Goal: Task Accomplishment & Management: Complete application form

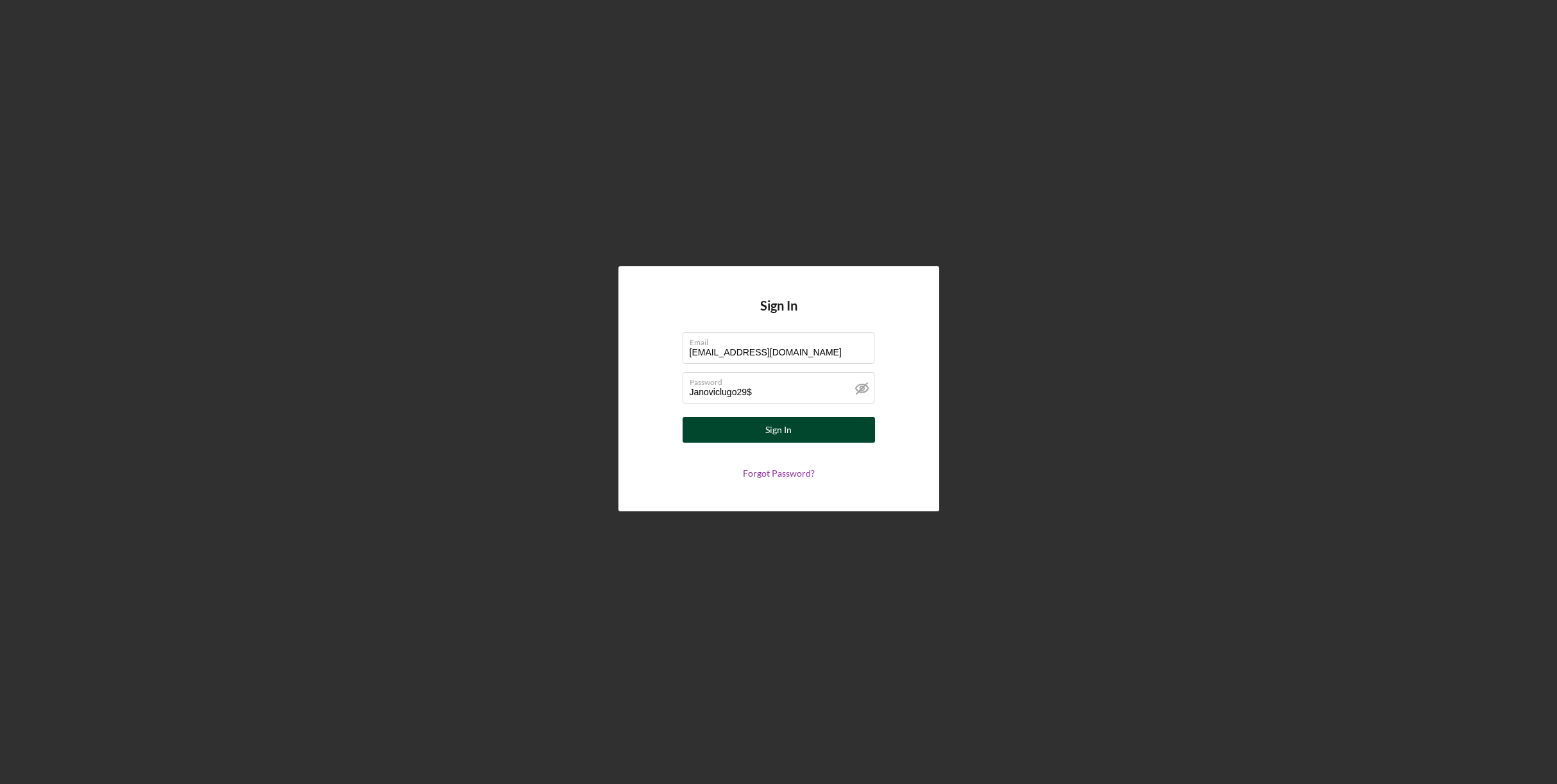
click at [758, 427] on button "Sign In" at bounding box center [779, 430] width 192 height 26
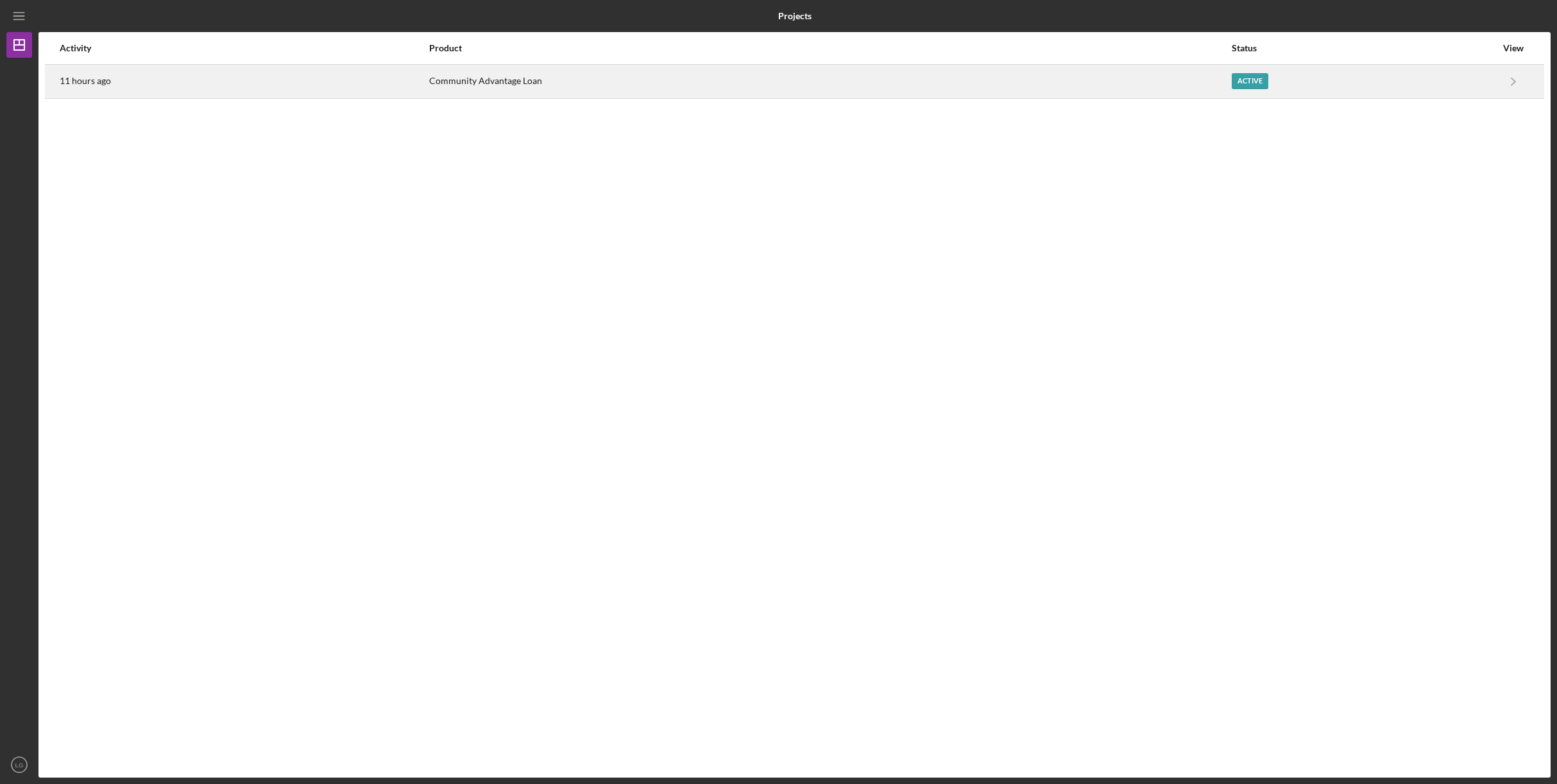
click at [1456, 79] on div "Active" at bounding box center [1364, 82] width 265 height 32
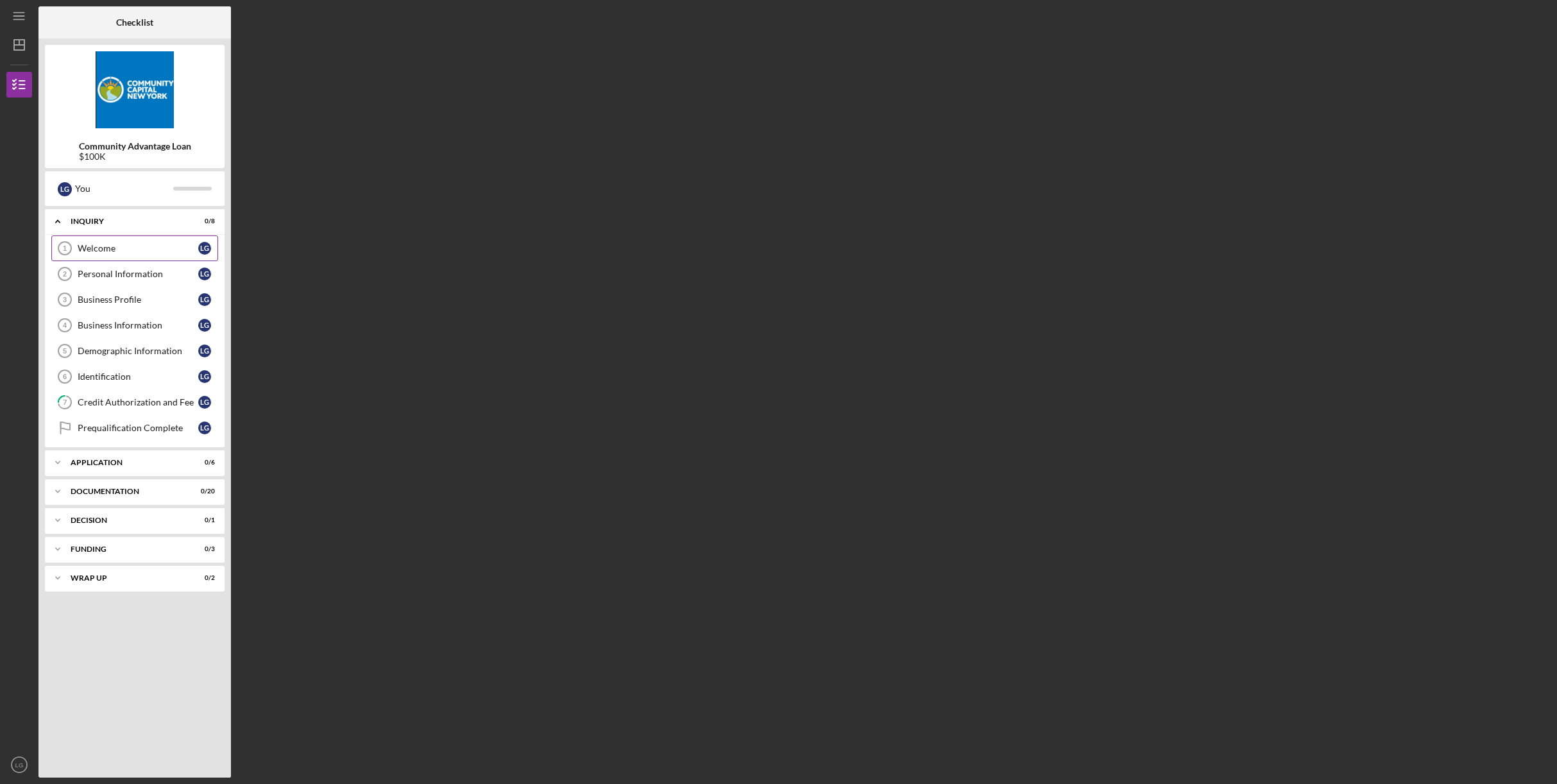
click at [124, 244] on div "Welcome" at bounding box center [138, 248] width 121 height 10
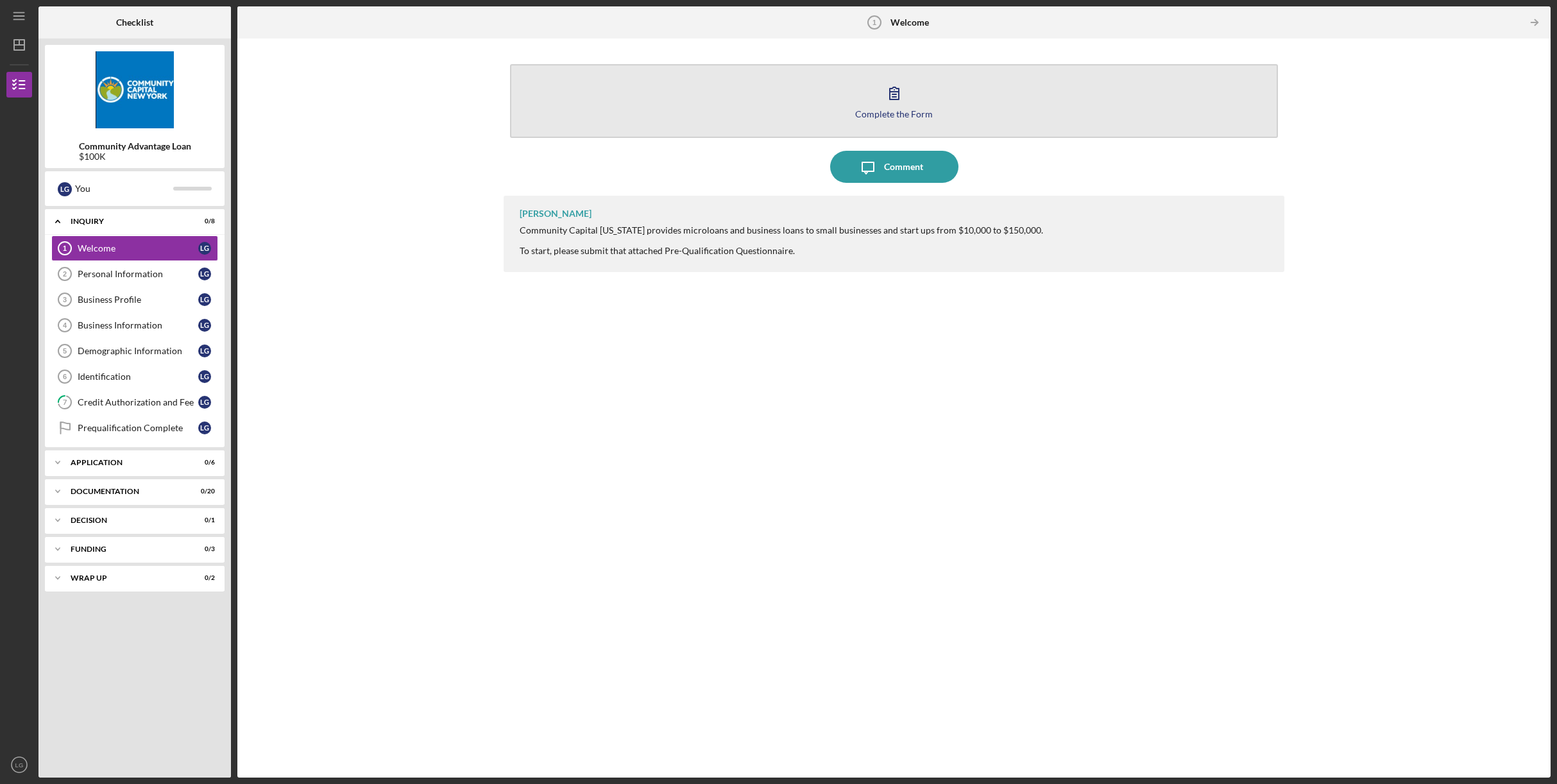
click at [890, 95] on icon "button" at bounding box center [894, 93] width 32 height 32
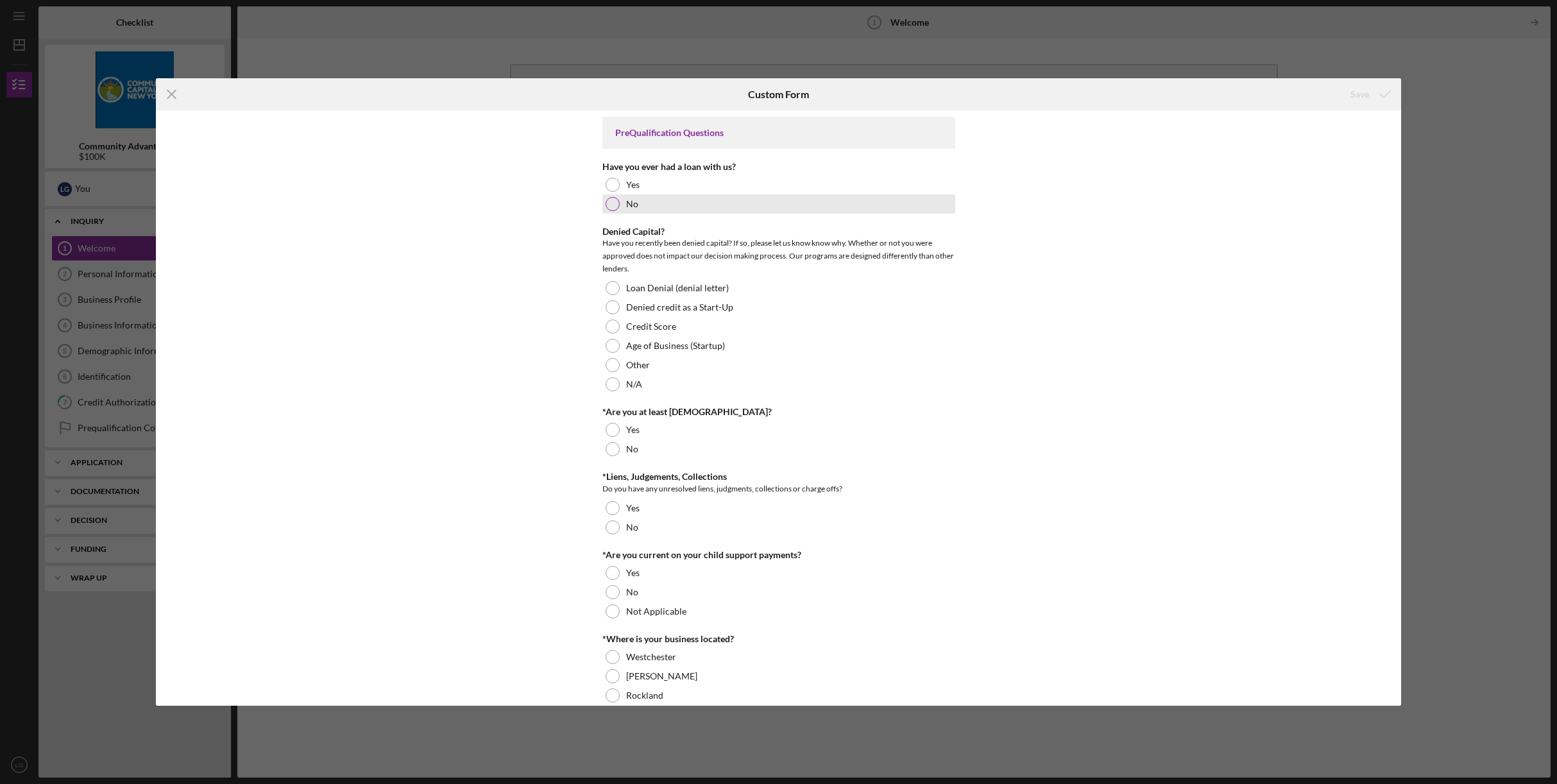
click at [613, 203] on div at bounding box center [613, 204] width 14 height 14
click at [610, 384] on div at bounding box center [613, 384] width 14 height 14
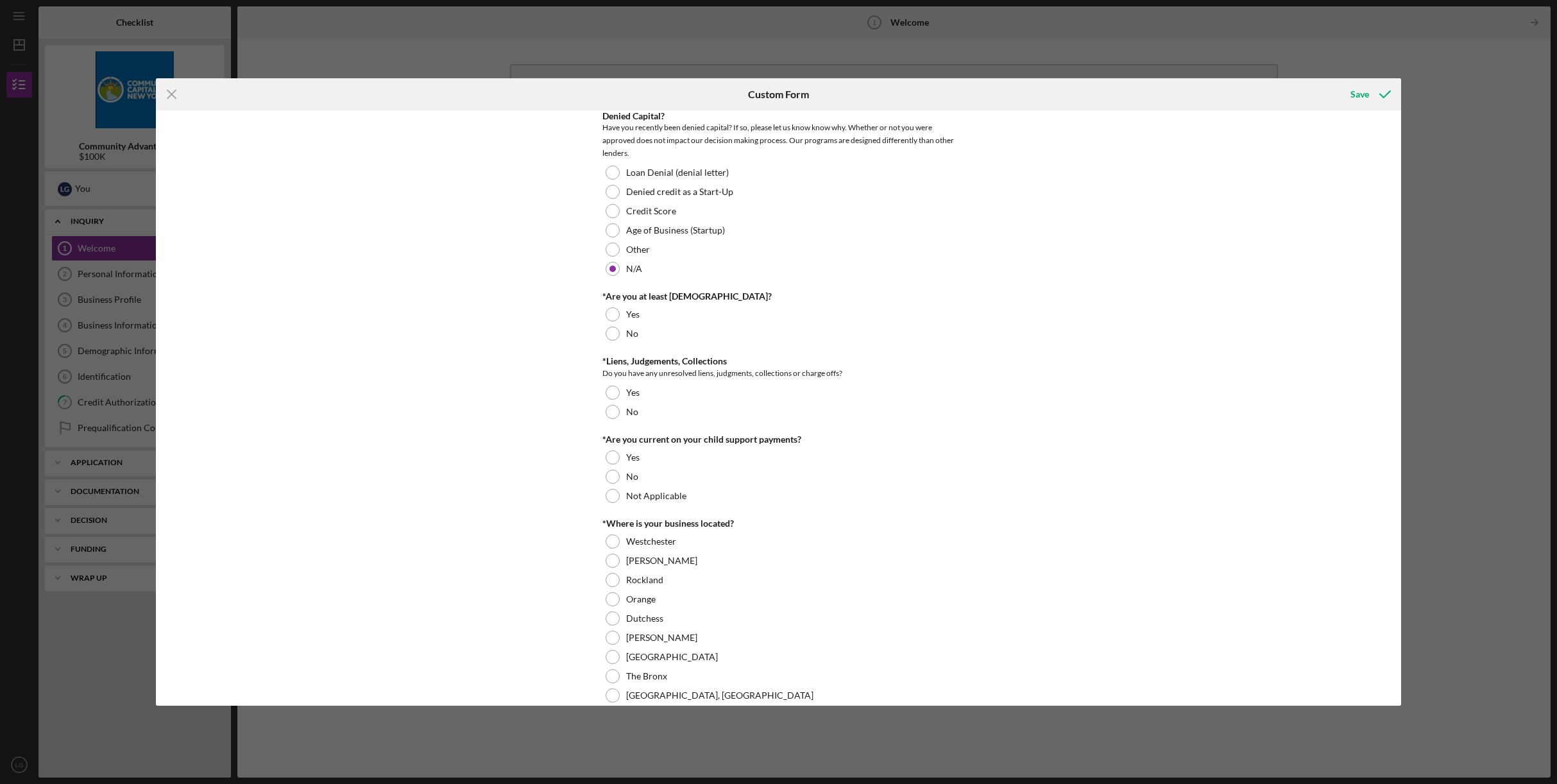
scroll to position [143, 0]
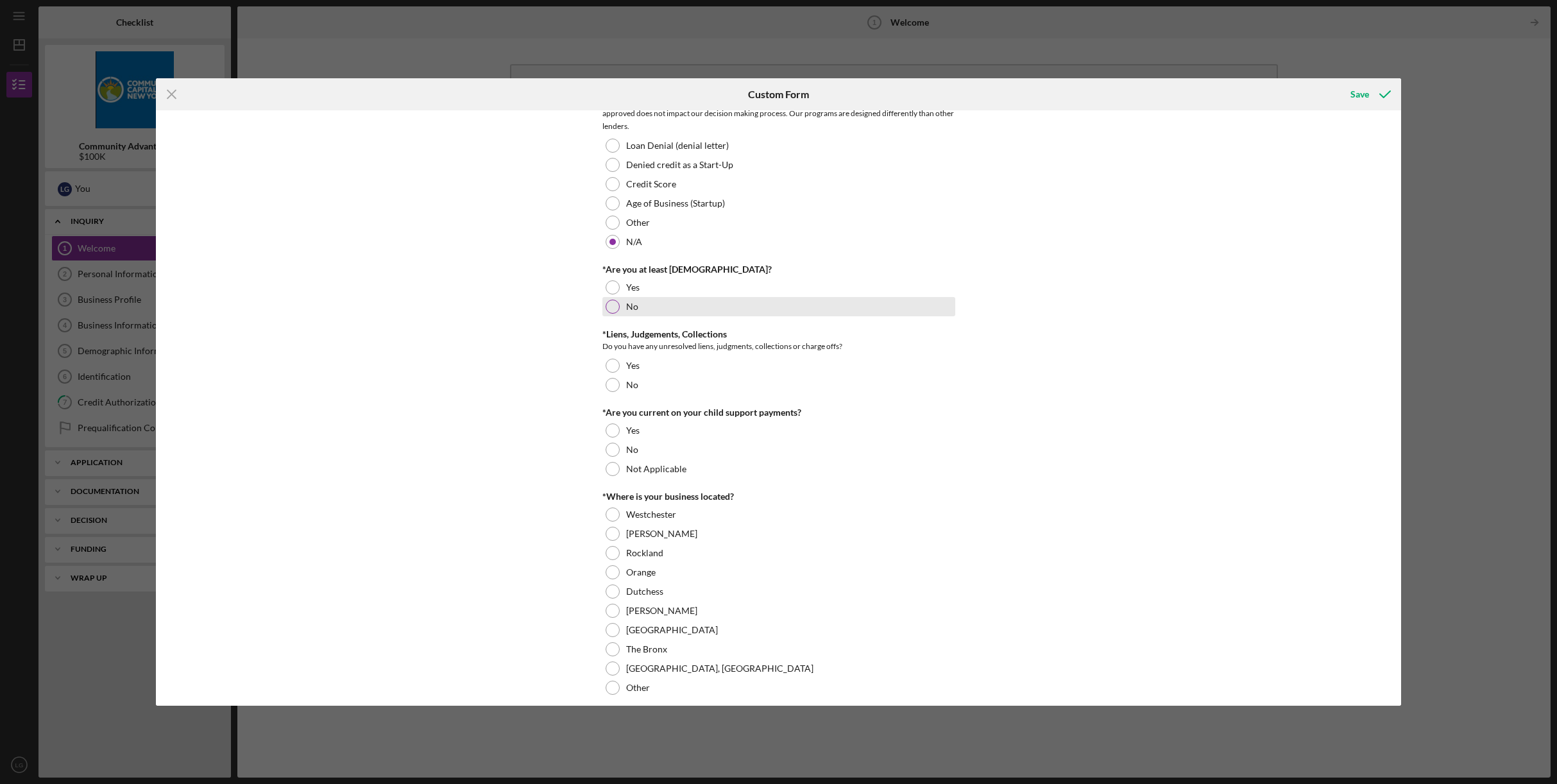
click at [616, 307] on div at bounding box center [613, 307] width 14 height 14
click at [616, 288] on div at bounding box center [613, 288] width 14 height 14
click at [613, 384] on div at bounding box center [613, 384] width 14 height 14
click at [616, 470] on div at bounding box center [613, 469] width 14 height 14
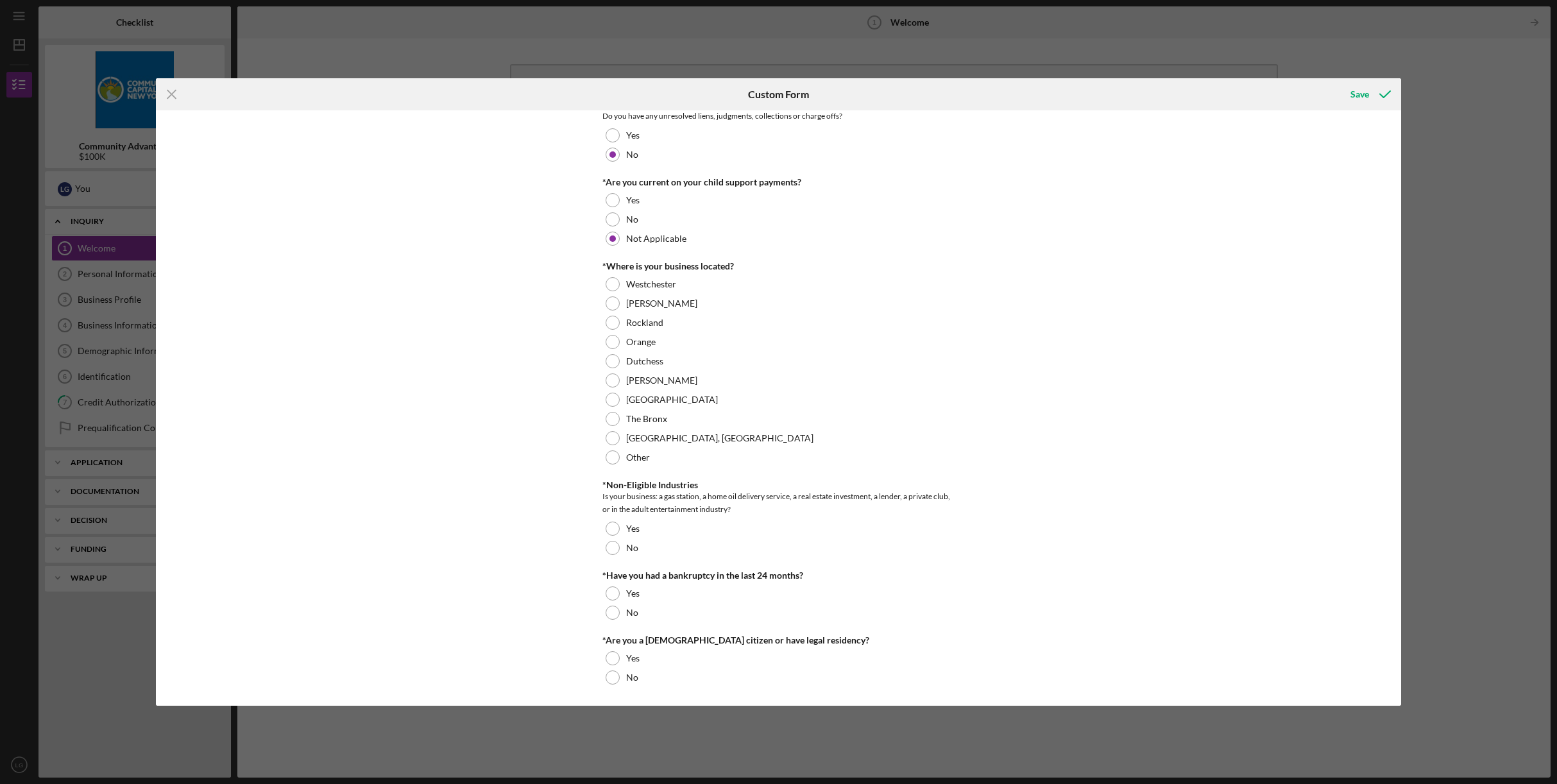
scroll to position [373, 0]
click at [615, 417] on div at bounding box center [613, 418] width 14 height 14
click at [611, 545] on div at bounding box center [613, 547] width 14 height 14
click at [615, 612] on div at bounding box center [613, 612] width 14 height 14
click at [616, 655] on div at bounding box center [613, 657] width 14 height 14
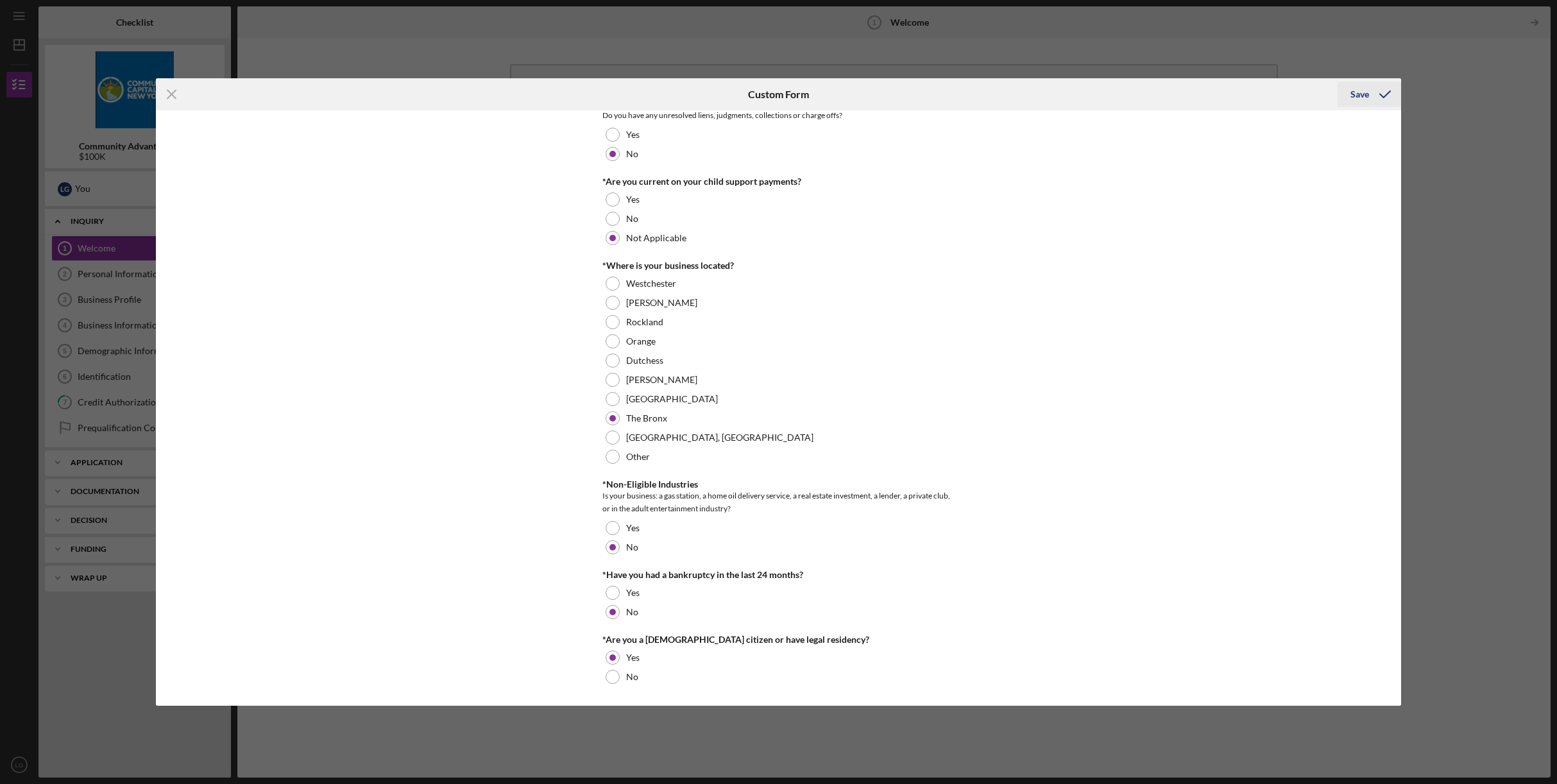
click at [1362, 94] on div "Save" at bounding box center [1359, 95] width 18 height 26
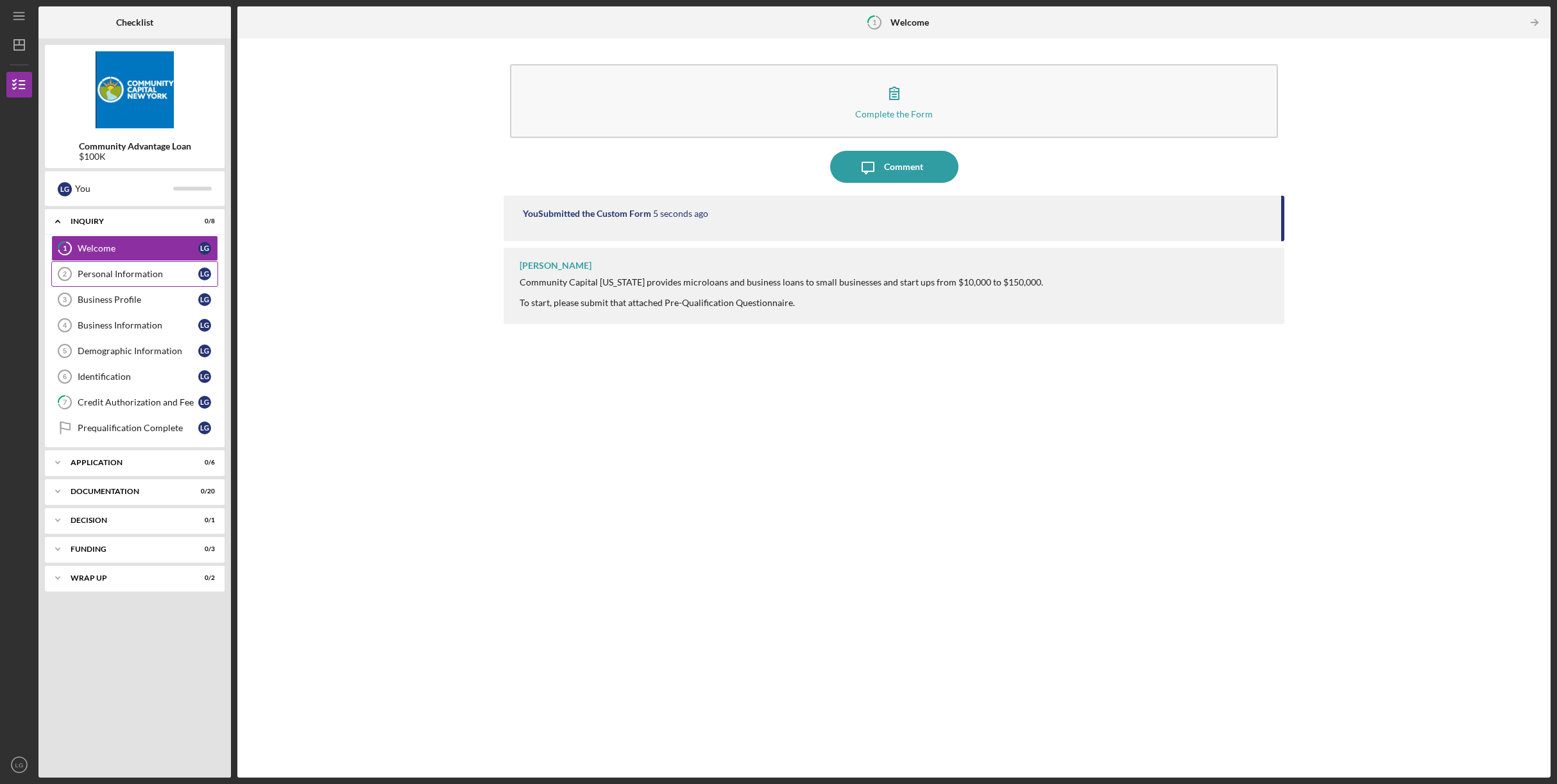
click at [143, 280] on link "Personal Information 2 Personal Information L G" at bounding box center [134, 274] width 167 height 26
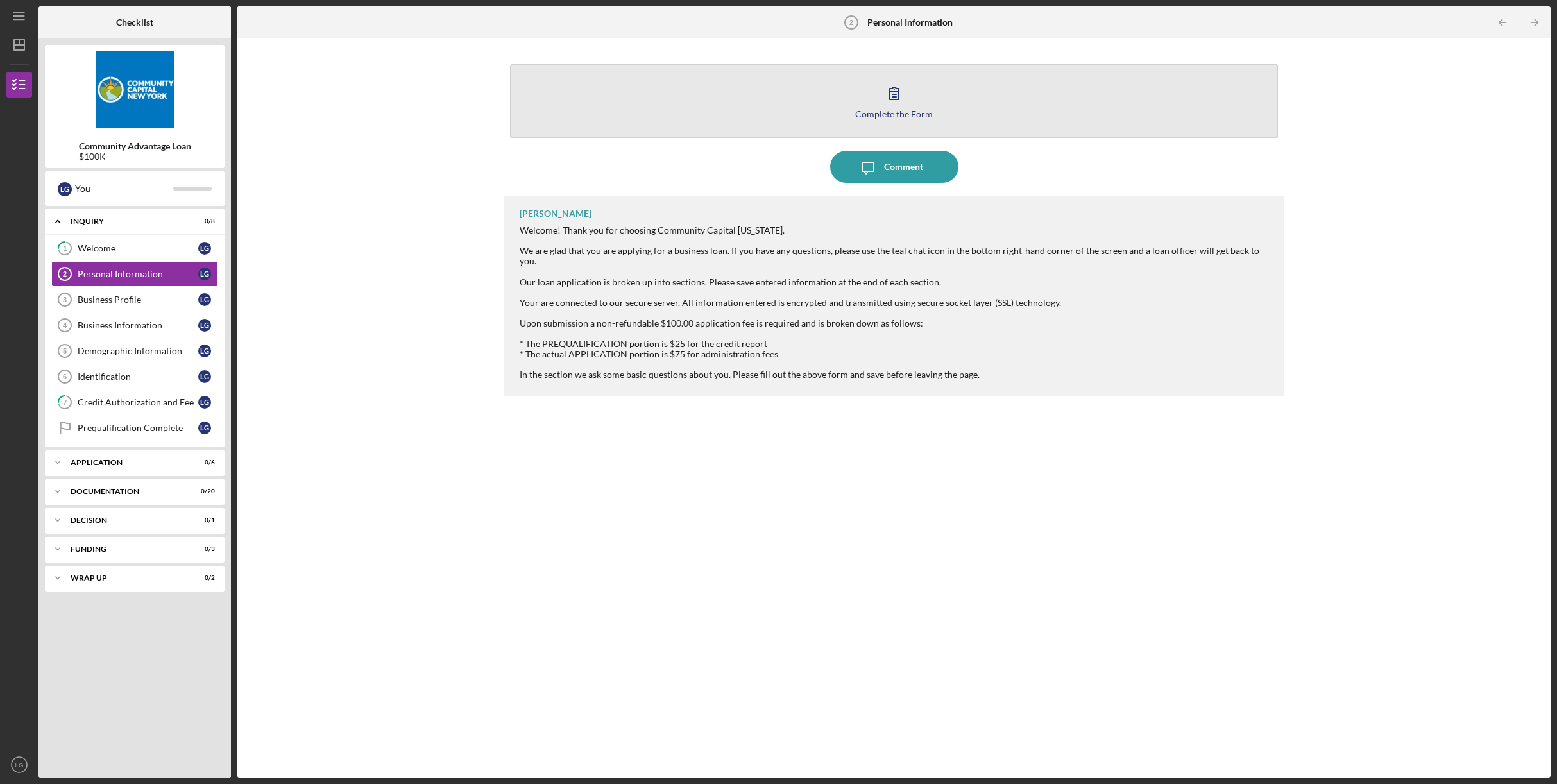
click at [859, 101] on button "Complete the Form Form" at bounding box center [894, 101] width 767 height 74
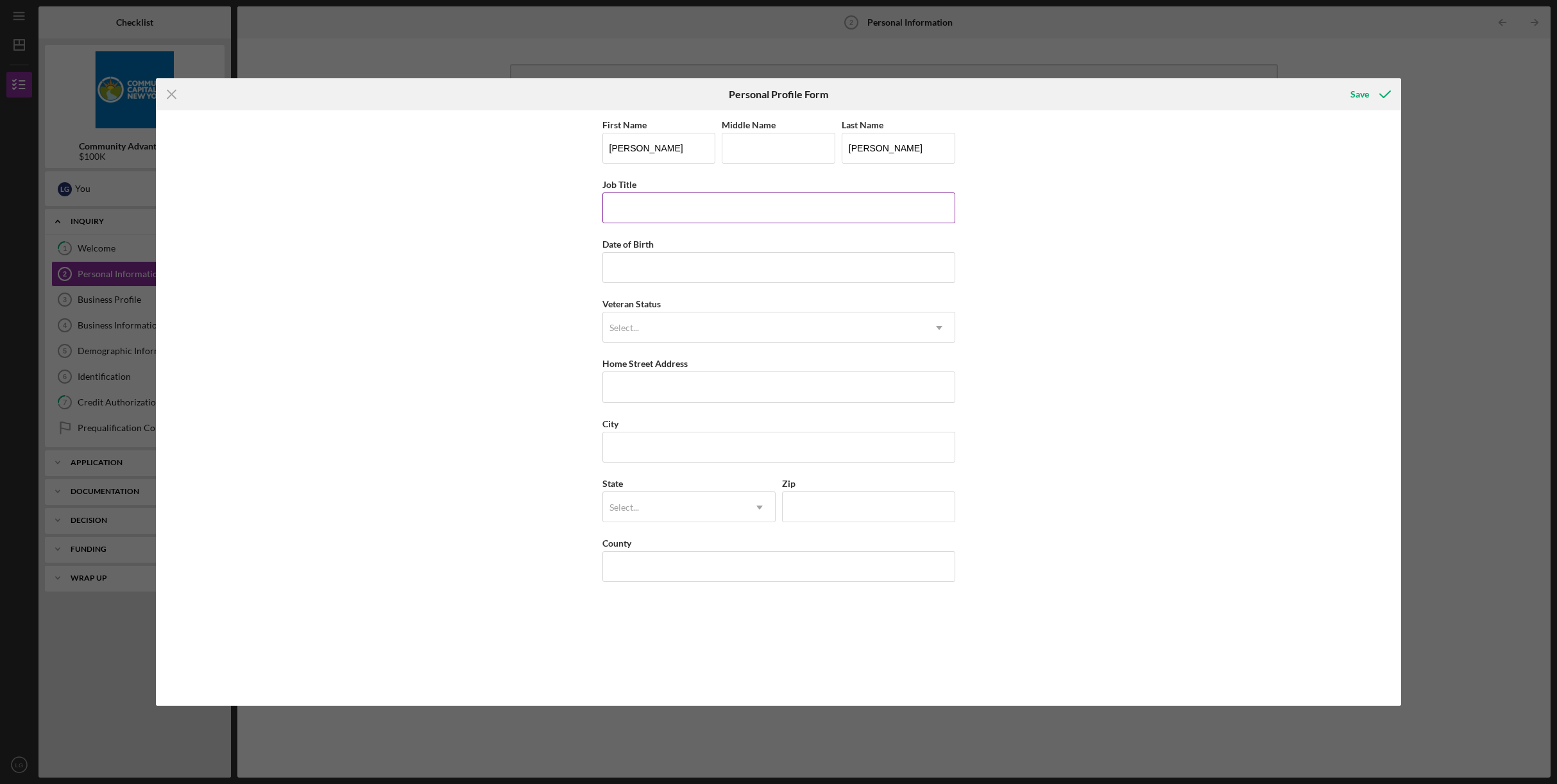
click at [822, 213] on input "Job Title" at bounding box center [779, 207] width 353 height 31
type input "B"
type input "OWNER"
click at [794, 255] on input "Date of Birth" at bounding box center [779, 268] width 353 height 31
click at [709, 261] on input "Date of Birth" at bounding box center [779, 268] width 353 height 31
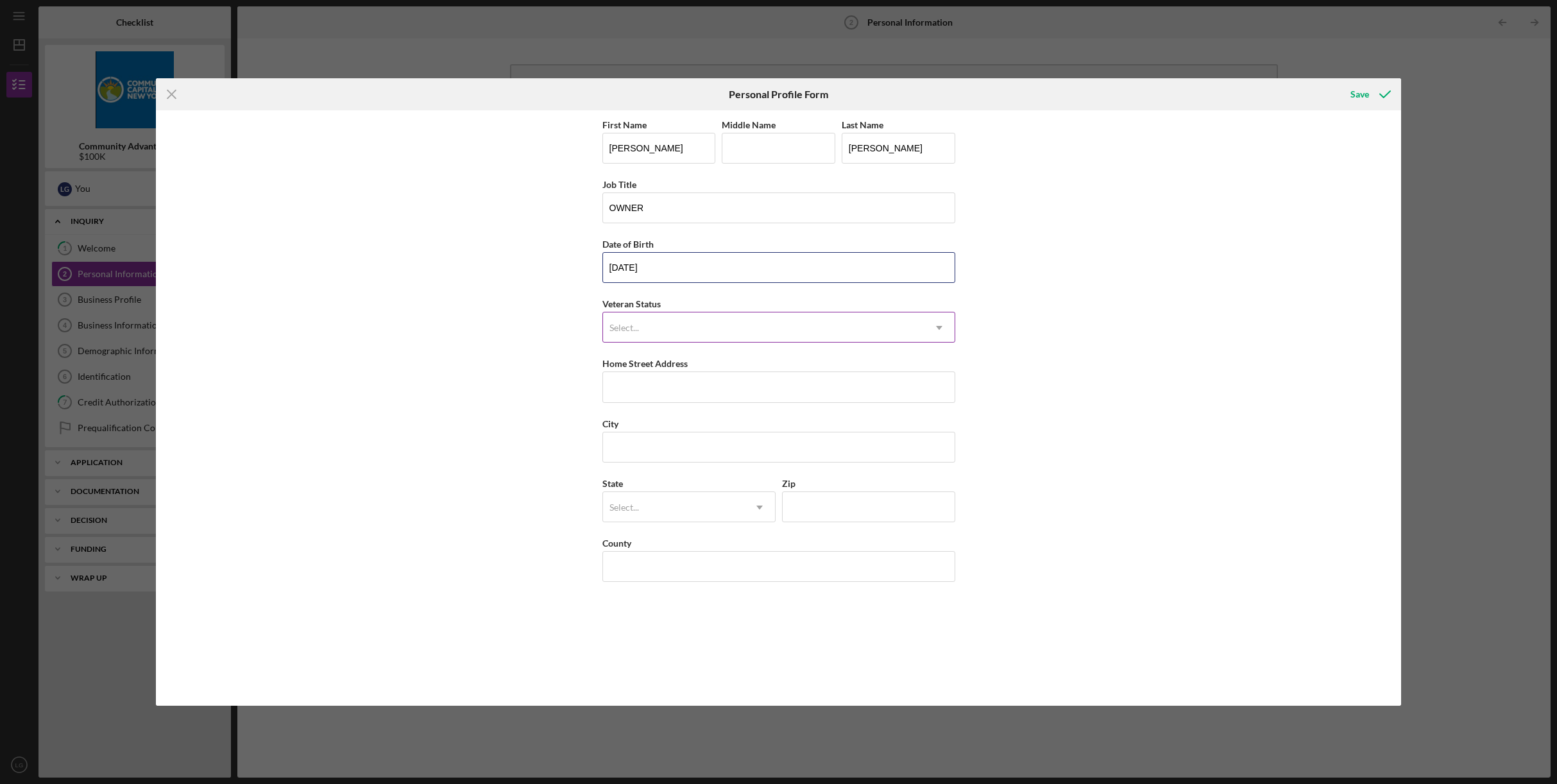
type input "[DATE]"
click at [866, 324] on div "Select..." at bounding box center [764, 327] width 321 height 30
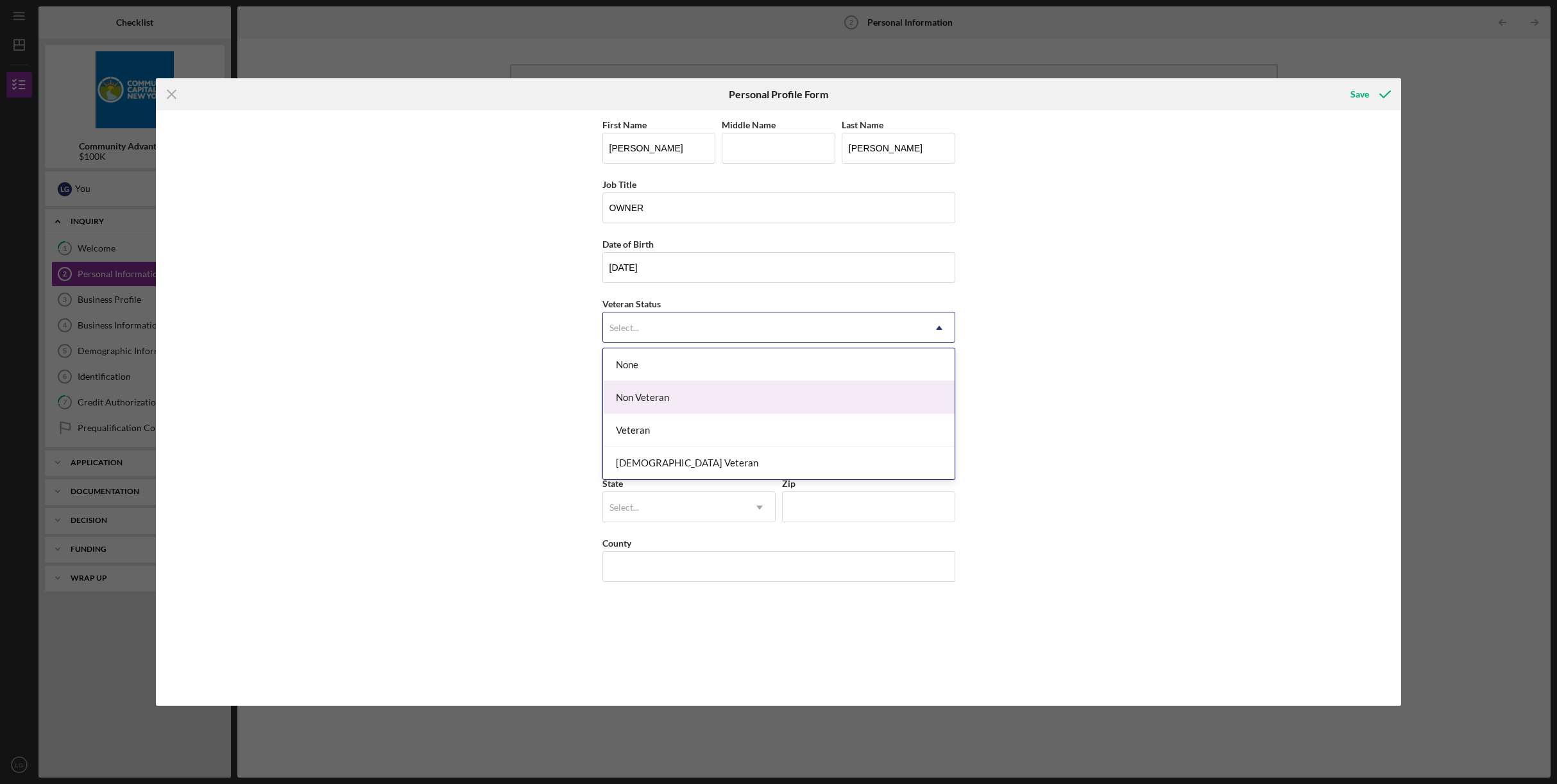
click at [829, 391] on div "Non Veteran" at bounding box center [779, 397] width 352 height 33
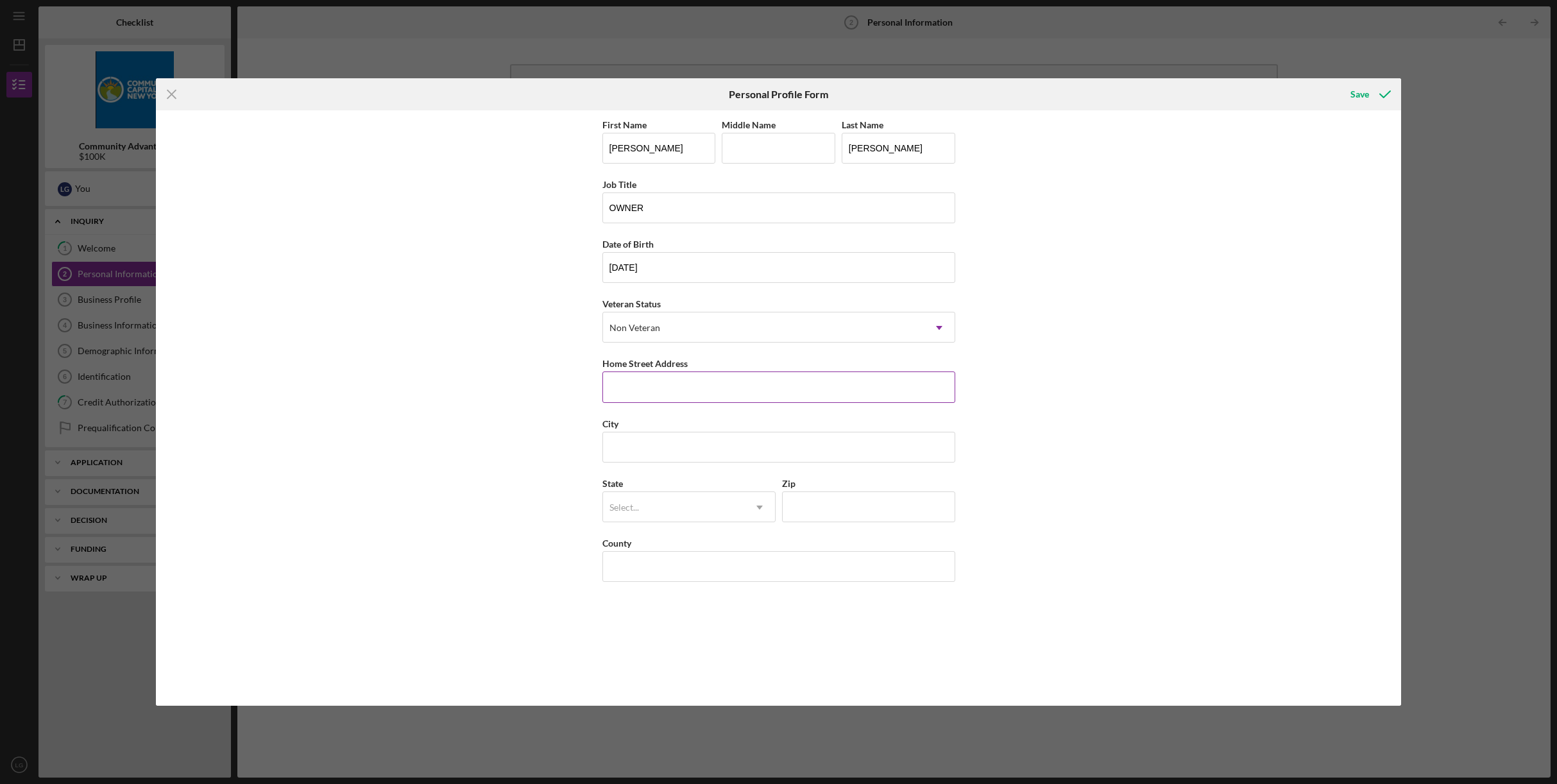
click at [668, 391] on input "Home Street Address" at bounding box center [779, 387] width 353 height 31
type input "[STREET_ADDRESS]"
type input "FORT [PERSON_NAME]"
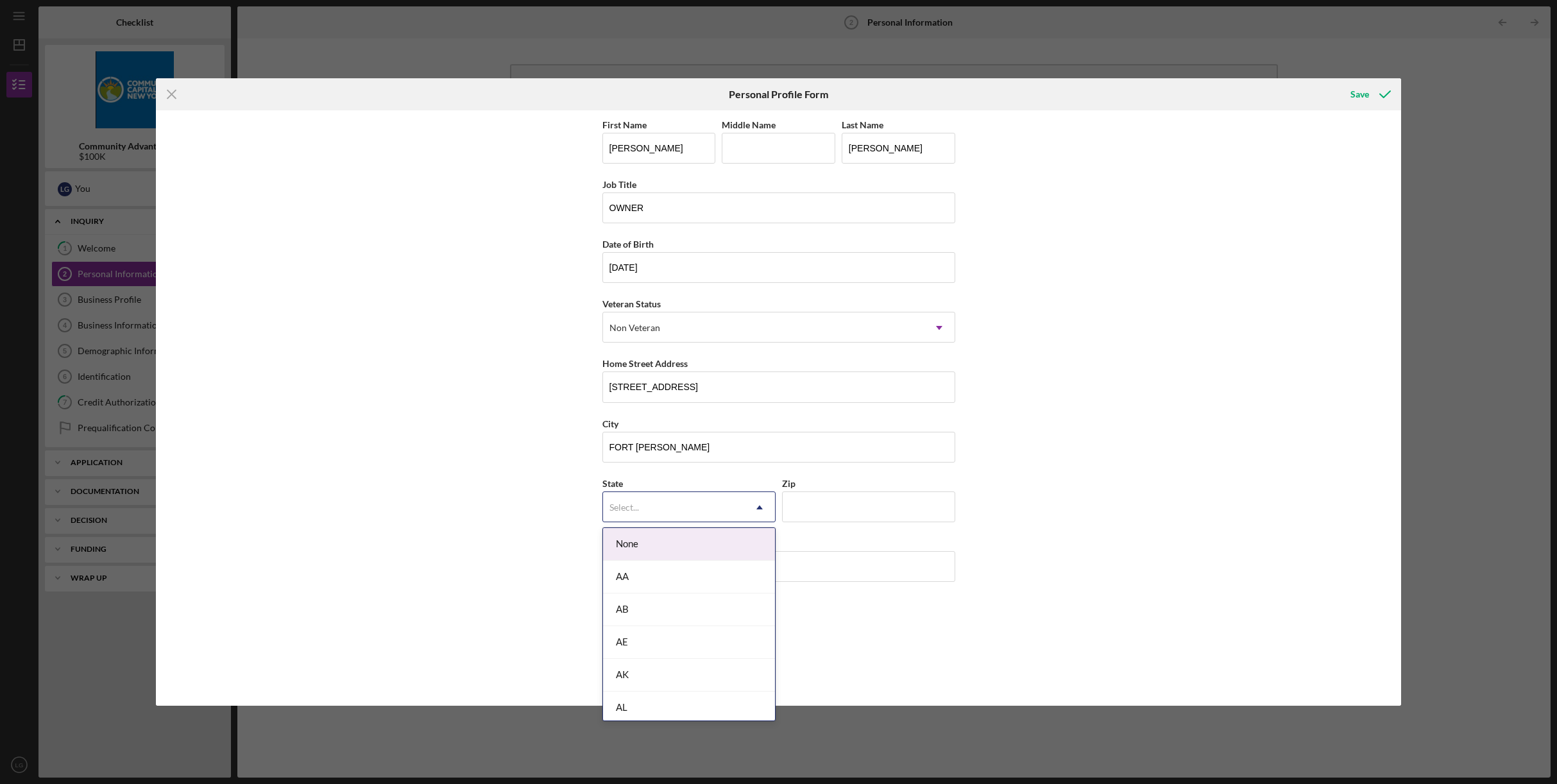
click at [761, 510] on icon "Icon/Dropdown Arrow" at bounding box center [760, 507] width 31 height 31
click at [722, 590] on div "NJ" at bounding box center [689, 596] width 172 height 33
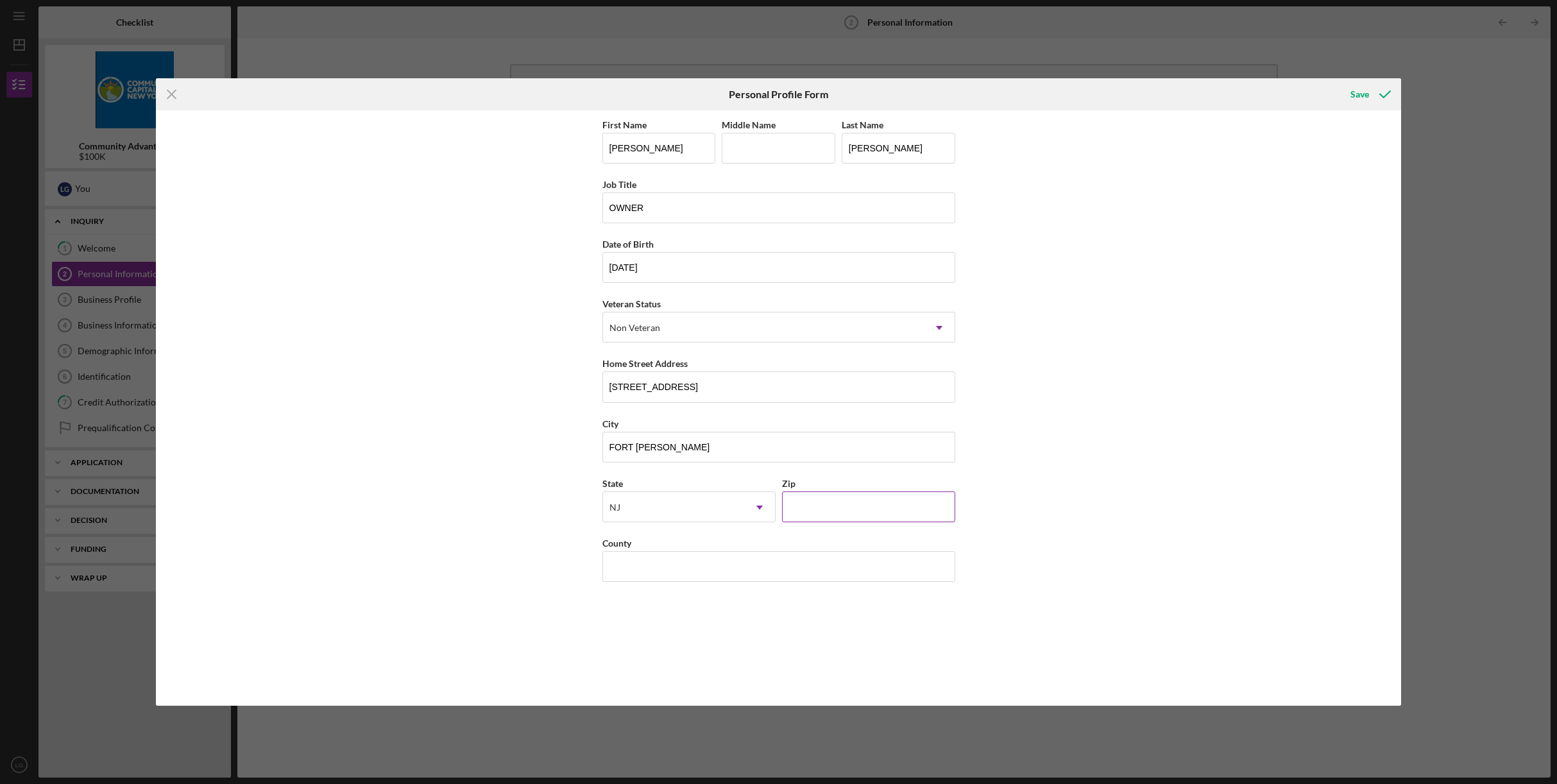
click at [874, 513] on input "Zip" at bounding box center [868, 506] width 173 height 31
type input "07024"
click at [814, 571] on input "County" at bounding box center [779, 566] width 353 height 31
click at [681, 566] on input "County" at bounding box center [779, 566] width 353 height 31
type input "[GEOGRAPHIC_DATA]"
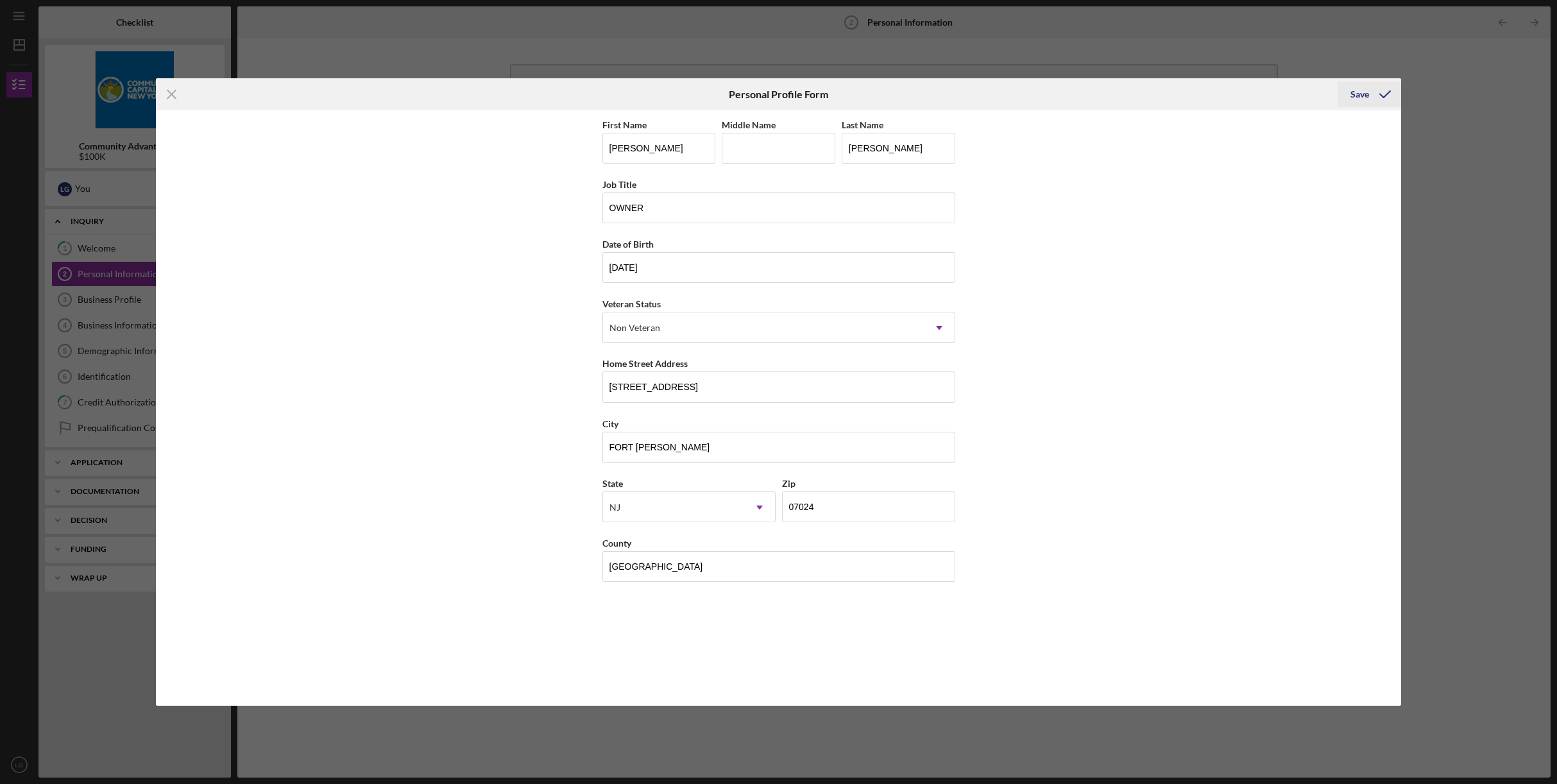
click at [1370, 98] on icon "submit" at bounding box center [1385, 95] width 32 height 32
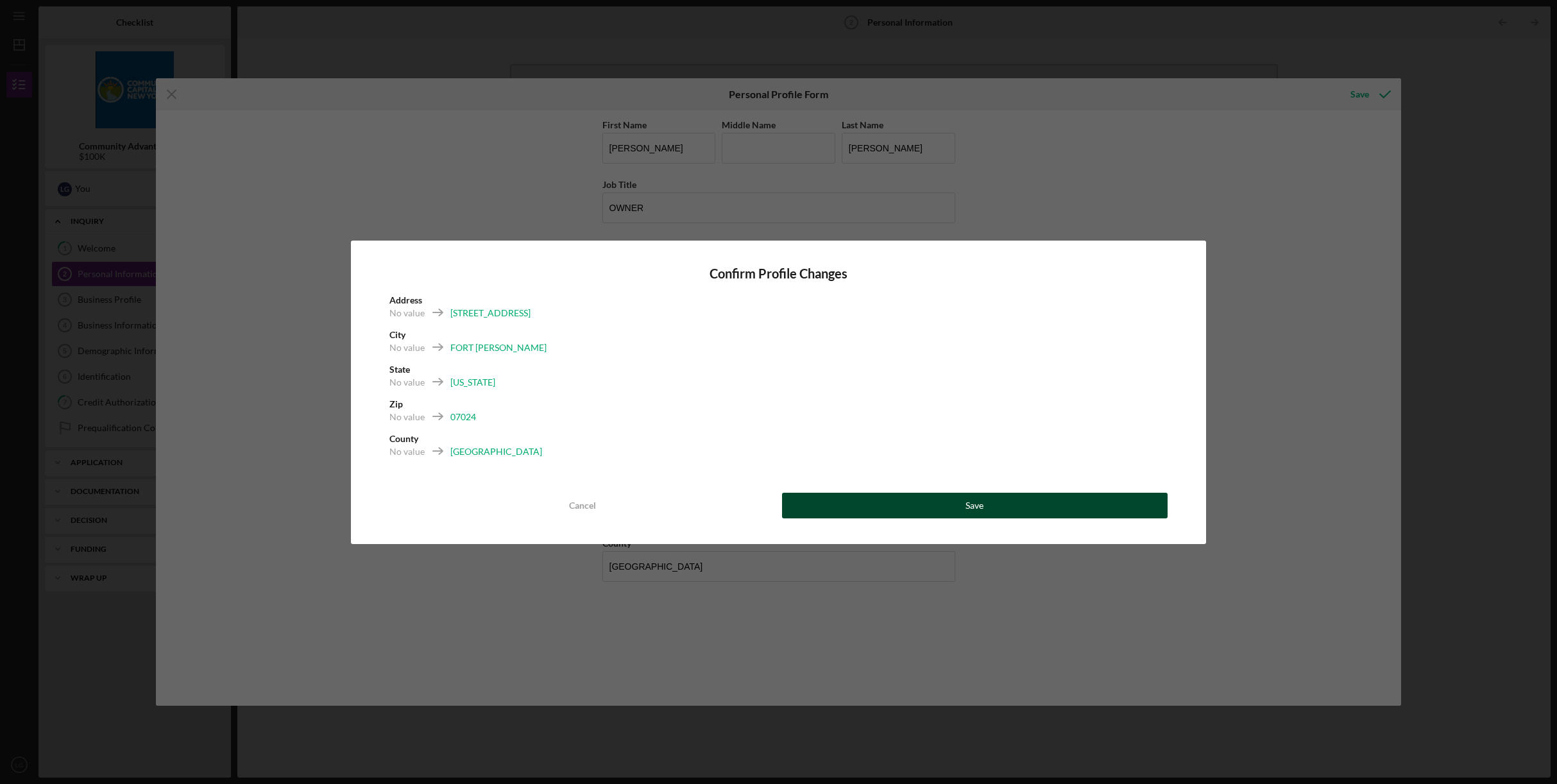
click at [981, 509] on div "Save" at bounding box center [975, 506] width 18 height 26
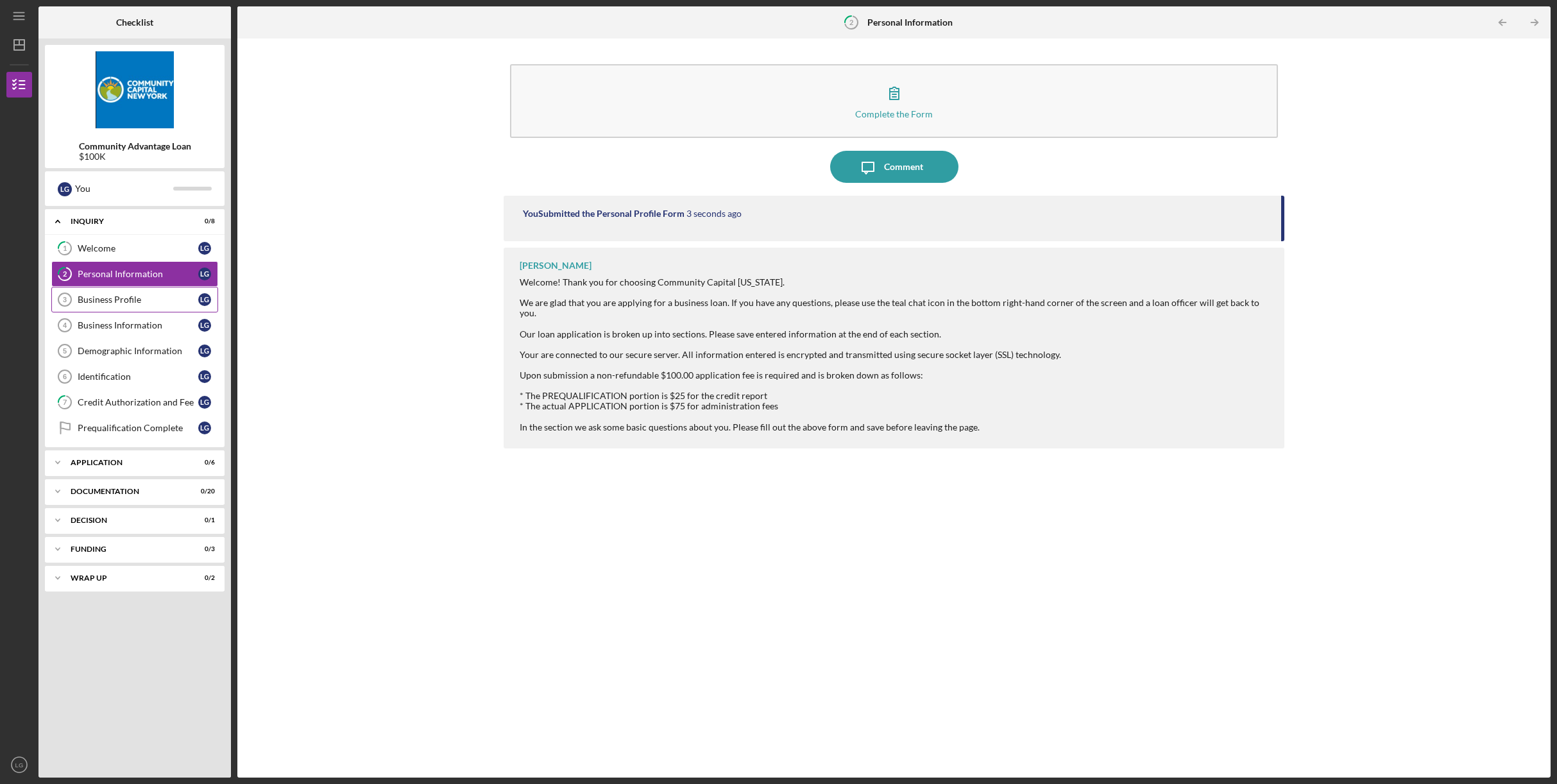
click at [114, 301] on div "Business Profile" at bounding box center [138, 299] width 121 height 10
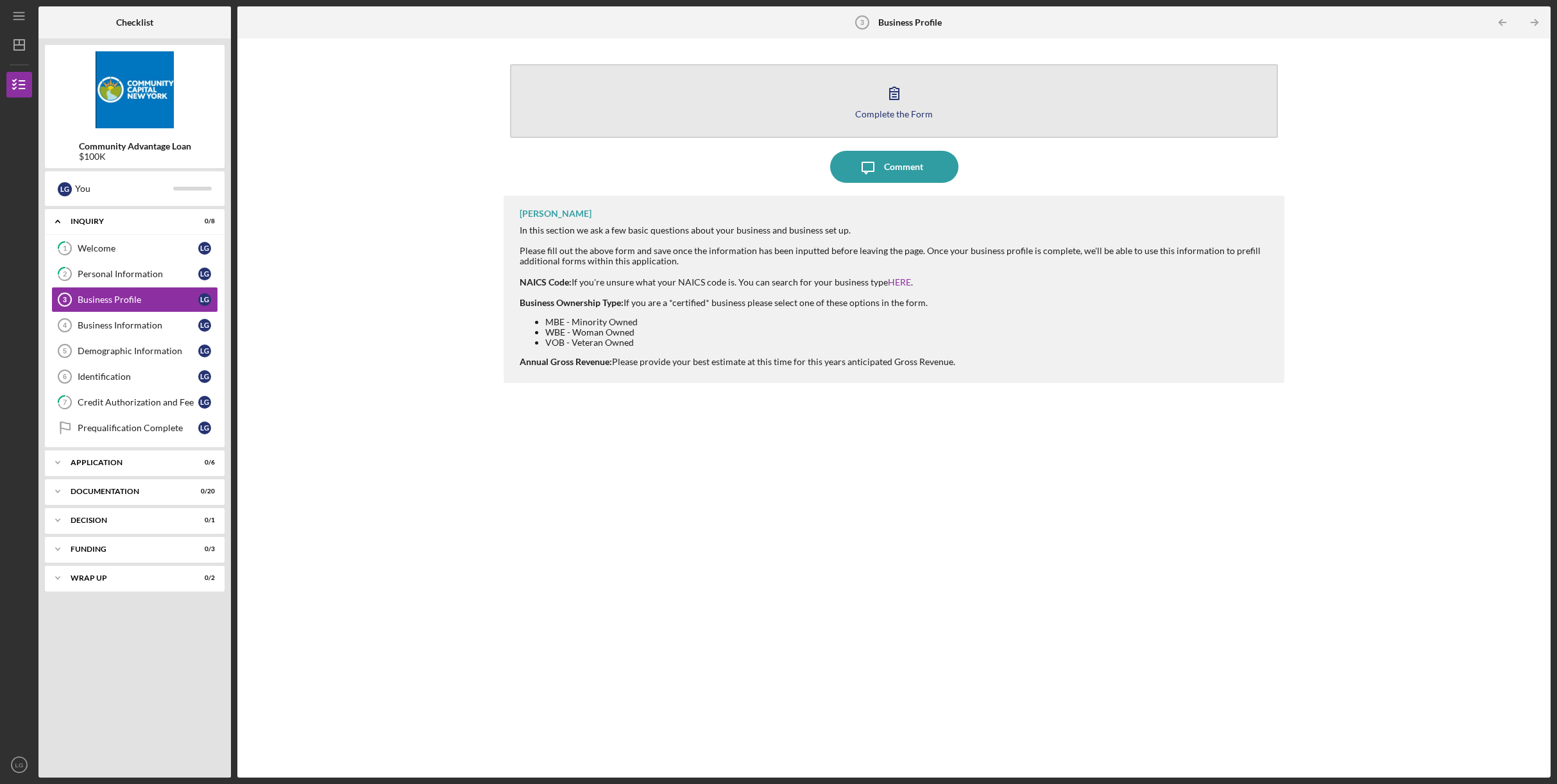
click at [894, 111] on div "Complete the Form" at bounding box center [894, 114] width 78 height 10
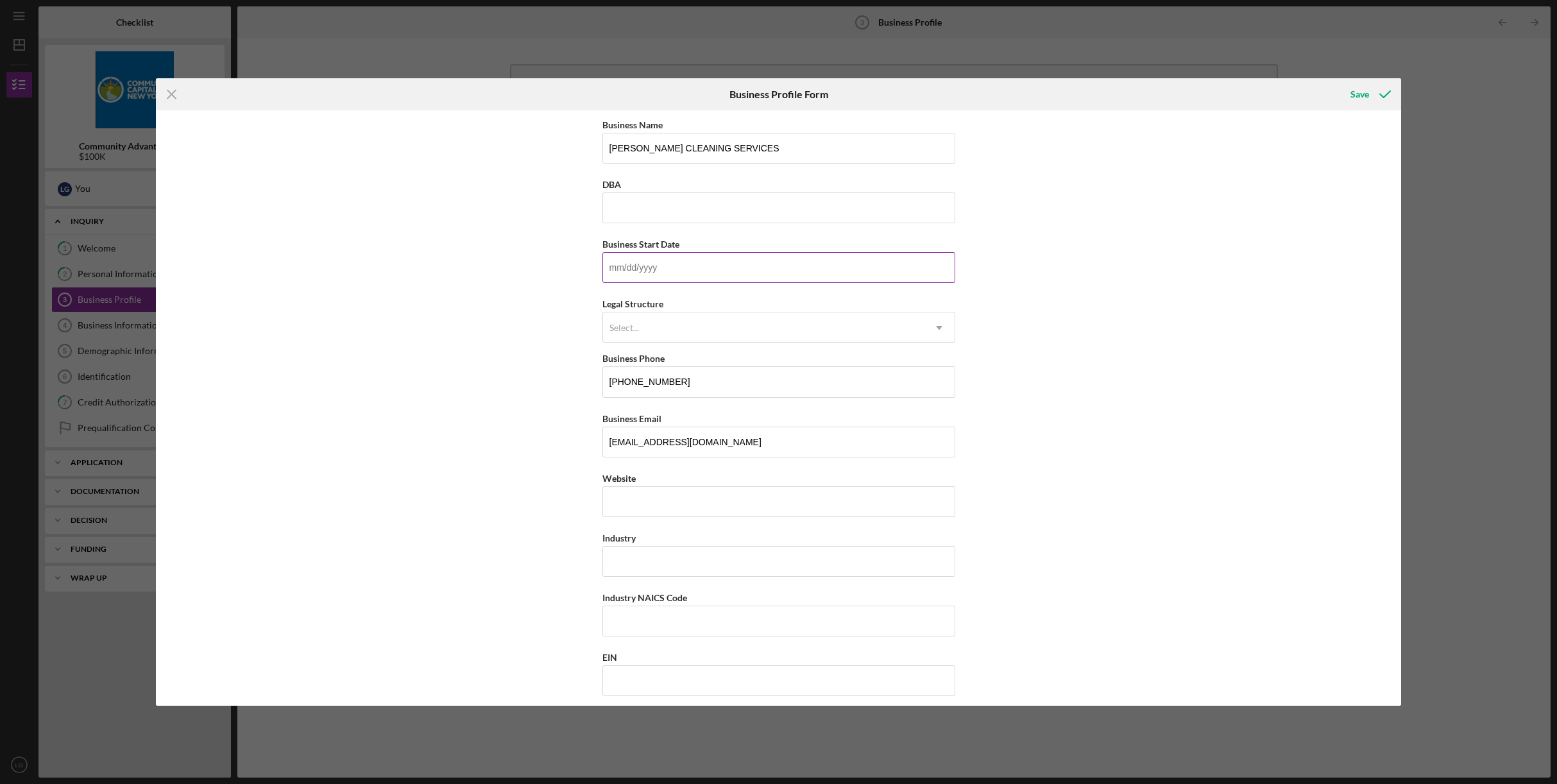
click at [730, 269] on input "Business Start Date" at bounding box center [779, 268] width 353 height 31
type input "[DATE]"
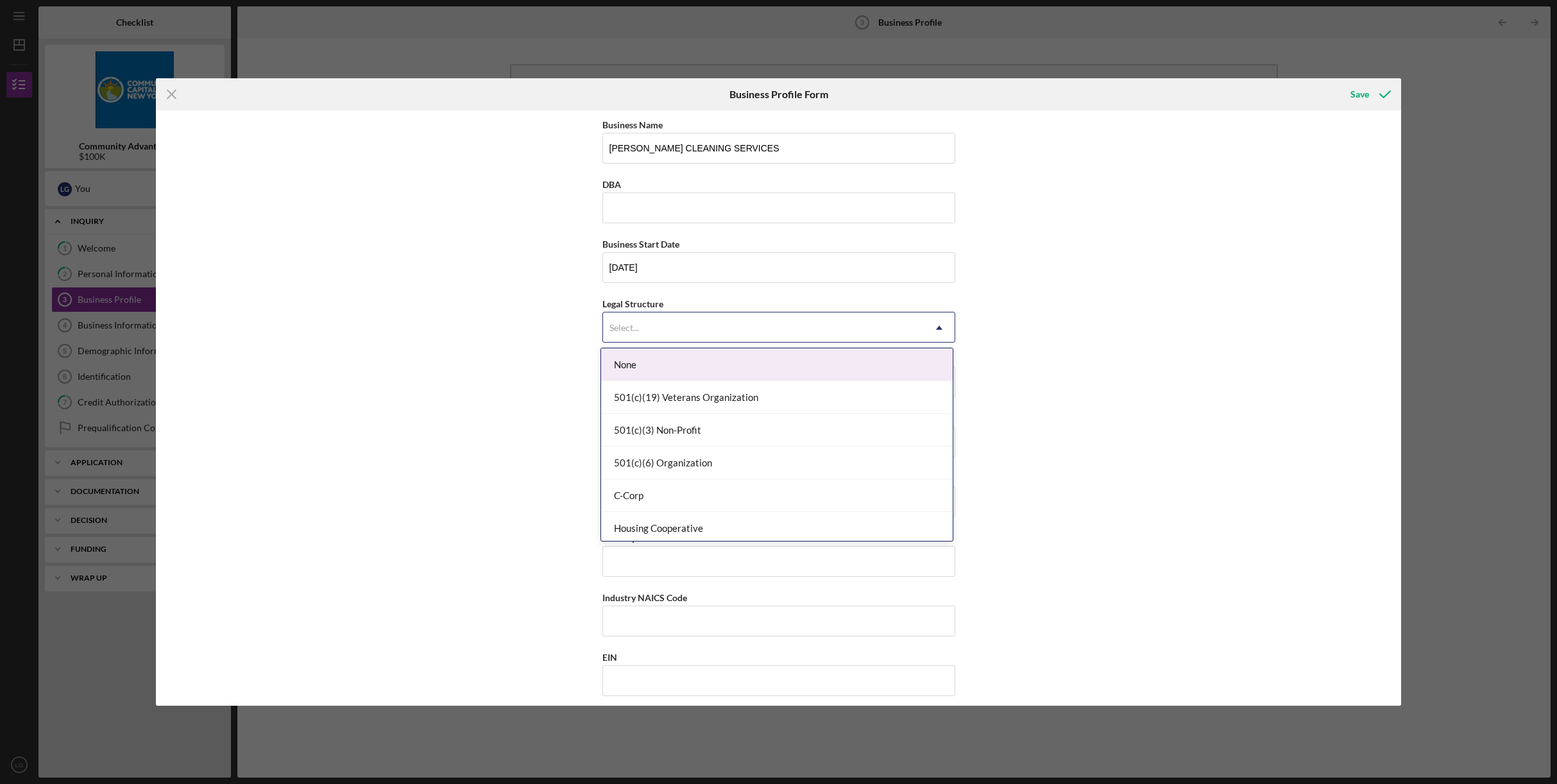
click at [906, 329] on div "Select..." at bounding box center [764, 327] width 321 height 30
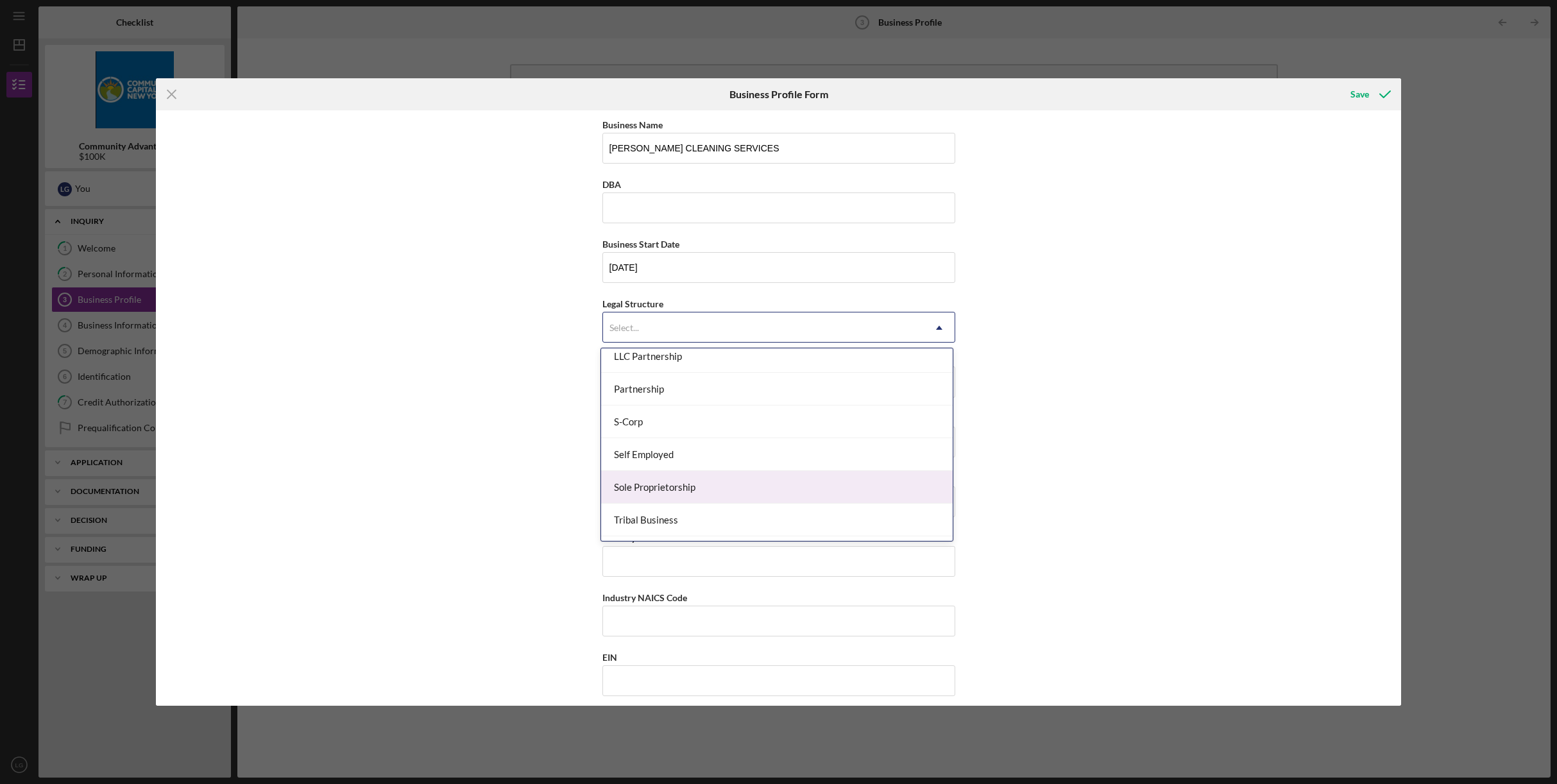
click at [787, 481] on div "Sole Proprietorship" at bounding box center [777, 487] width 352 height 33
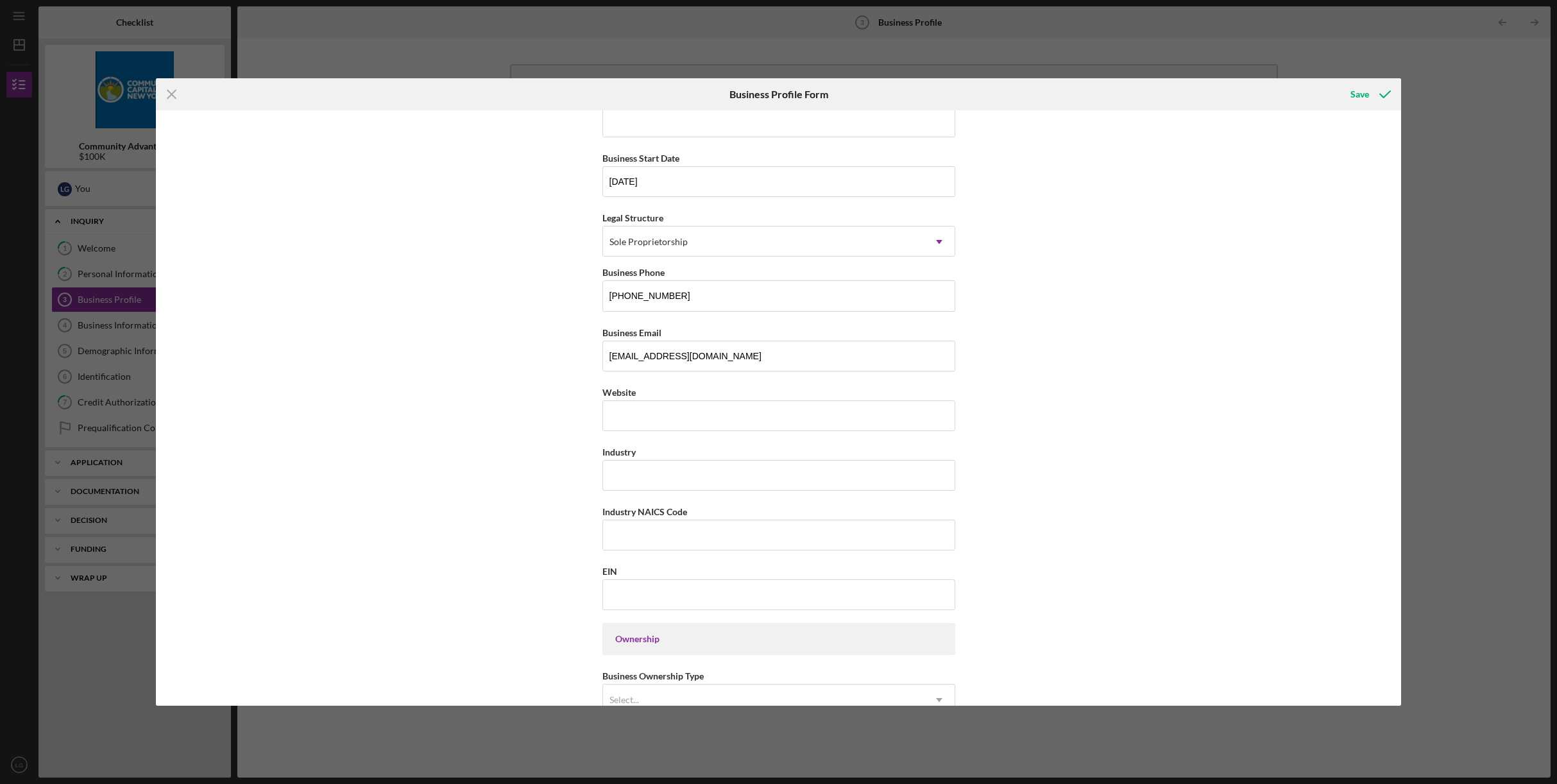
scroll to position [98, 0]
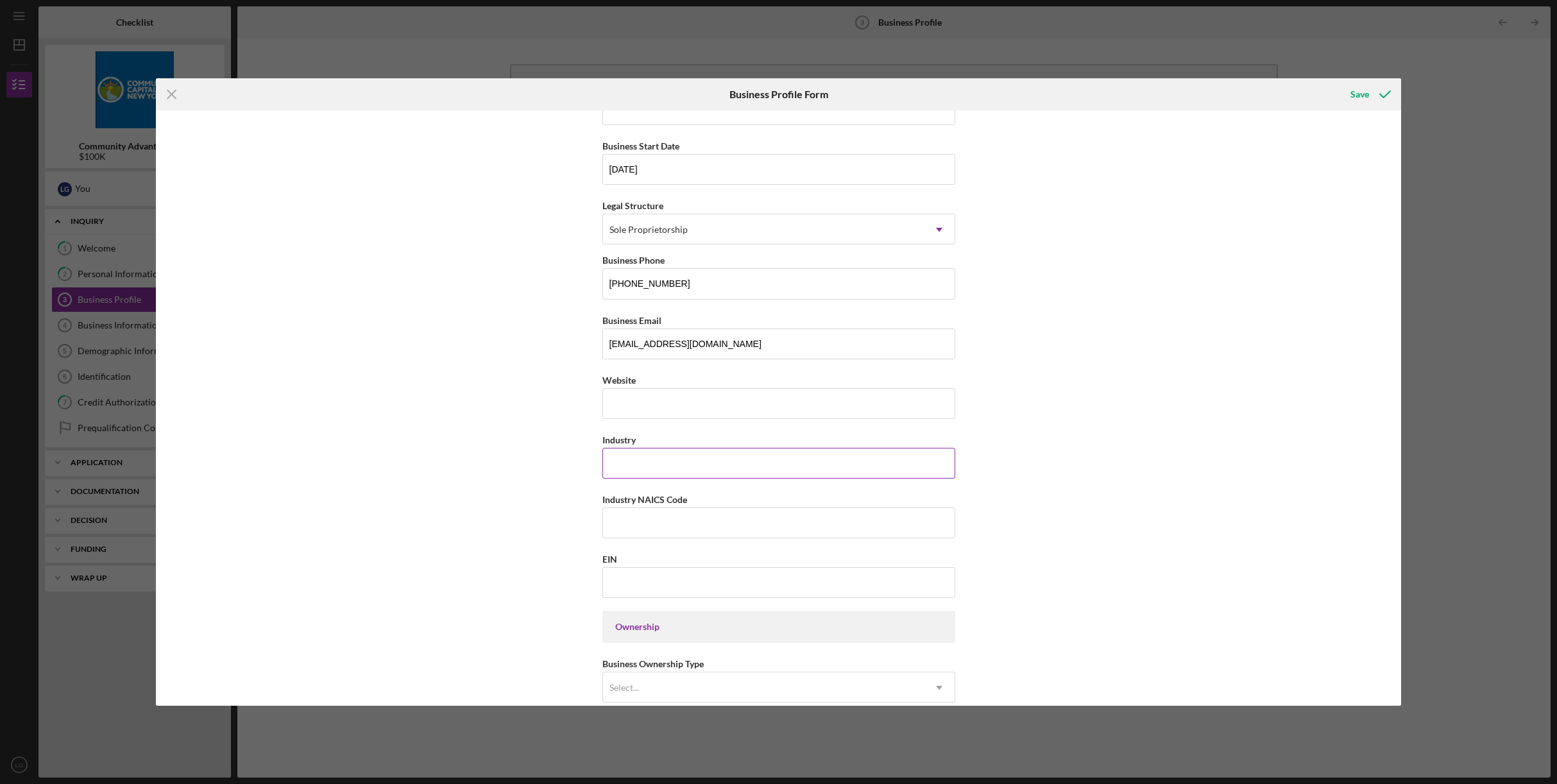
click at [870, 459] on input "Industry" at bounding box center [779, 463] width 353 height 31
type input "CLEANING SERVICES"
type input "561720"
click at [677, 589] on input "EIN" at bounding box center [779, 582] width 353 height 31
type input "2#-#######"
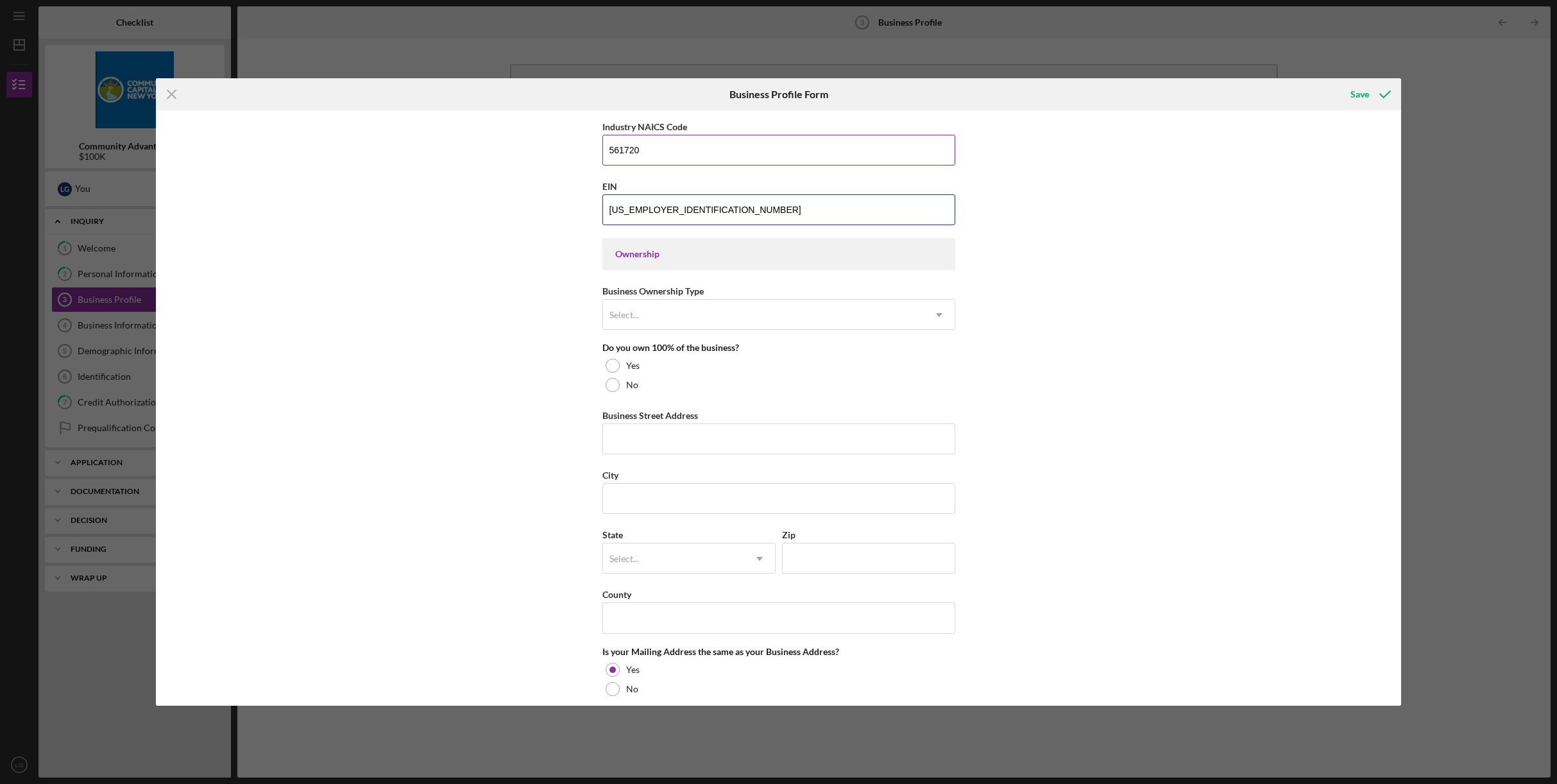
scroll to position [474, 0]
type input "[US_EMPLOYER_IDENTIFICATION_NUMBER]"
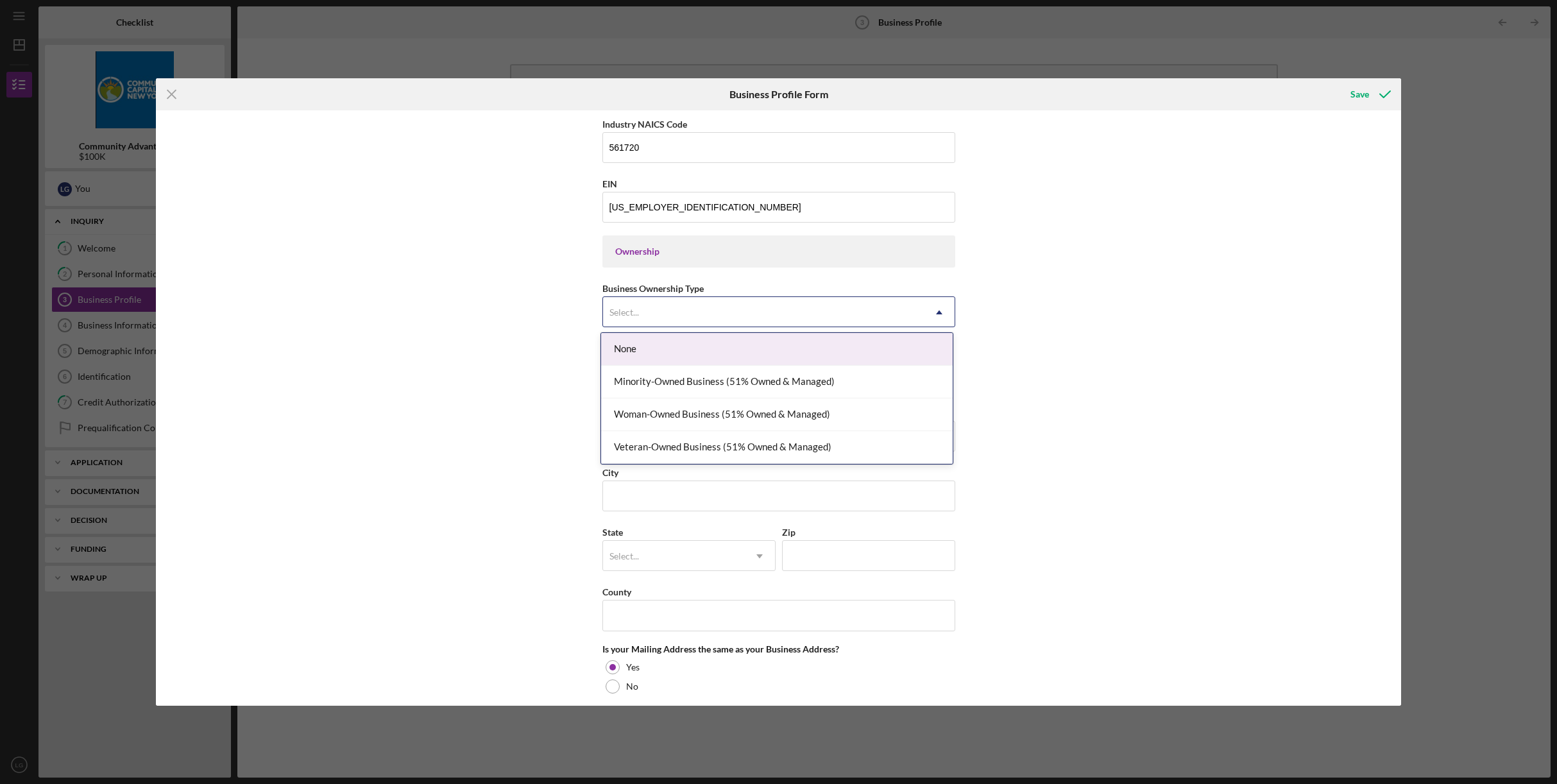
click at [729, 318] on div "Select..." at bounding box center [764, 312] width 321 height 30
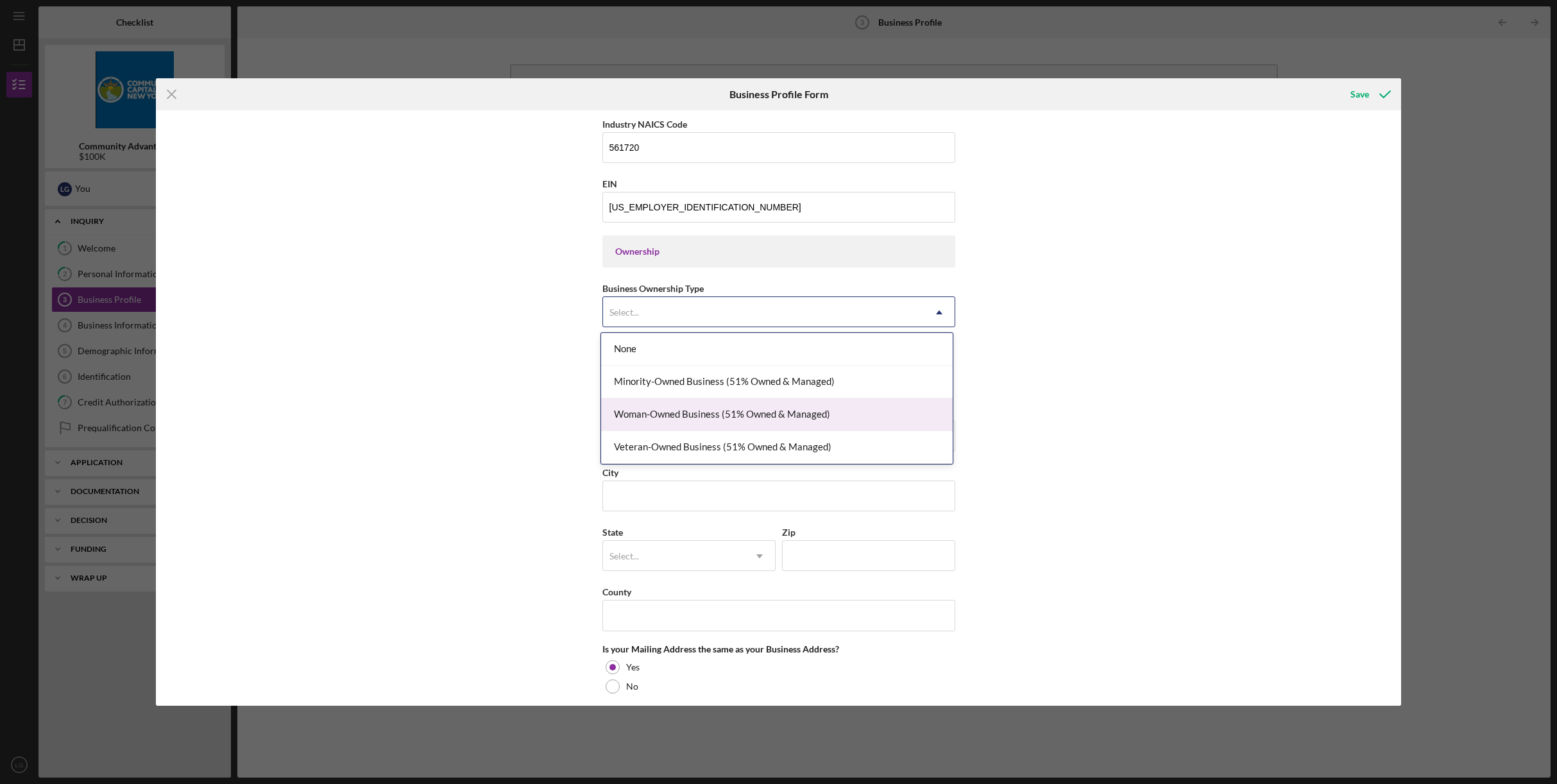
click at [770, 413] on div "Woman-Owned Business (51% Owned & Managed)" at bounding box center [777, 414] width 352 height 33
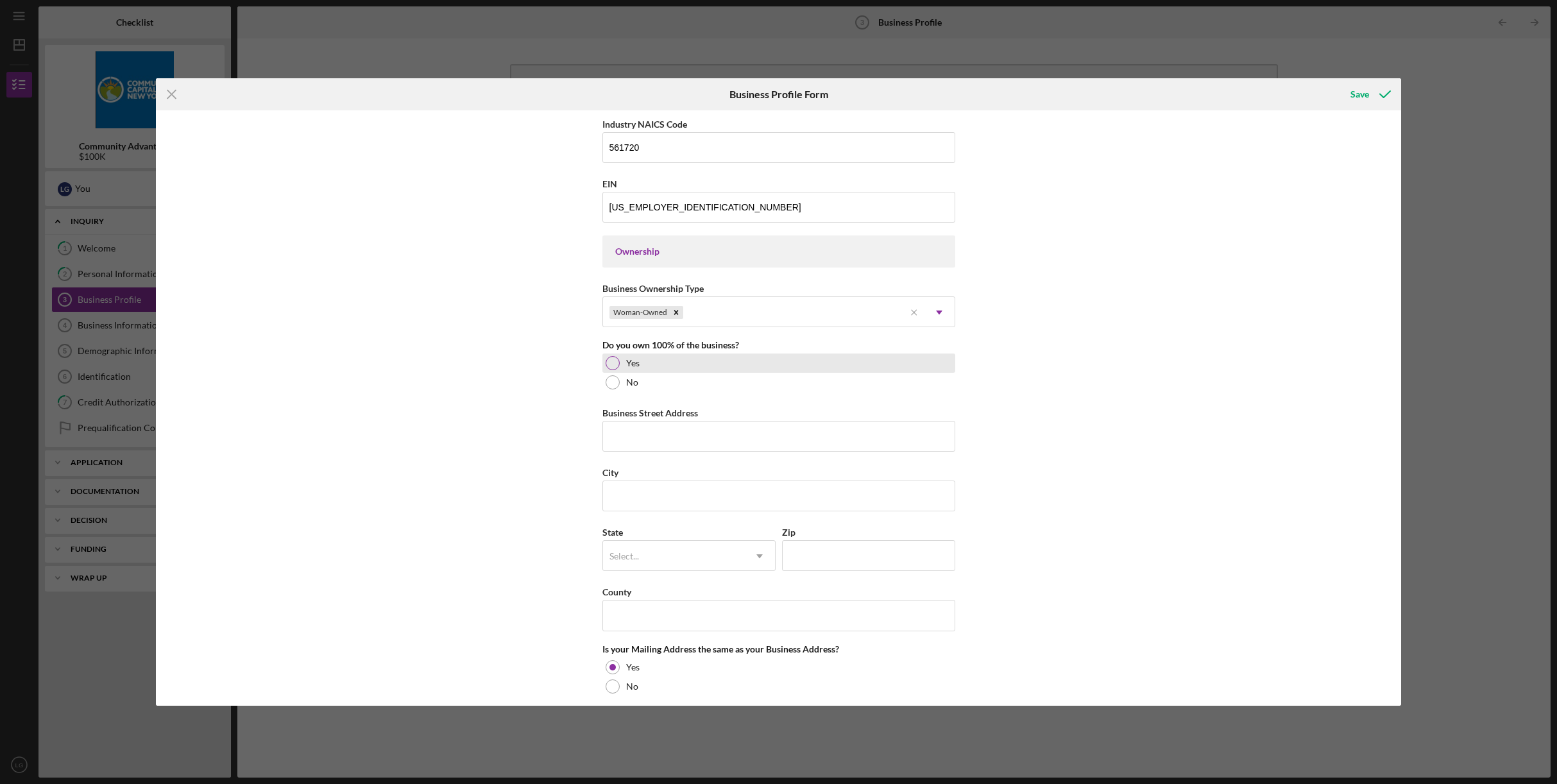
click at [610, 358] on div at bounding box center [613, 363] width 14 height 14
click at [731, 434] on input "Business Street Address" at bounding box center [779, 436] width 353 height 31
type input "3205 GRAND CONCOURSE"
click at [683, 496] on input "City" at bounding box center [779, 496] width 353 height 31
type input "[GEOGRAPHIC_DATA]"
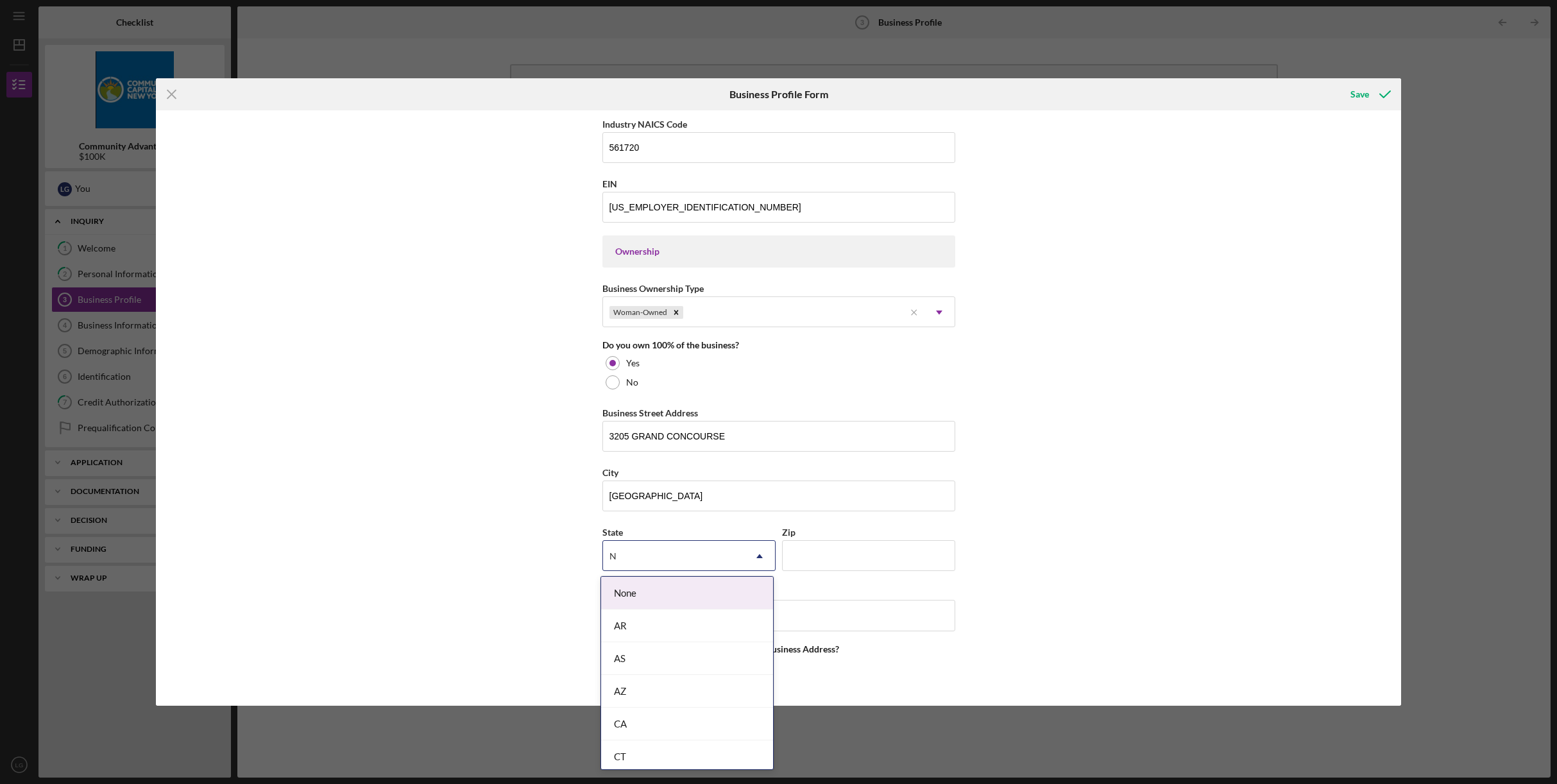
type input "N"
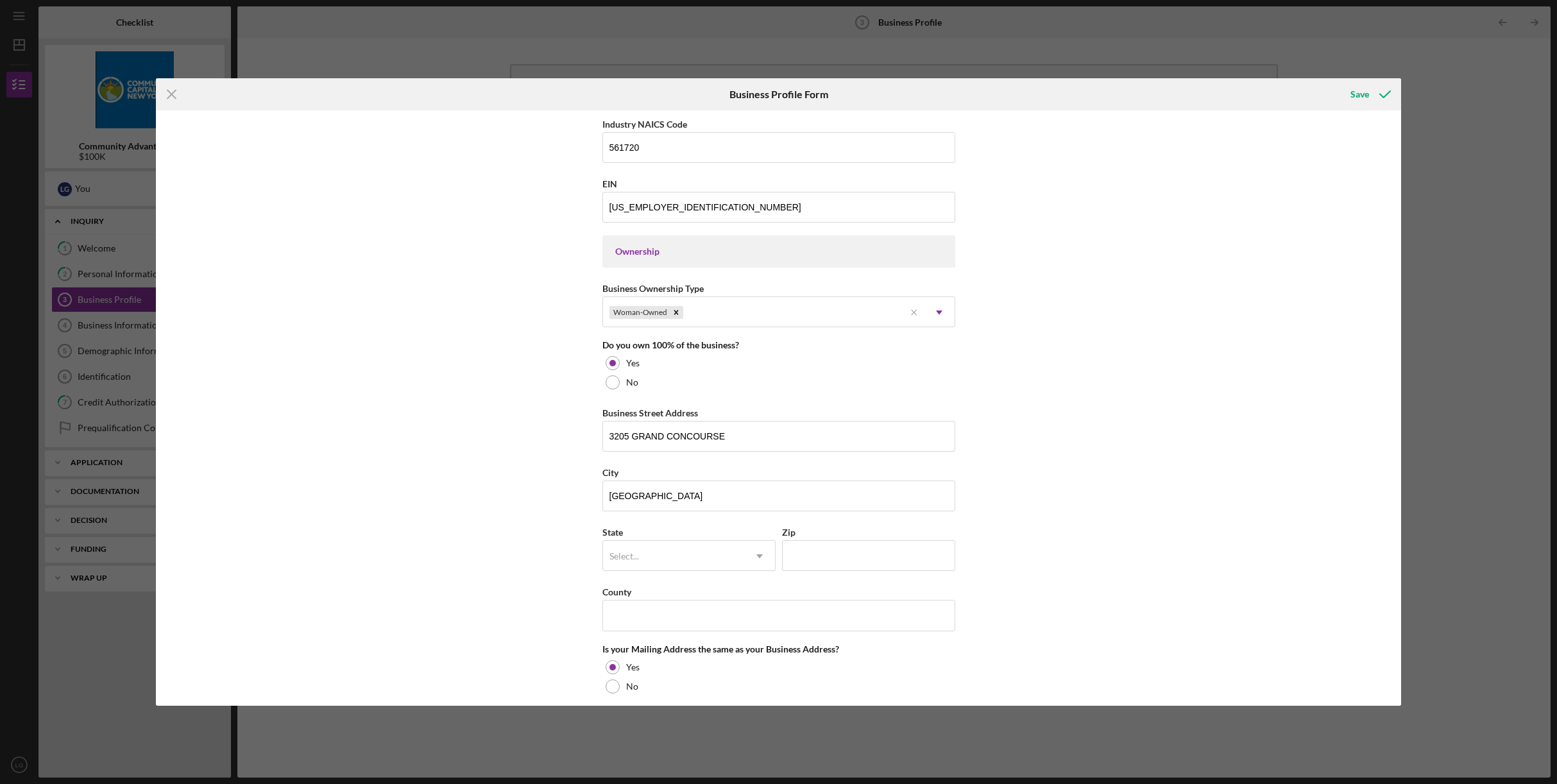
click at [1035, 545] on div "Business Name [PERSON_NAME] CLEANING SERVICES DBA Business Start Date [DATE] Le…" at bounding box center [778, 408] width 1246 height 595
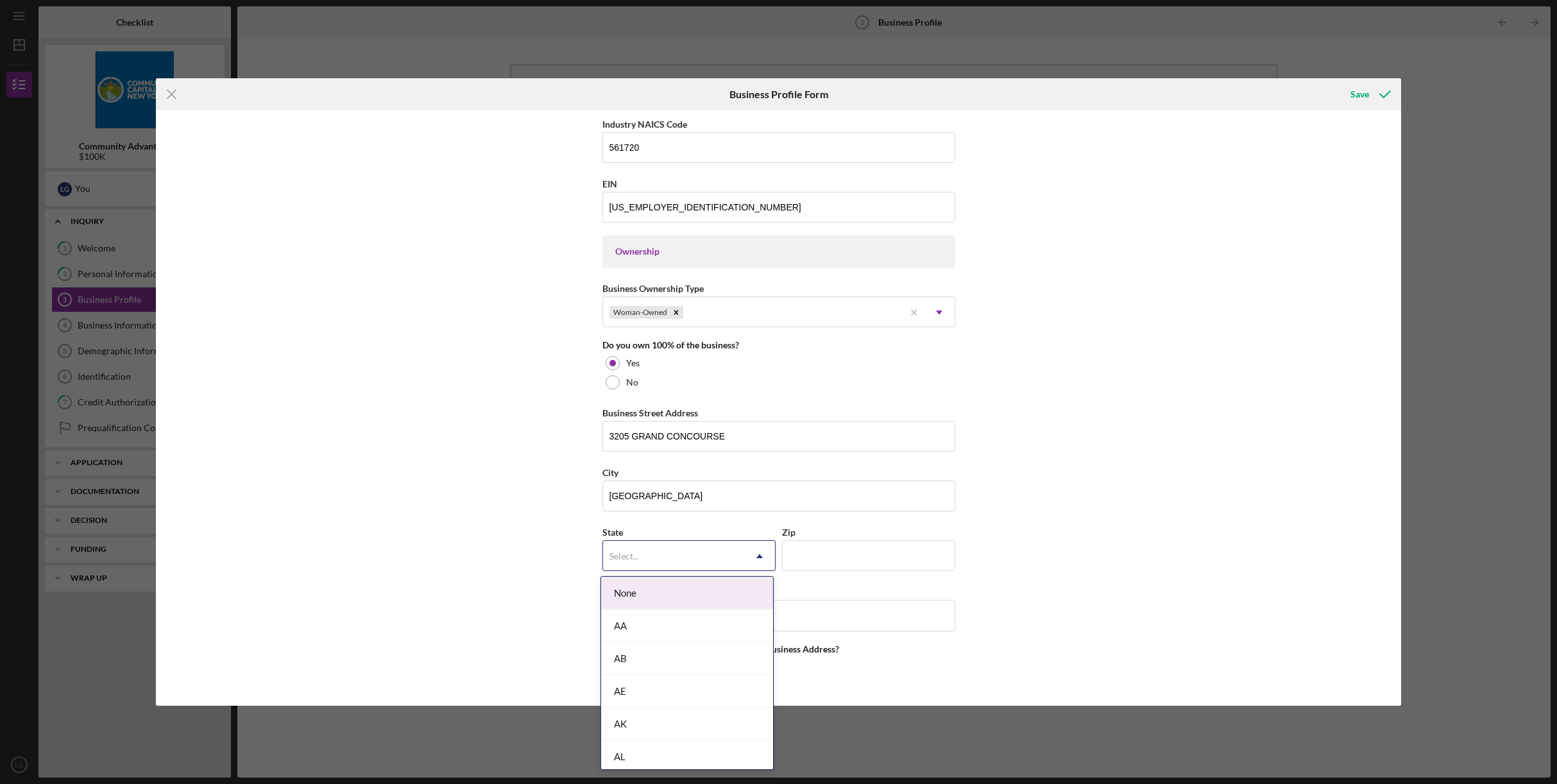
click at [764, 550] on icon "Icon/Dropdown Arrow" at bounding box center [760, 556] width 31 height 31
click at [671, 728] on div "NY" at bounding box center [687, 734] width 172 height 33
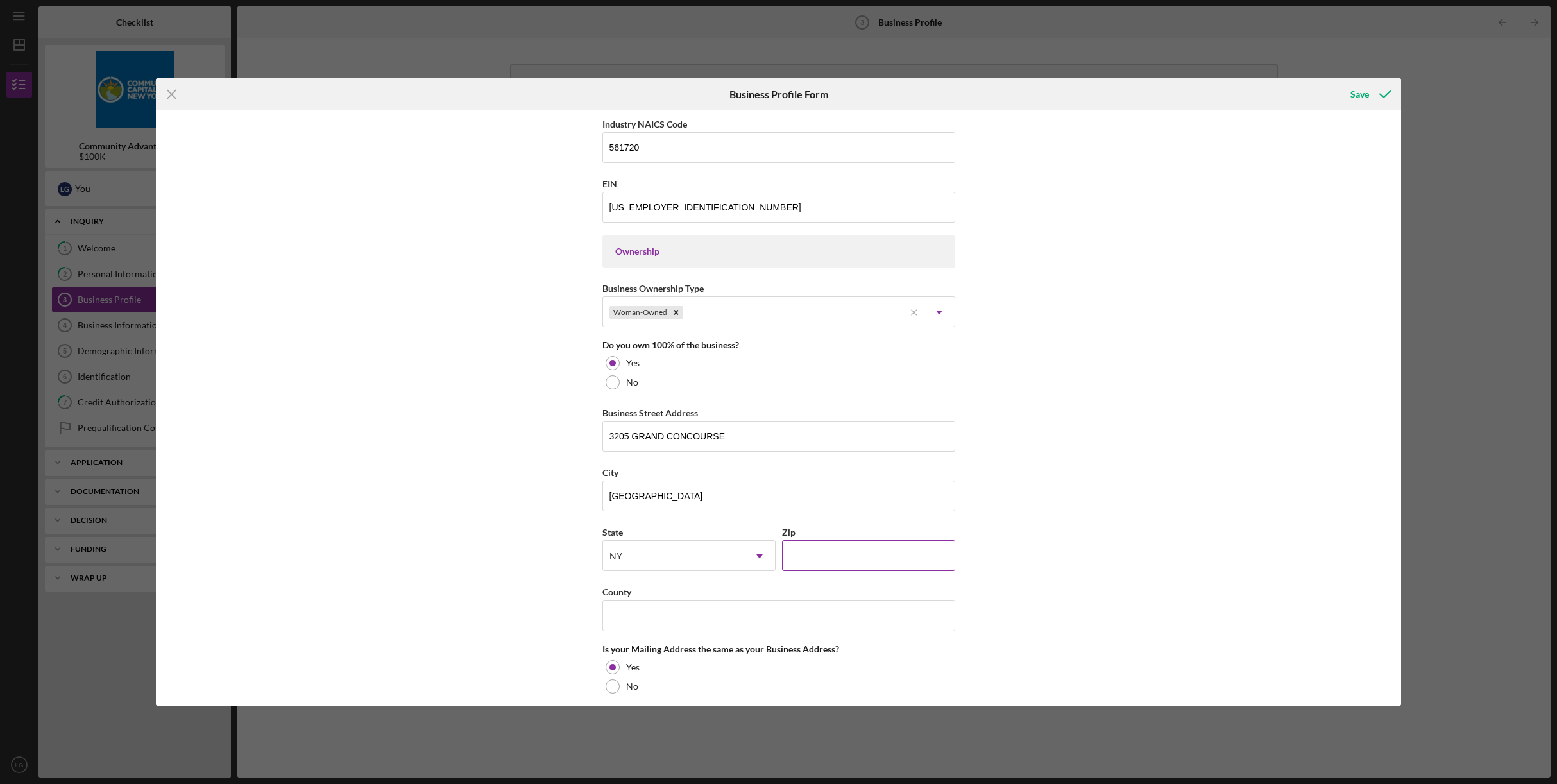
click at [838, 559] on input "Zip" at bounding box center [868, 555] width 173 height 31
type input "10468"
click at [787, 612] on input "County" at bounding box center [779, 615] width 353 height 31
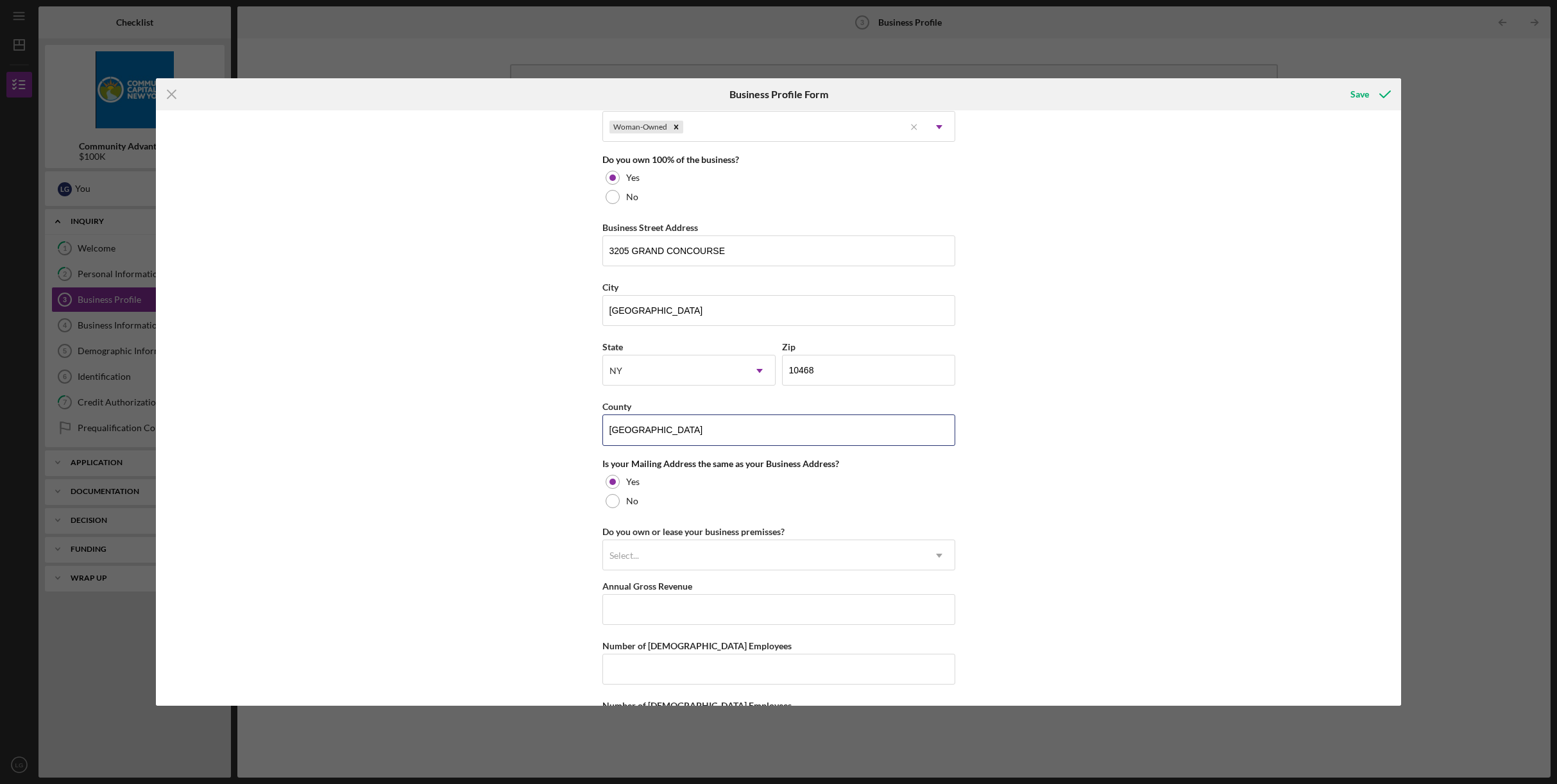
scroll to position [660, 0]
type input "[GEOGRAPHIC_DATA]"
click at [889, 553] on div "Select..." at bounding box center [764, 554] width 321 height 30
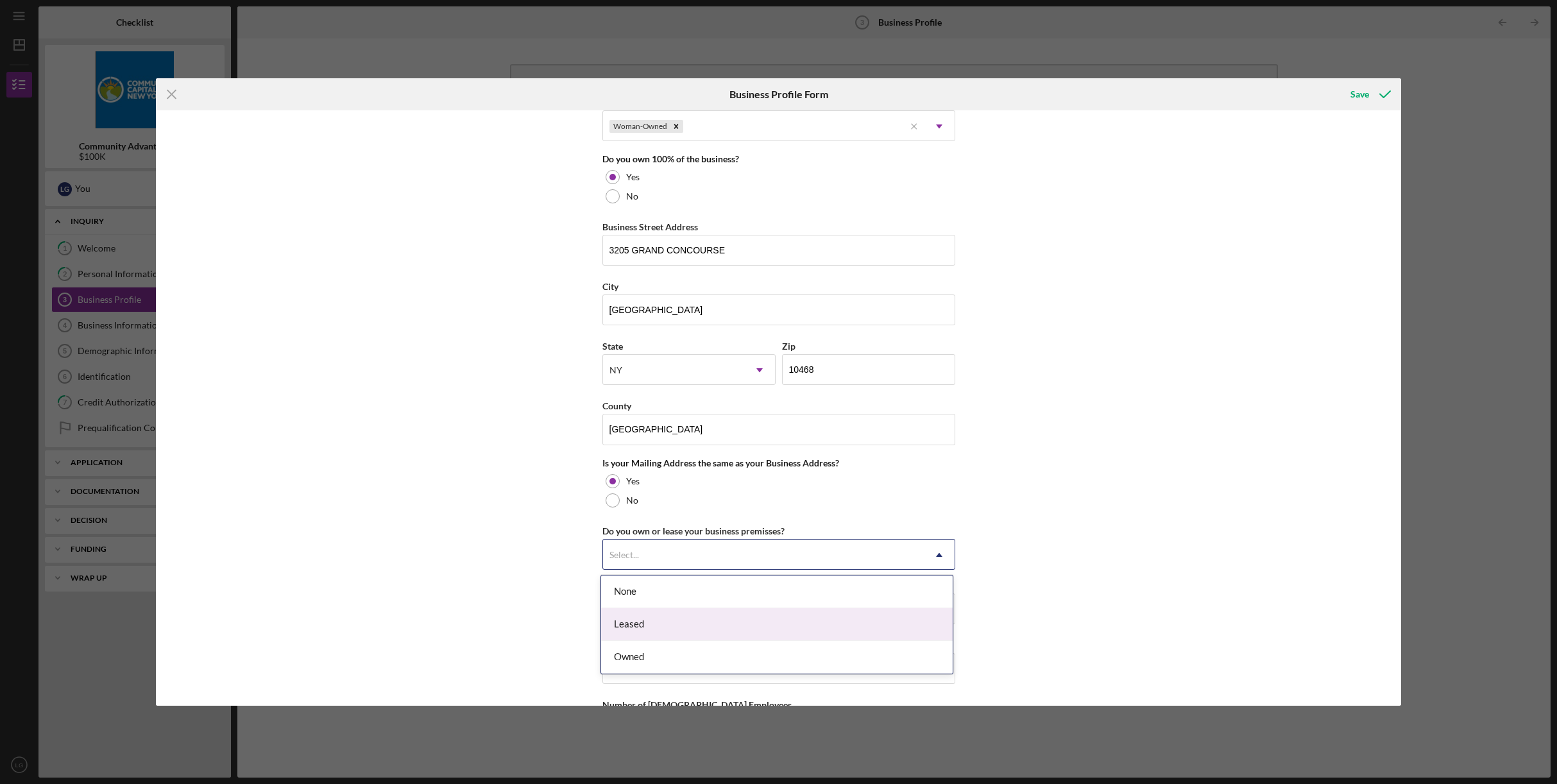
click at [849, 616] on div "Leased" at bounding box center [777, 624] width 352 height 33
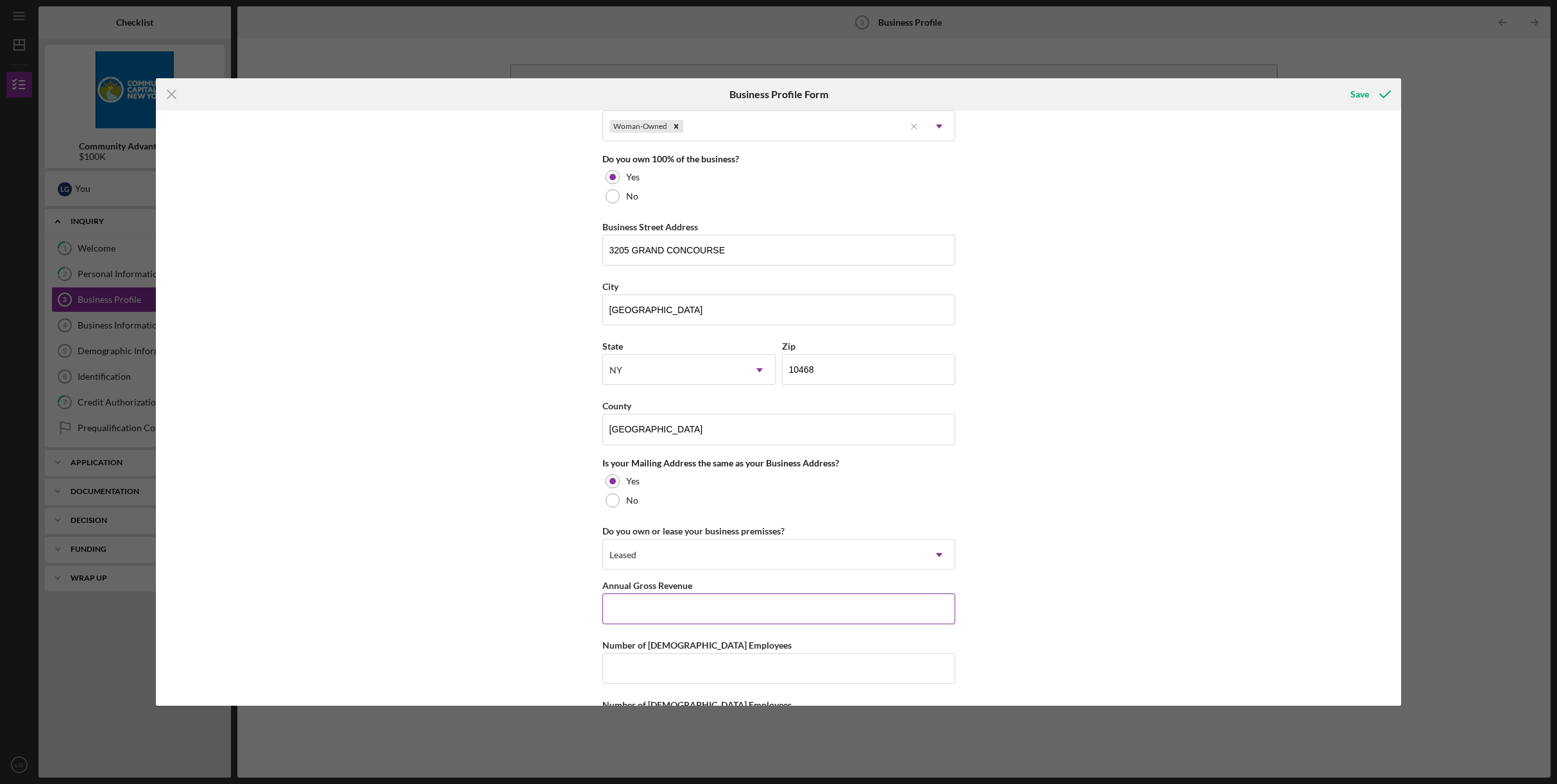
click at [734, 611] on input "Annual Gross Revenue" at bounding box center [779, 609] width 353 height 31
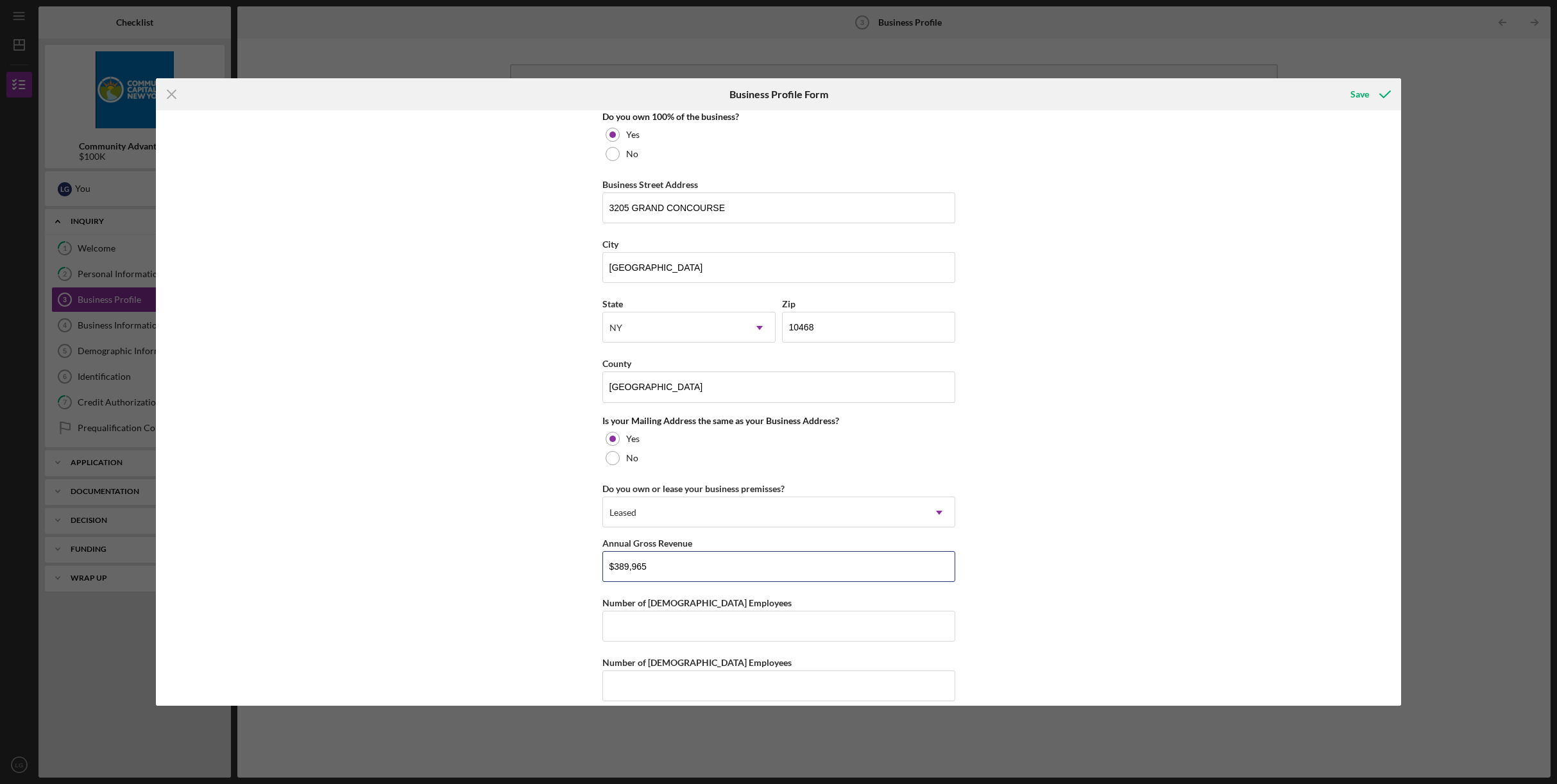
scroll to position [716, 0]
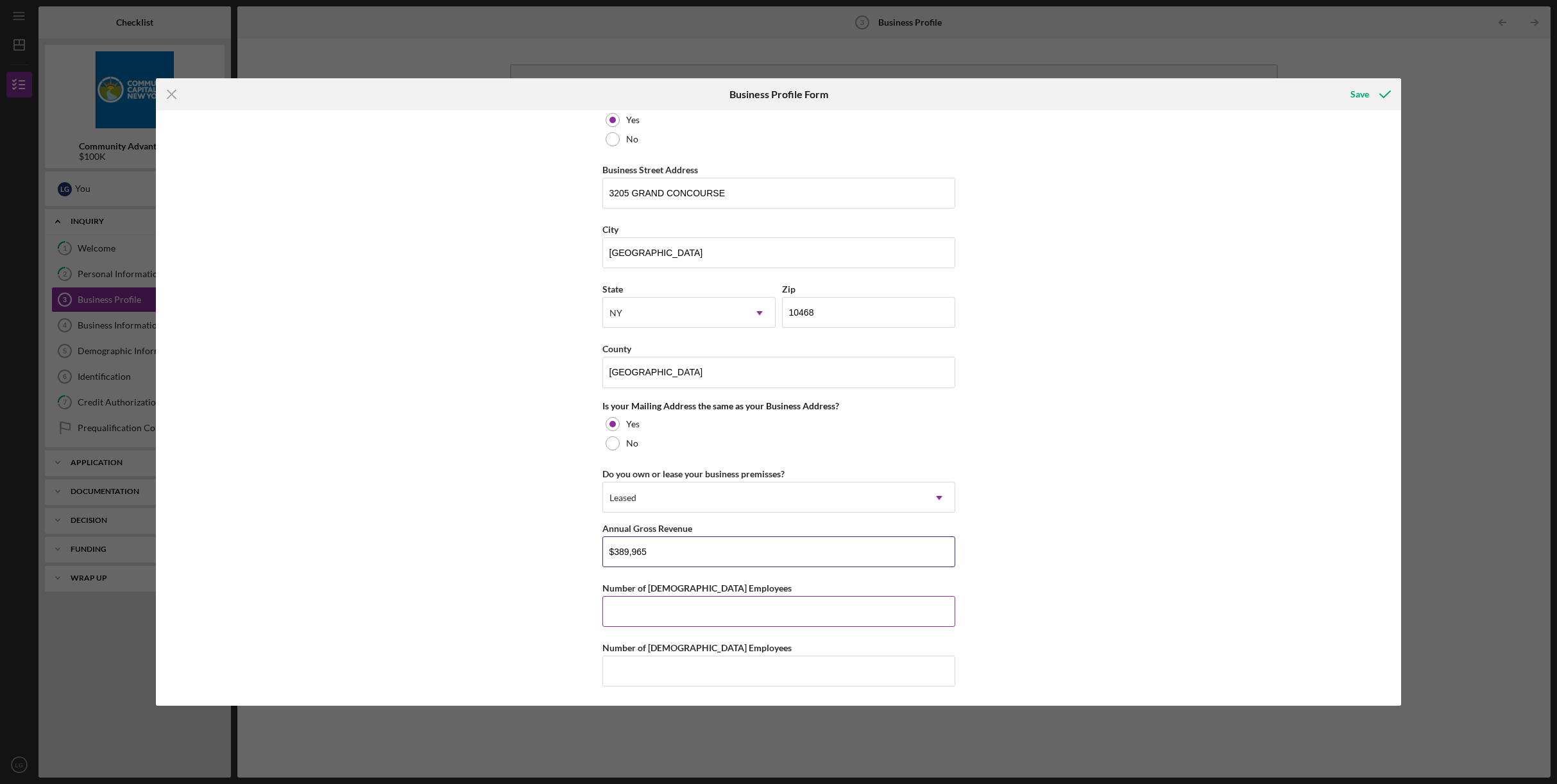
type input "$389,965"
click at [705, 610] on input "Number of [DEMOGRAPHIC_DATA] Employees" at bounding box center [779, 611] width 353 height 31
click at [721, 606] on input "Number of [DEMOGRAPHIC_DATA] Employees" at bounding box center [779, 611] width 353 height 31
type input "2"
click at [713, 674] on input "Number of [DEMOGRAPHIC_DATA] Employees" at bounding box center [779, 671] width 353 height 31
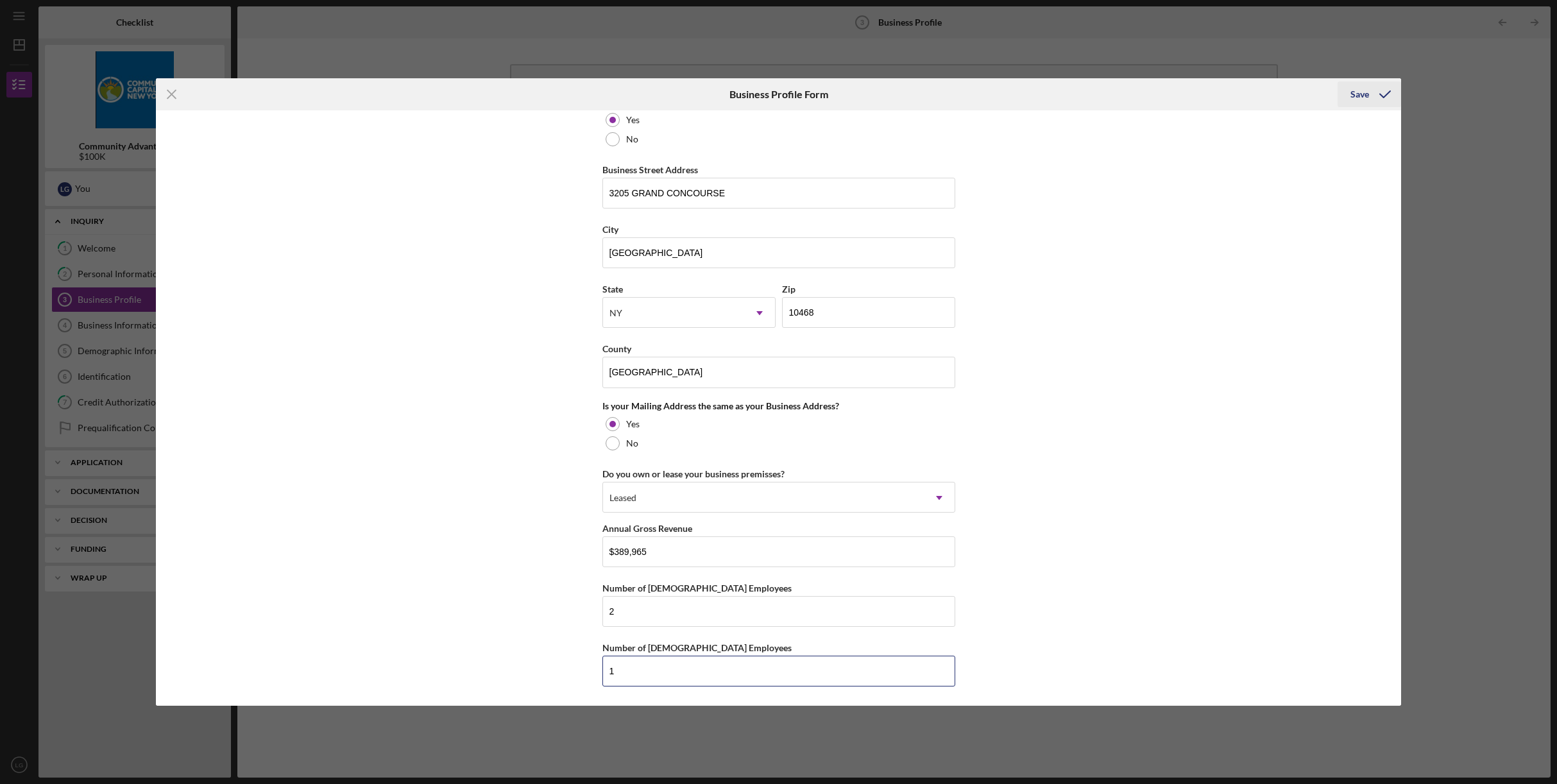
type input "1"
click at [1362, 91] on div "Save" at bounding box center [1359, 95] width 18 height 26
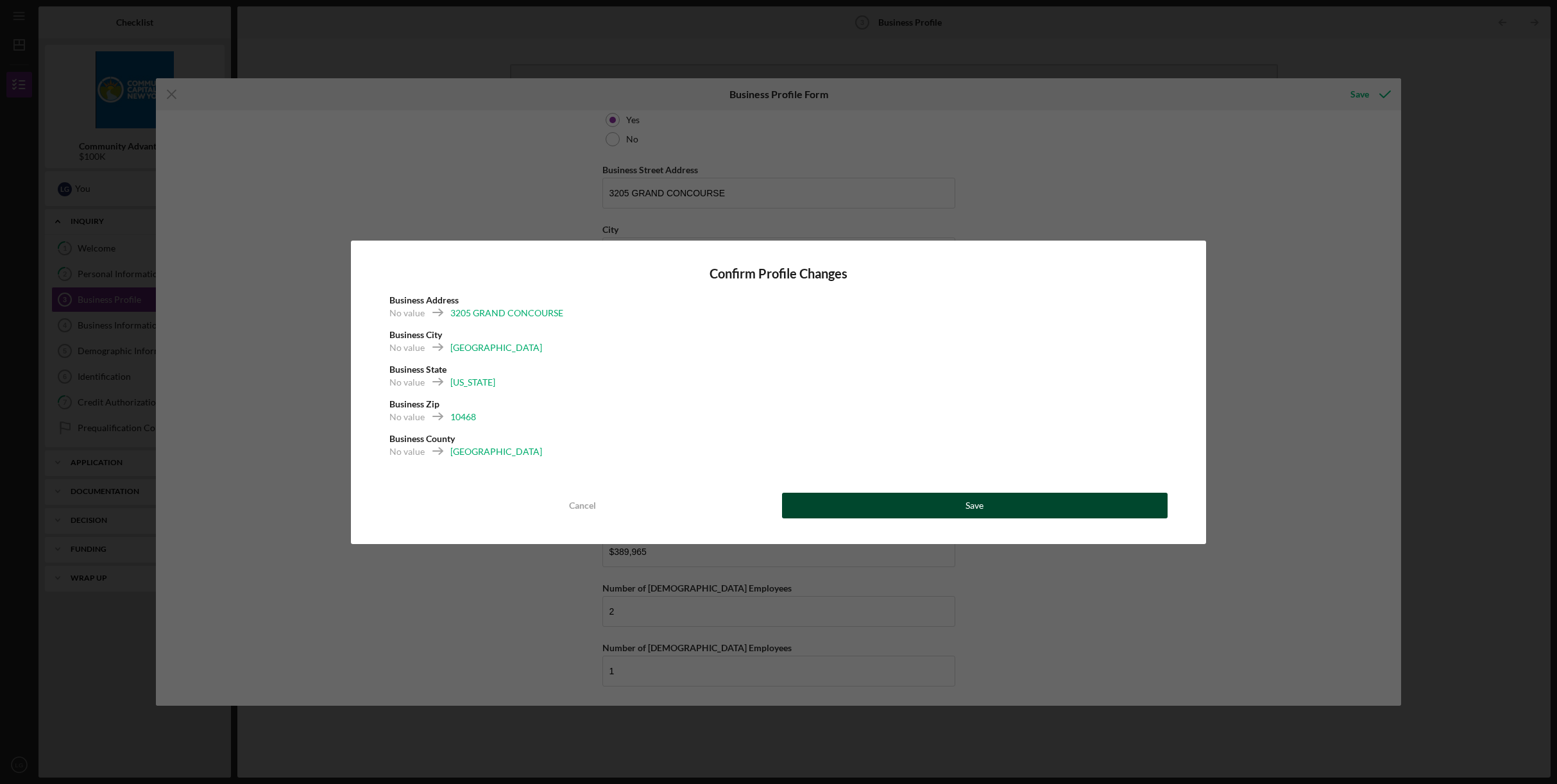
click at [1027, 515] on button "Save" at bounding box center [975, 506] width 386 height 26
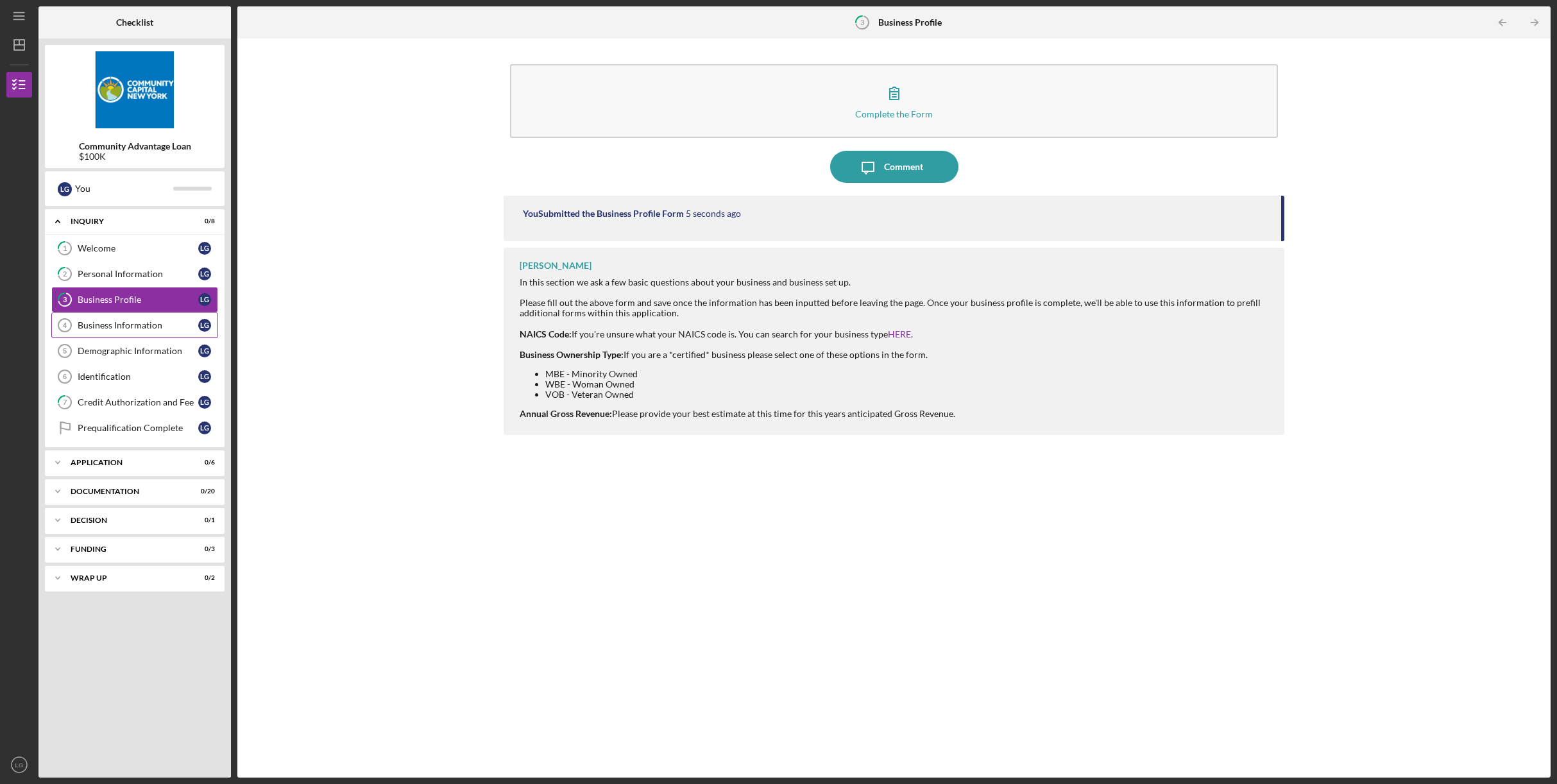
click at [143, 327] on div "Business Information" at bounding box center [138, 325] width 121 height 10
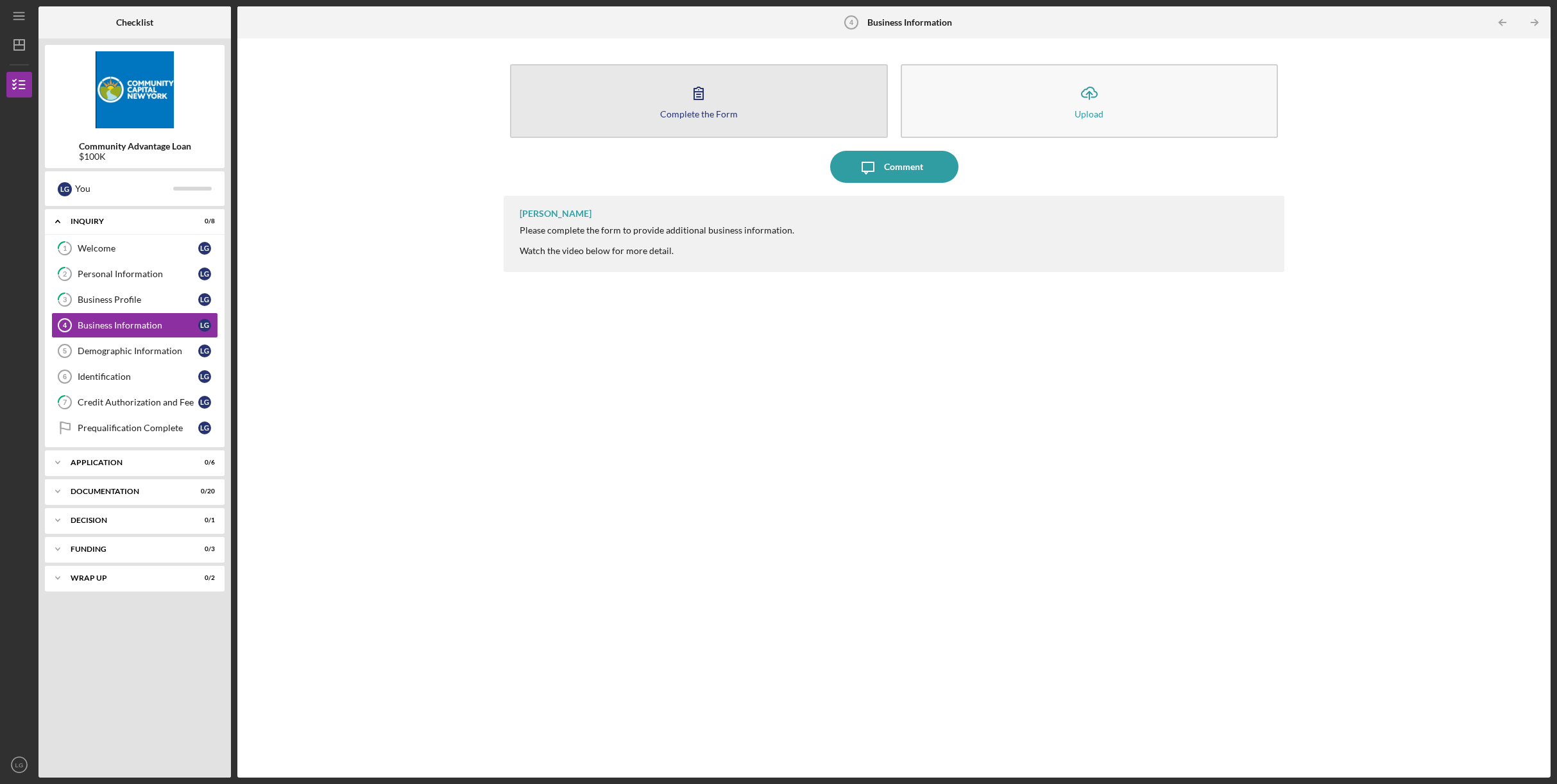
click at [699, 103] on icon "button" at bounding box center [699, 93] width 32 height 32
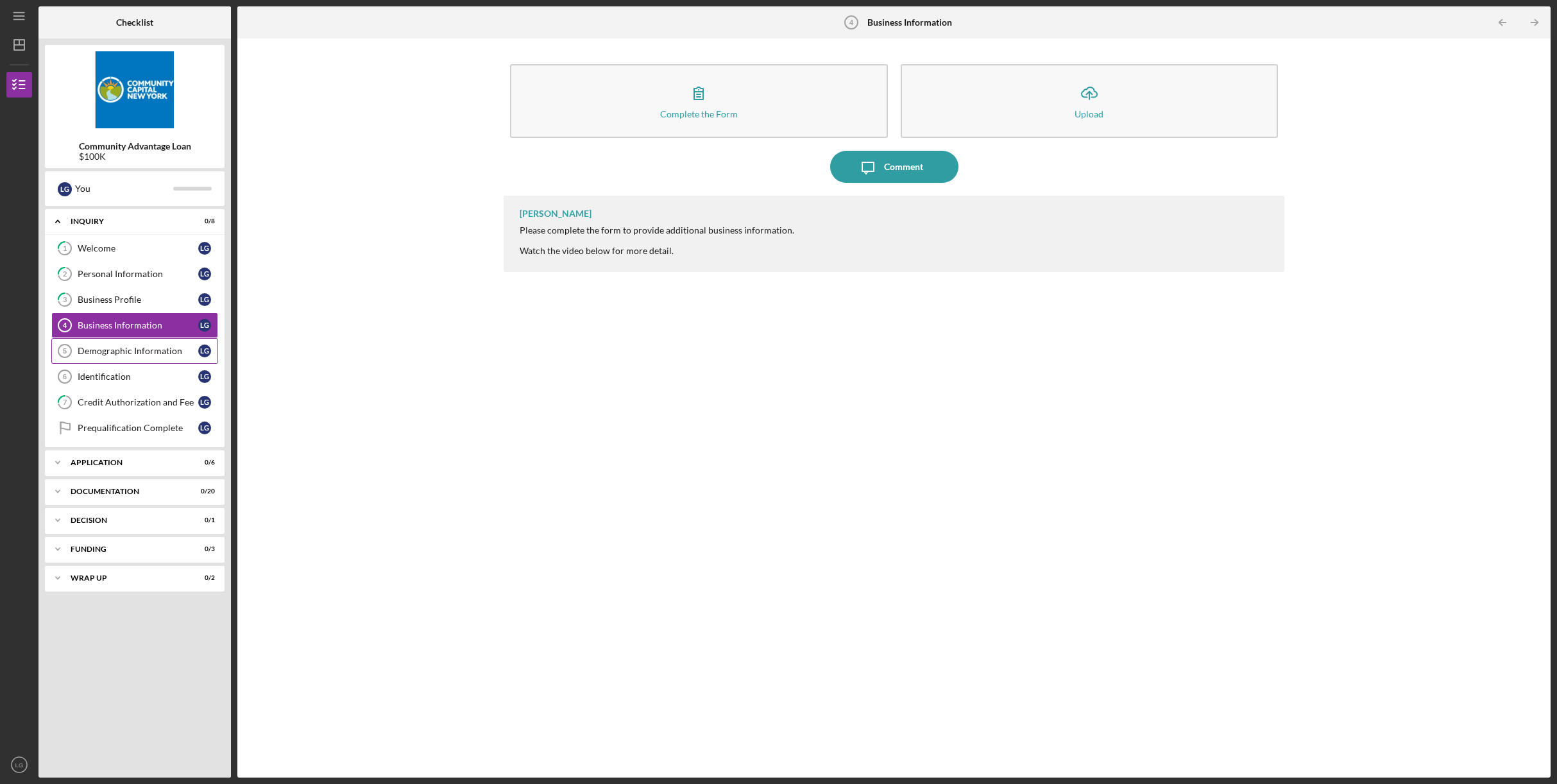
click at [128, 348] on div "Demographic Information" at bounding box center [138, 350] width 121 height 10
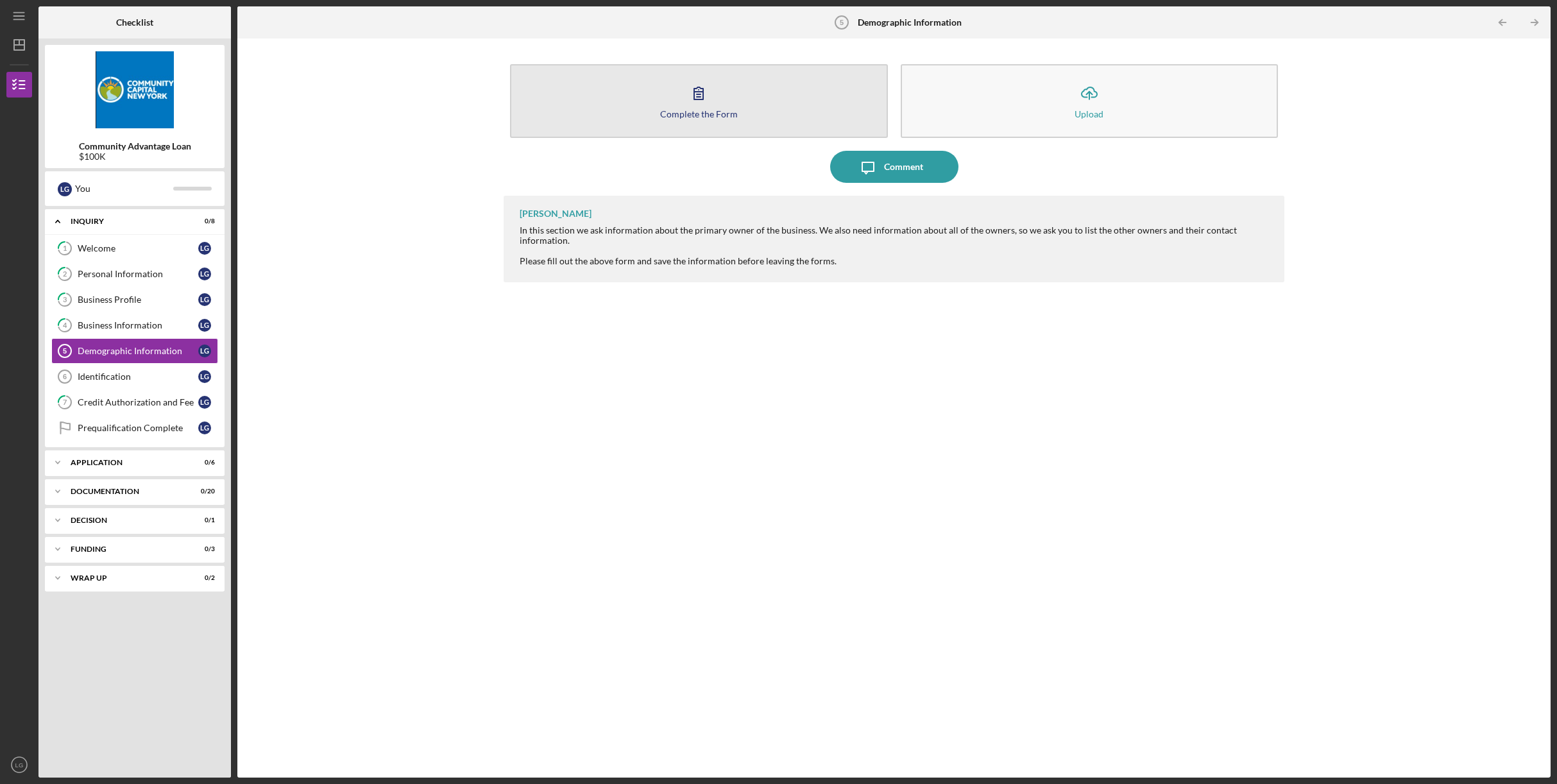
click at [725, 98] on button "Complete the Form Form" at bounding box center [699, 101] width 378 height 74
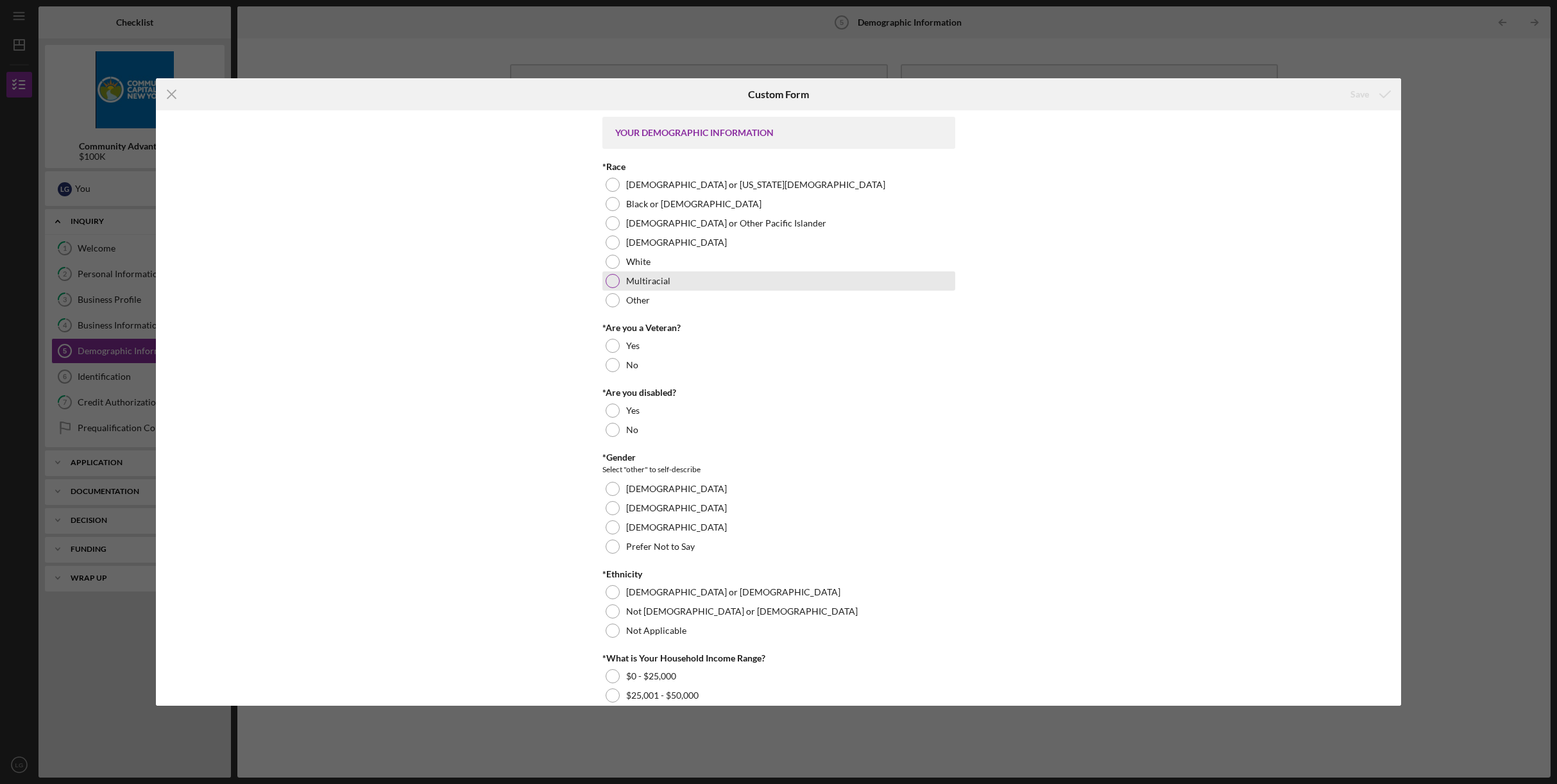
click at [613, 281] on div at bounding box center [613, 281] width 14 height 14
click at [615, 204] on div at bounding box center [613, 204] width 14 height 14
click at [612, 284] on div at bounding box center [613, 281] width 14 height 14
click at [613, 361] on div at bounding box center [613, 365] width 14 height 14
click at [615, 429] on div at bounding box center [613, 429] width 14 height 14
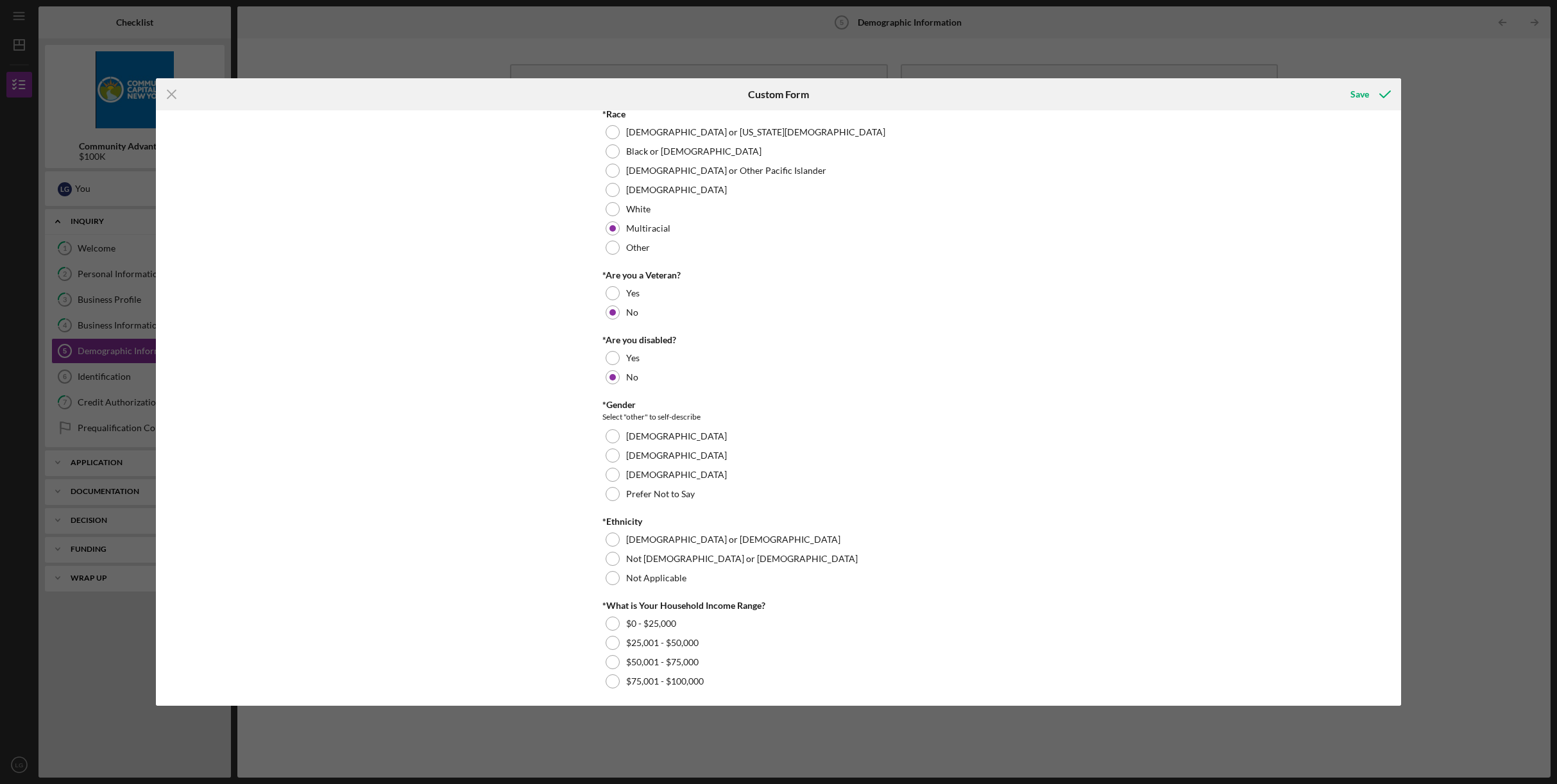
scroll to position [55, 0]
click at [616, 435] on div at bounding box center [613, 433] width 14 height 14
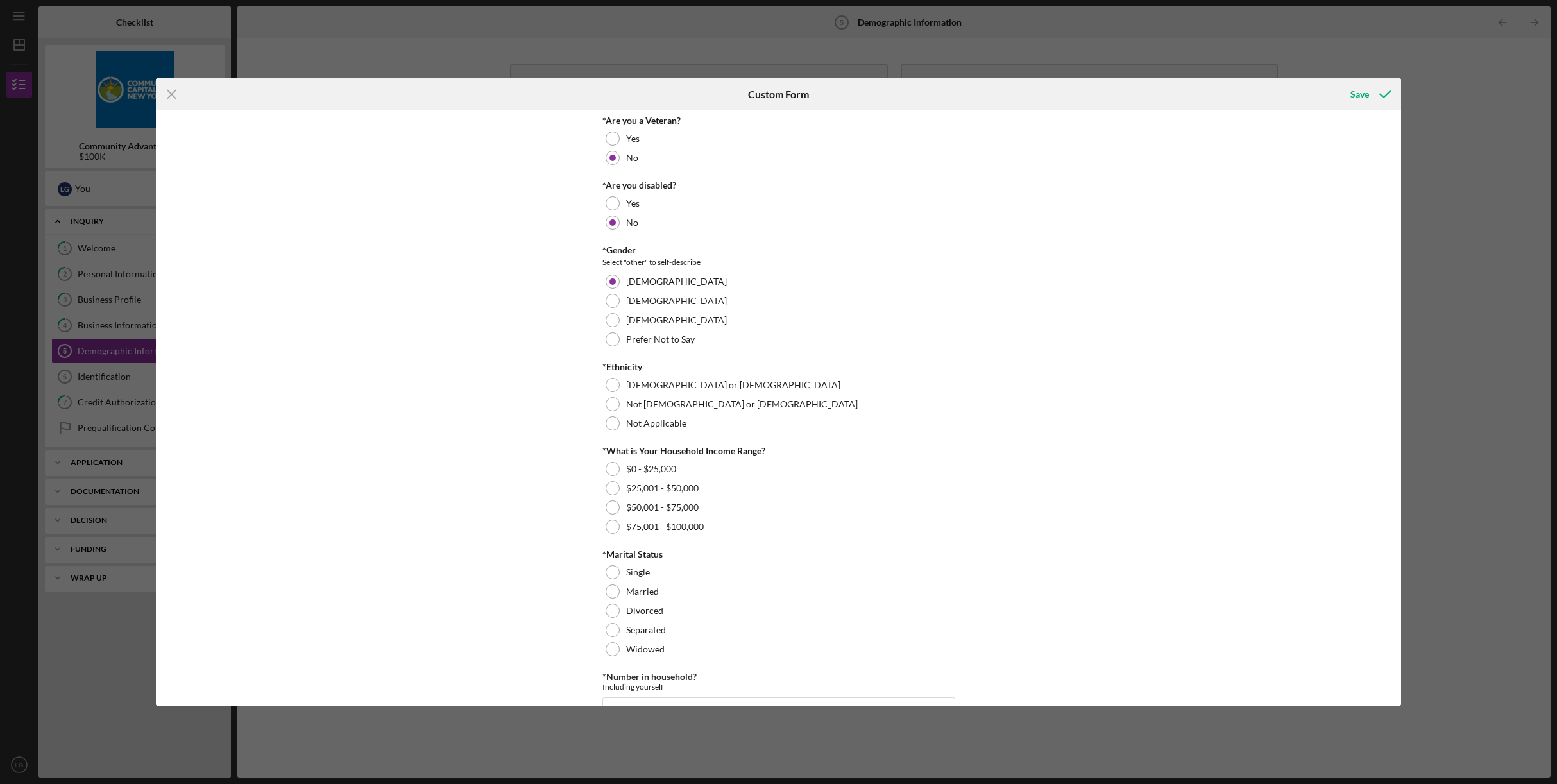
scroll to position [268, 0]
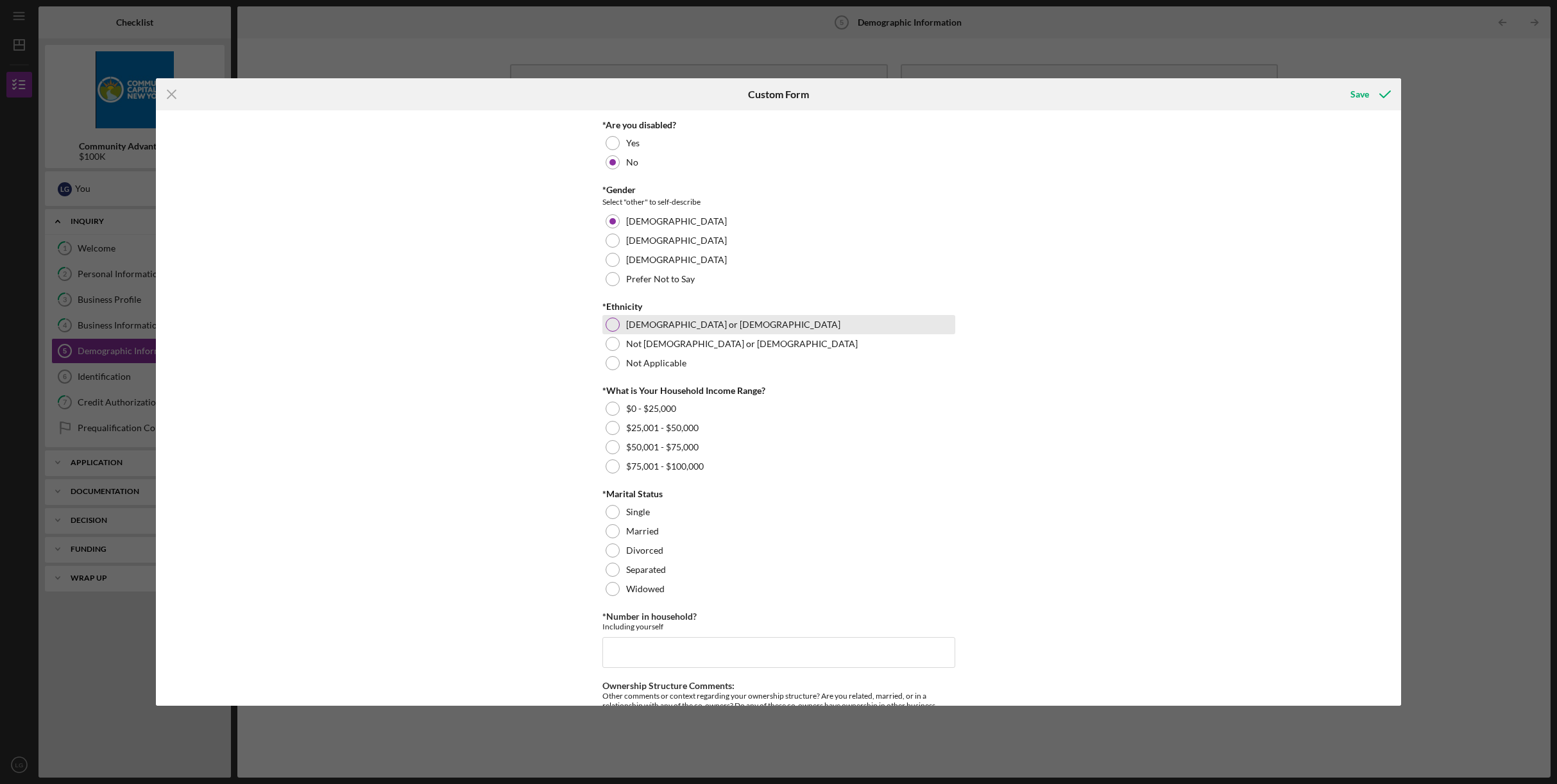
click at [612, 323] on div at bounding box center [613, 324] width 14 height 14
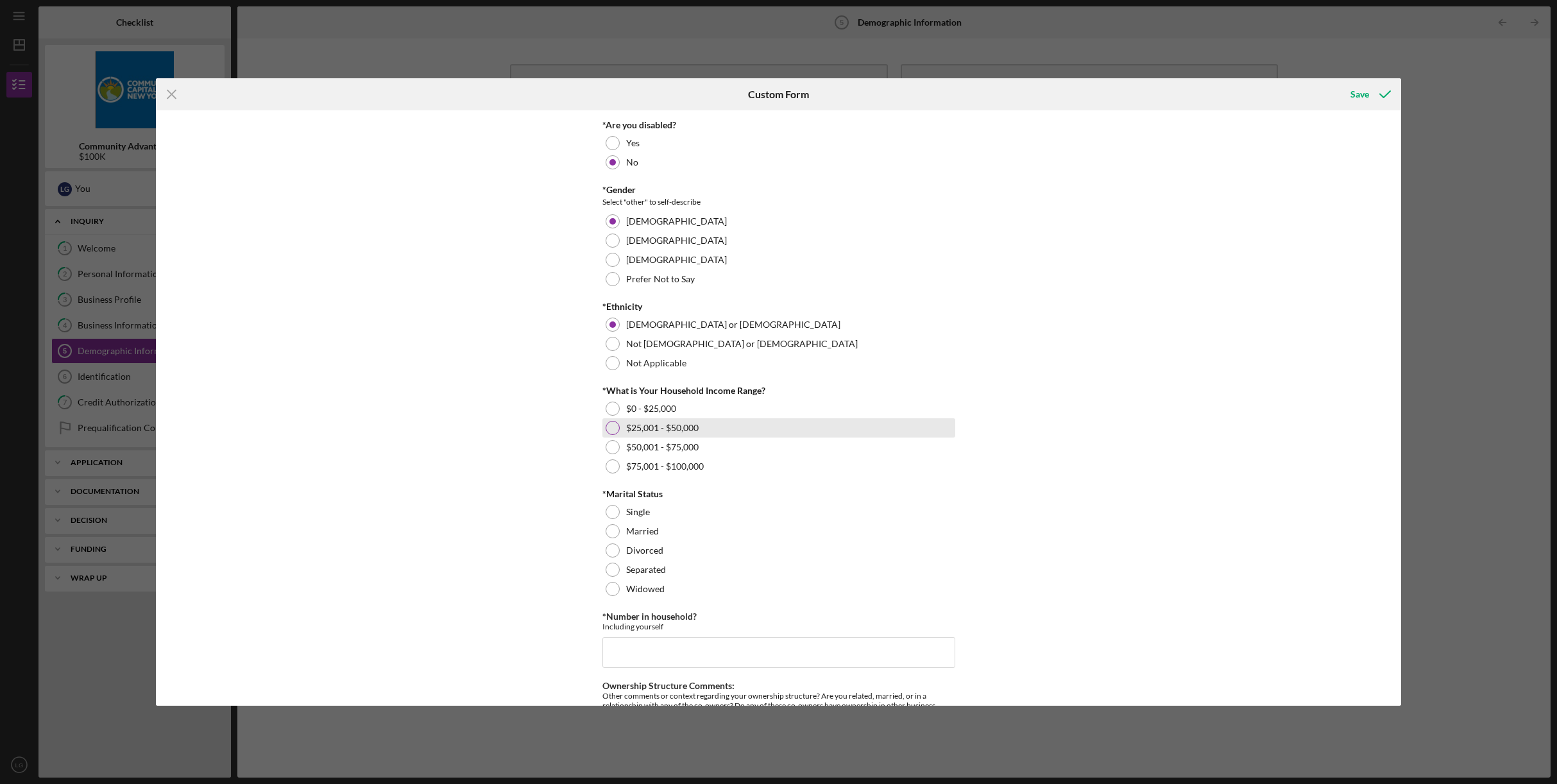
click at [607, 426] on div at bounding box center [613, 428] width 14 height 14
click at [615, 510] on div at bounding box center [613, 512] width 14 height 14
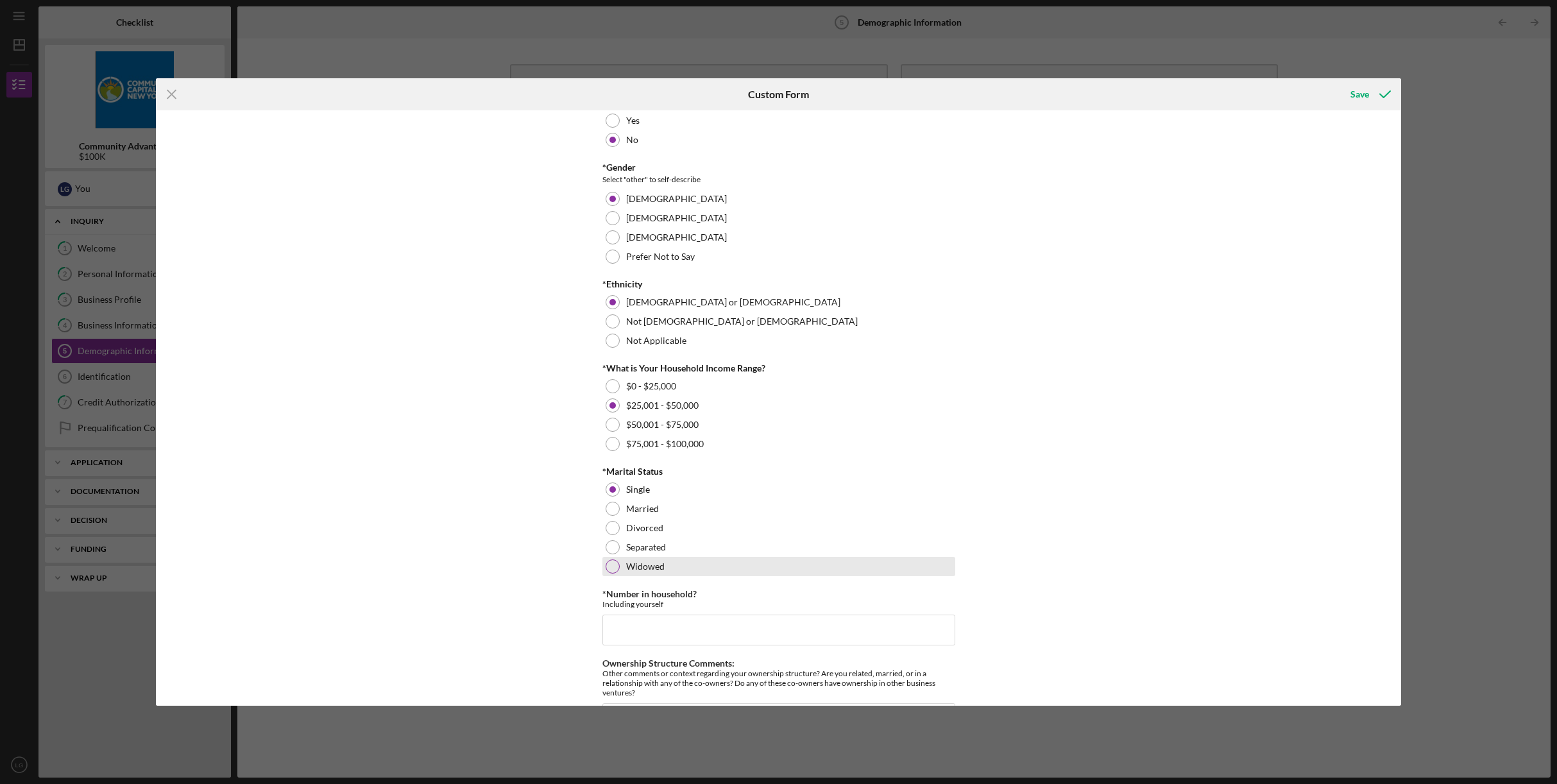
scroll to position [291, 0]
click at [720, 631] on input "*Number in household?" at bounding box center [779, 628] width 353 height 31
type input "1"
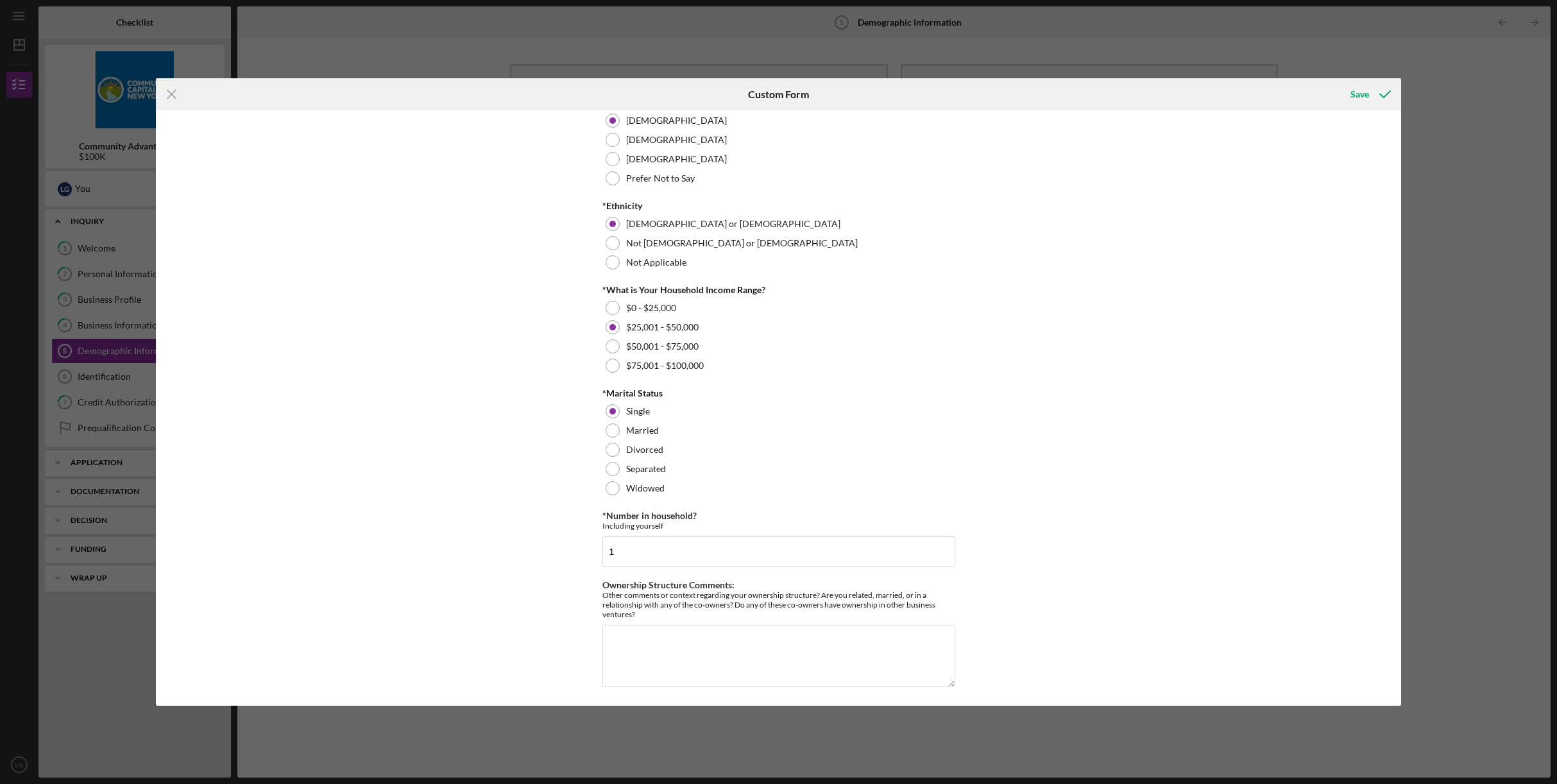
scroll to position [370, 0]
click at [1360, 93] on div "Save" at bounding box center [1359, 95] width 18 height 26
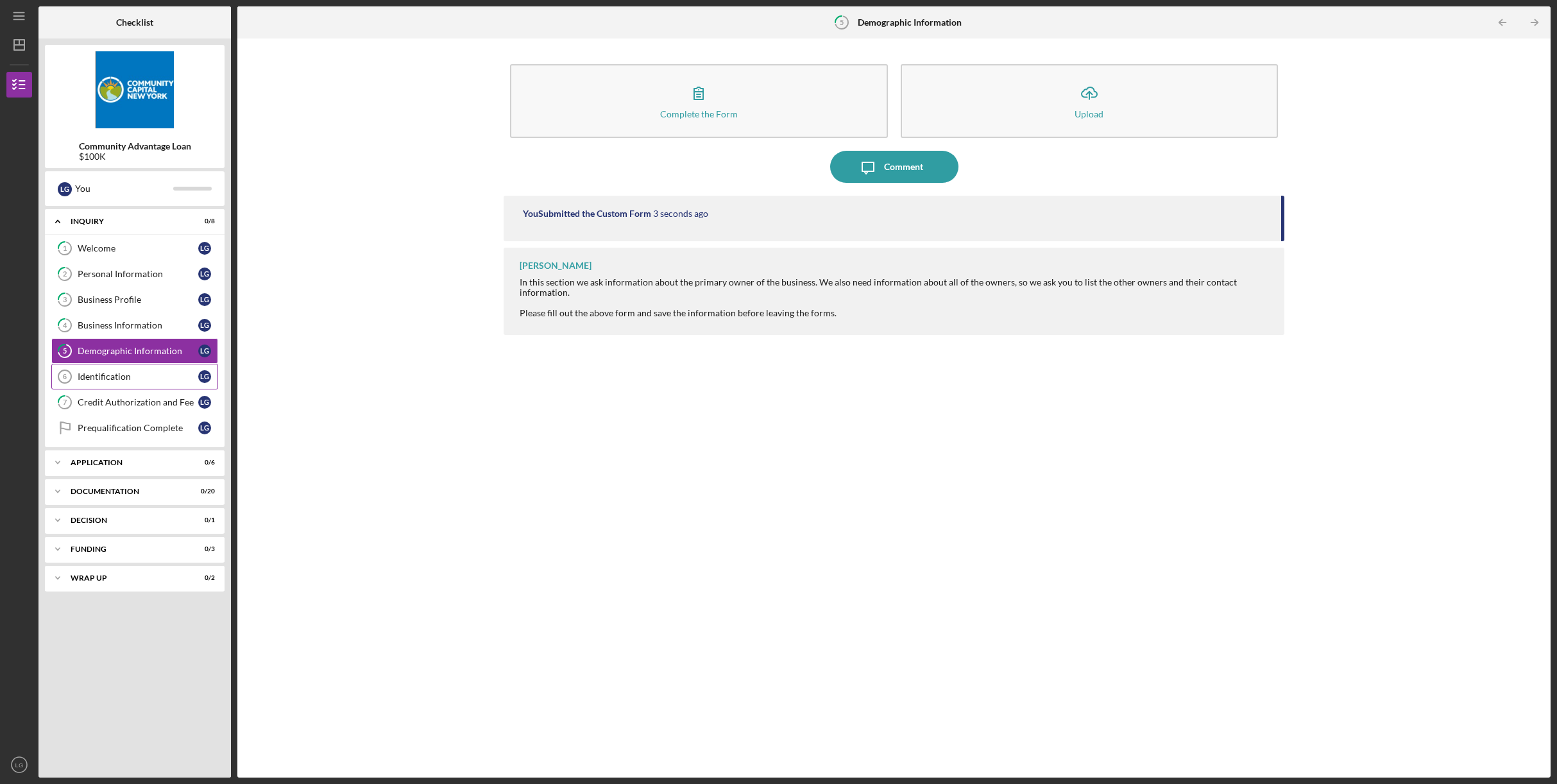
click at [110, 374] on div "Identification" at bounding box center [138, 376] width 121 height 10
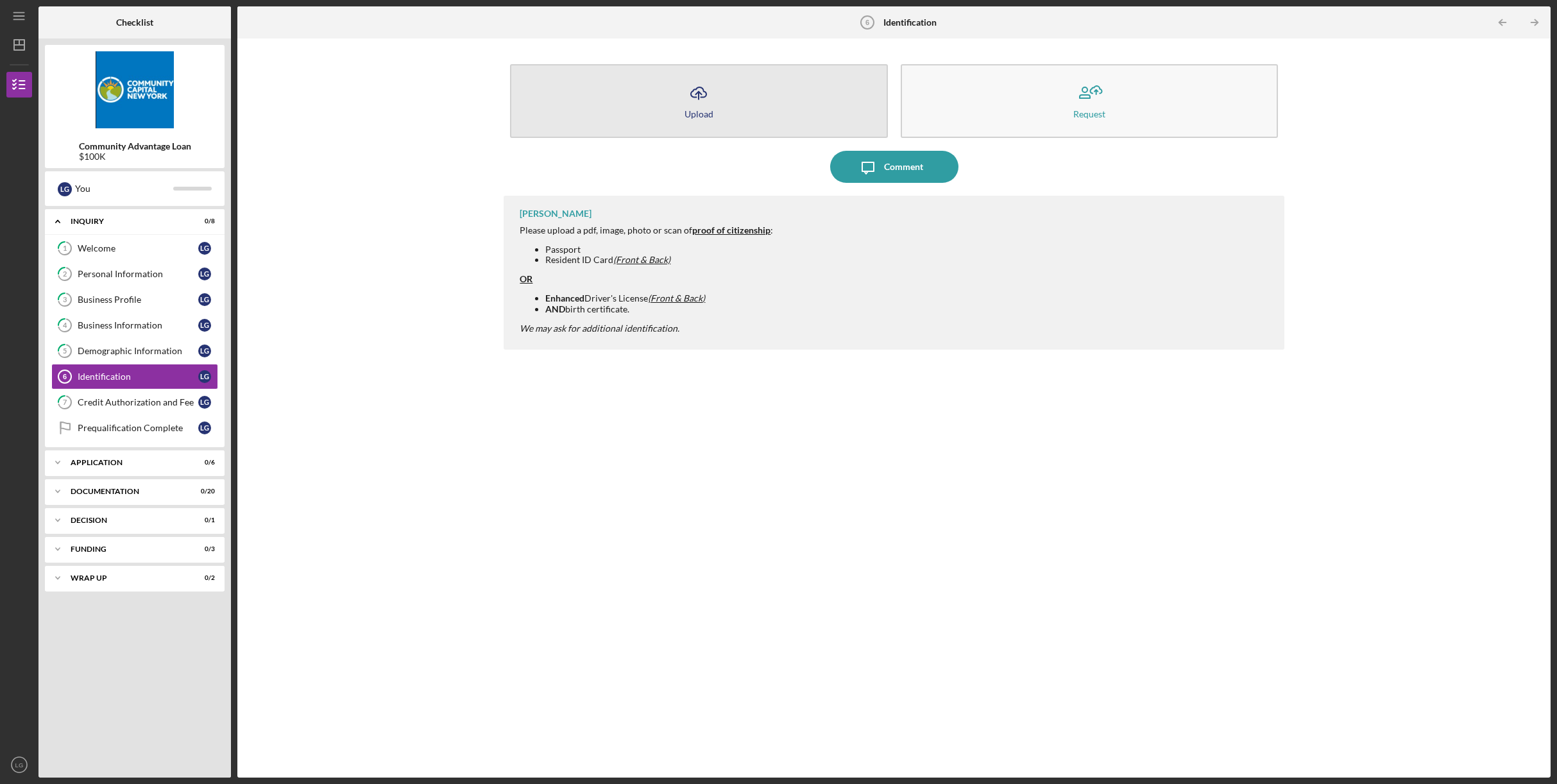
click at [718, 104] on button "Icon/Upload Upload" at bounding box center [699, 101] width 378 height 74
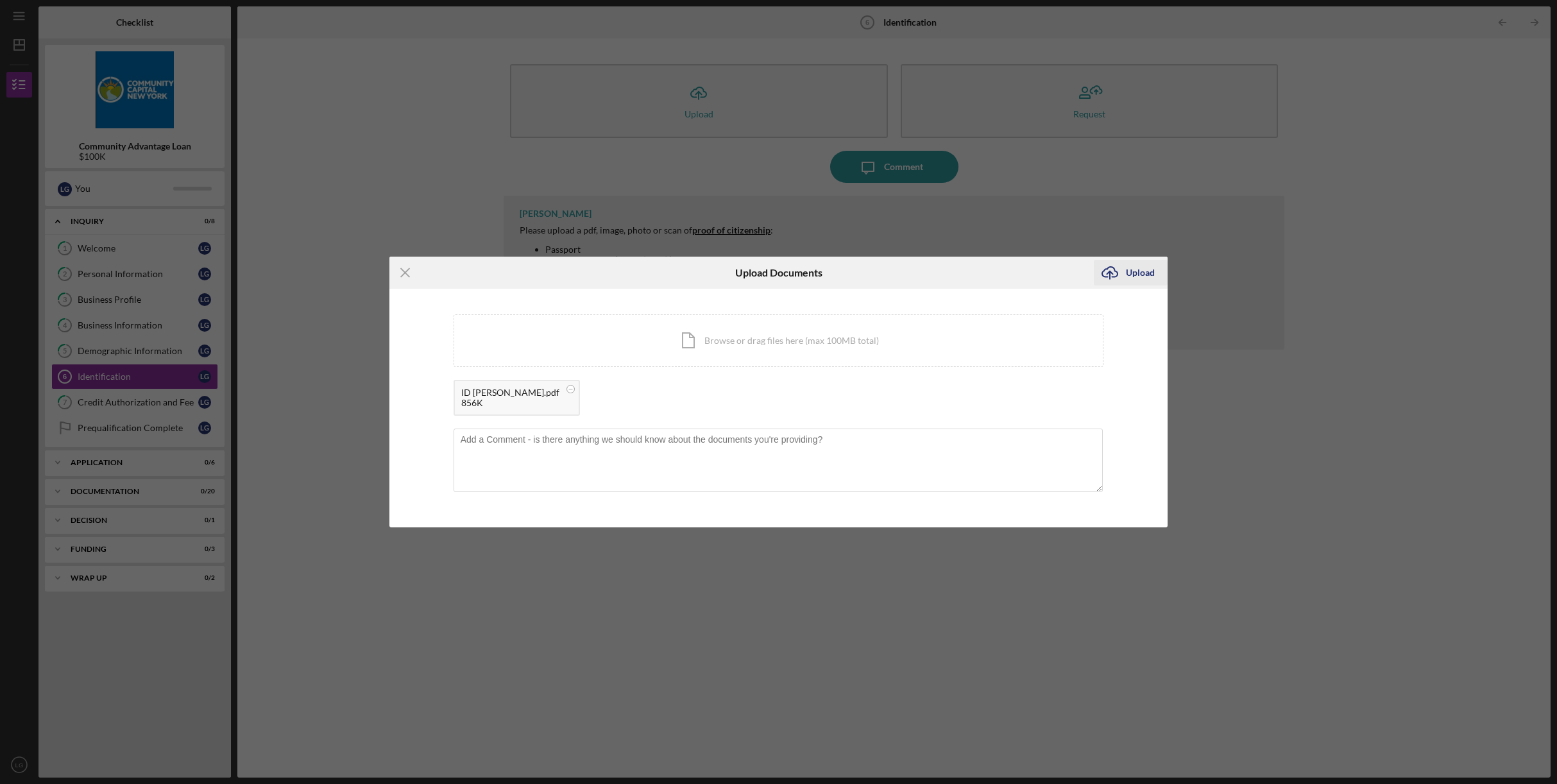
click at [1134, 271] on div "Upload" at bounding box center [1140, 273] width 29 height 26
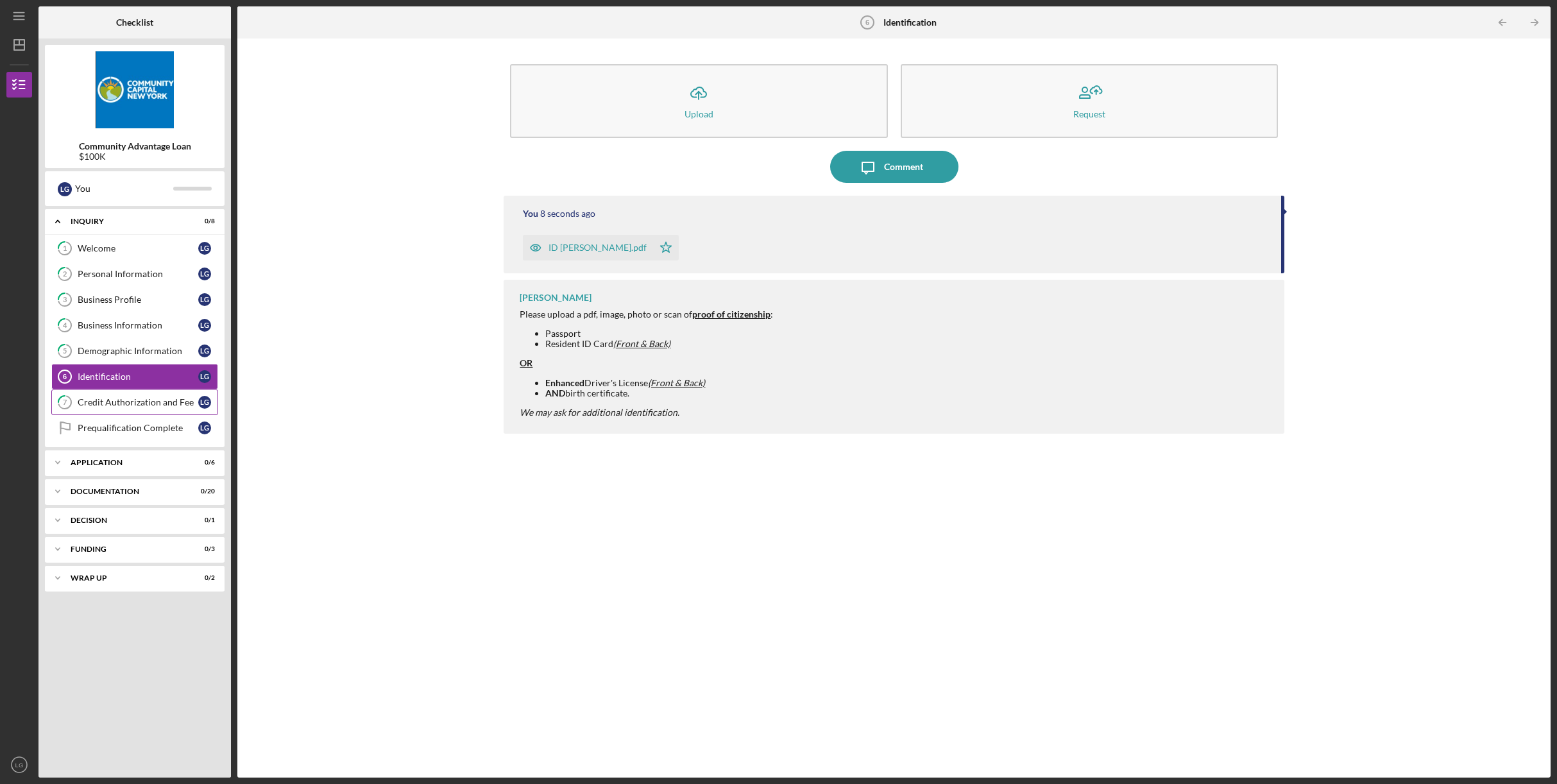
click at [151, 401] on div "Credit Authorization and Fee" at bounding box center [138, 402] width 121 height 10
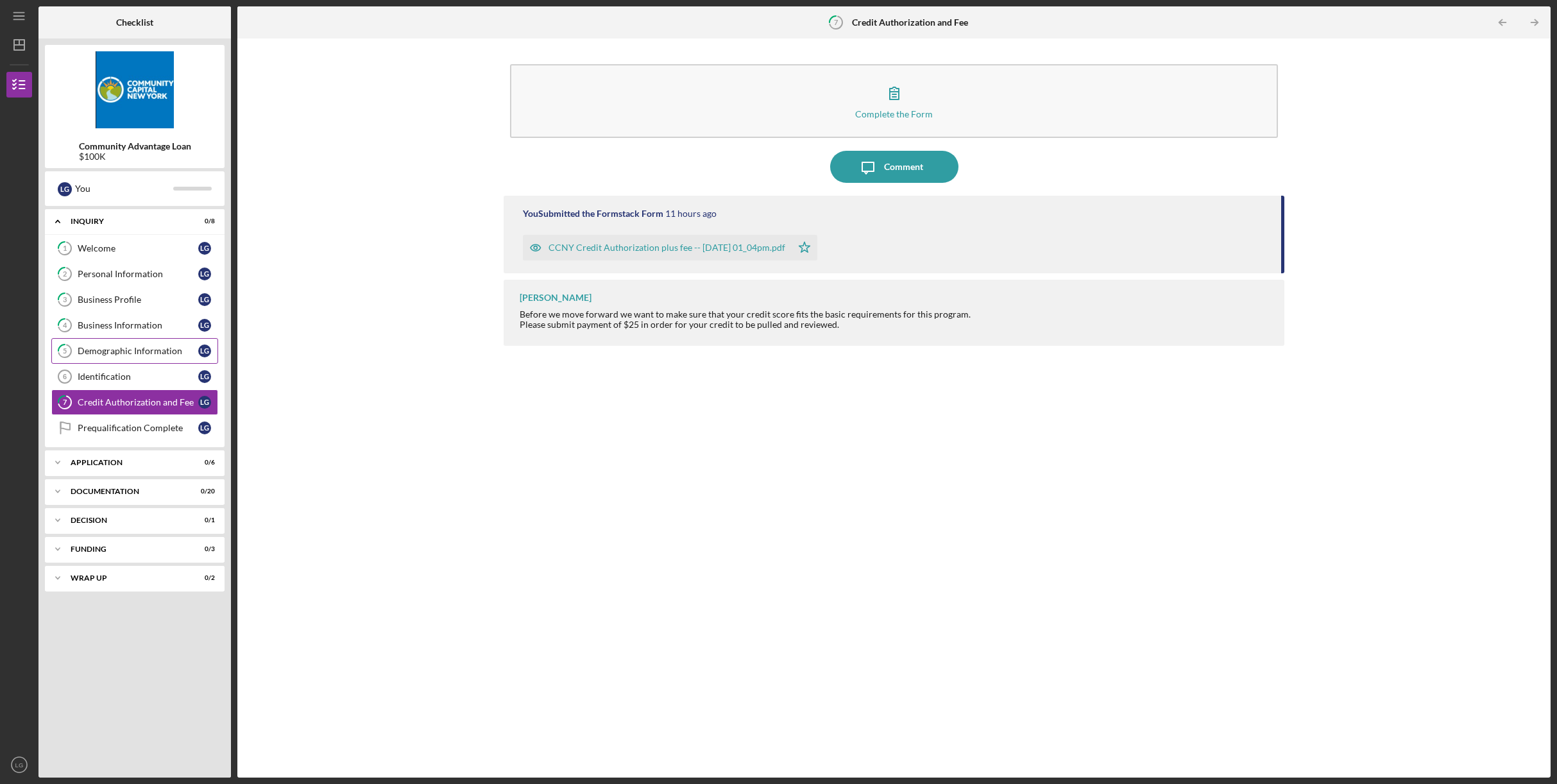
click at [140, 349] on div "Demographic Information" at bounding box center [138, 350] width 121 height 10
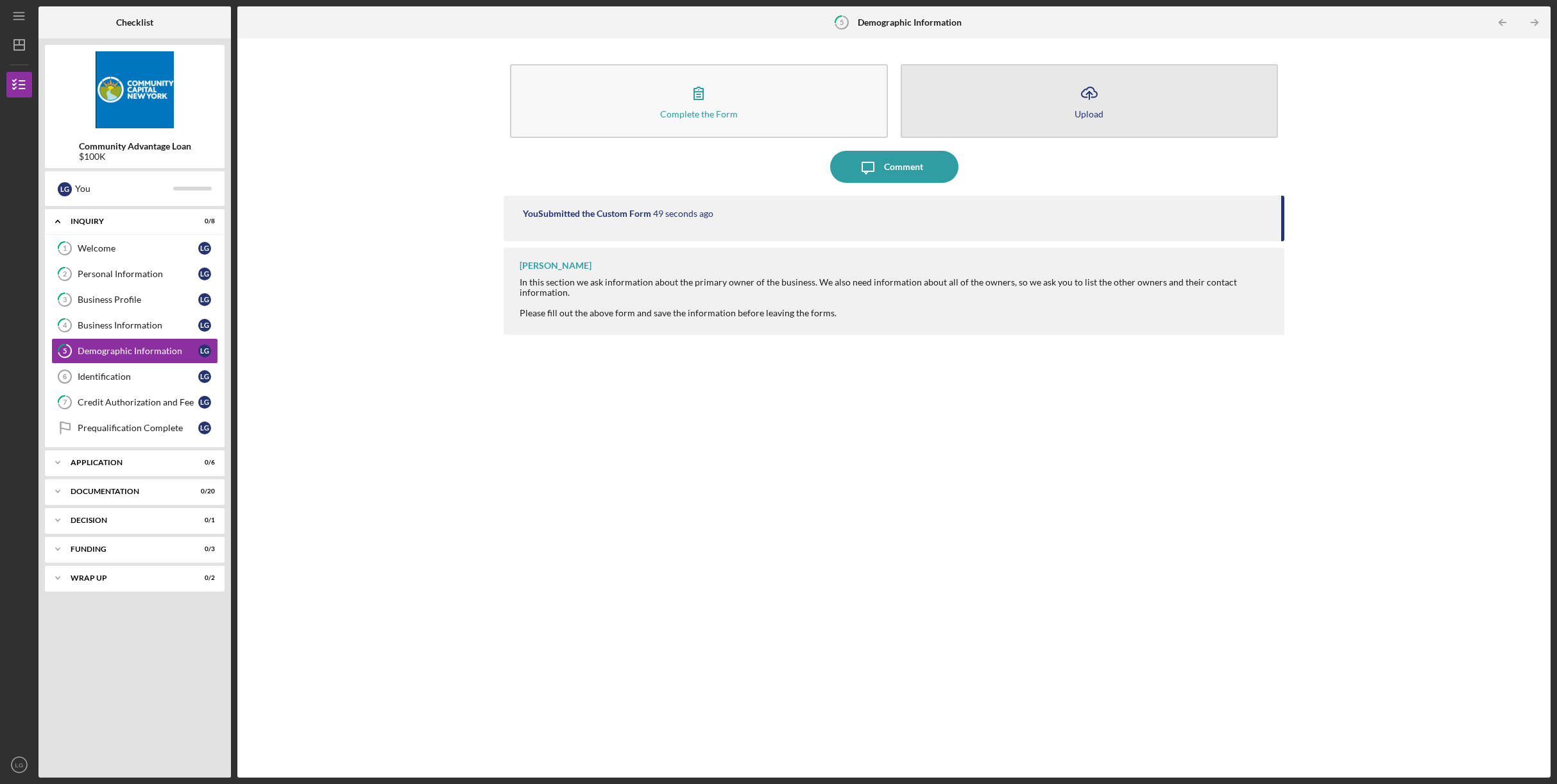
click at [1080, 102] on icon "Icon/Upload" at bounding box center [1089, 93] width 32 height 32
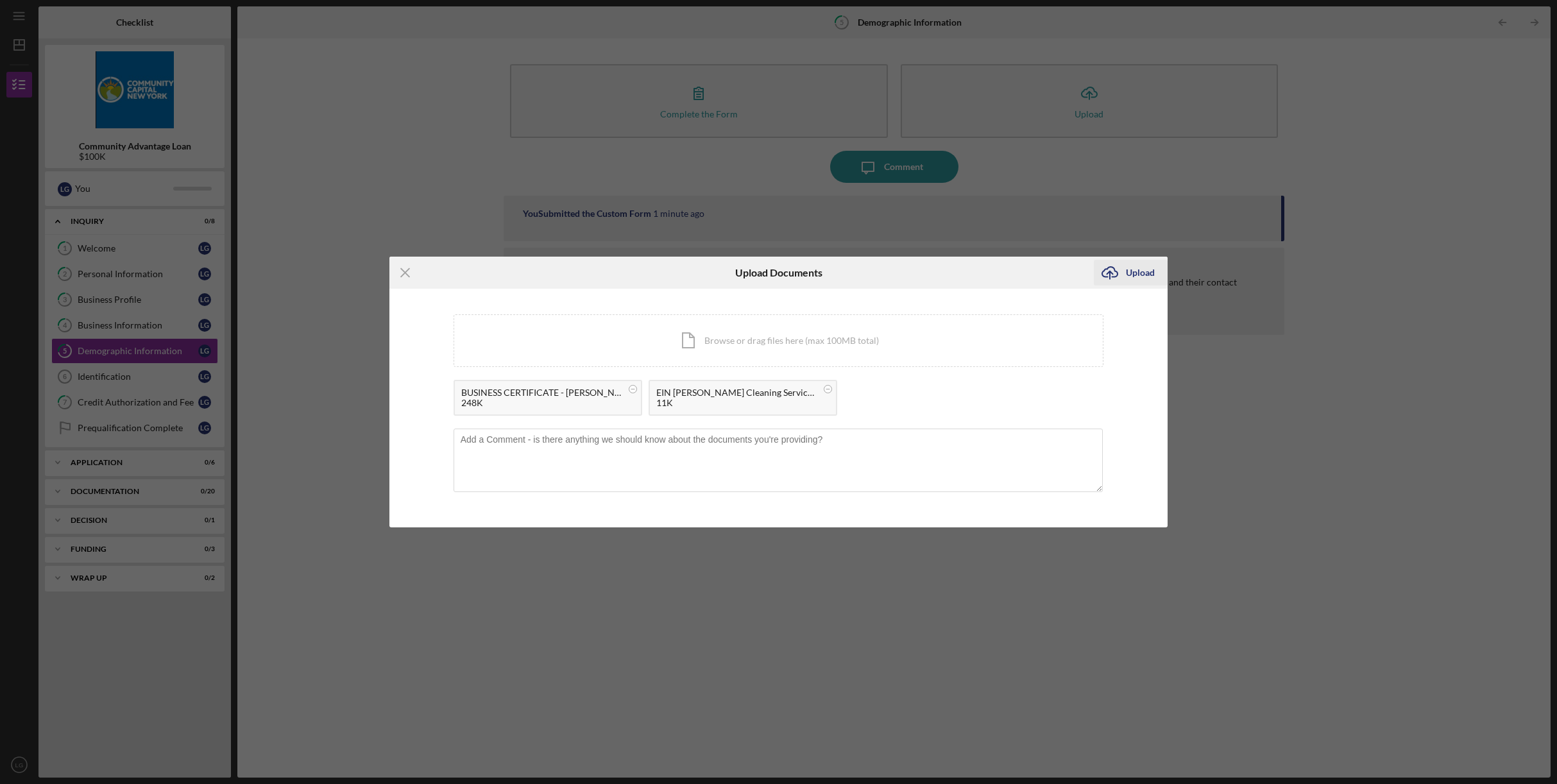
click at [1140, 275] on div "Upload" at bounding box center [1140, 273] width 29 height 26
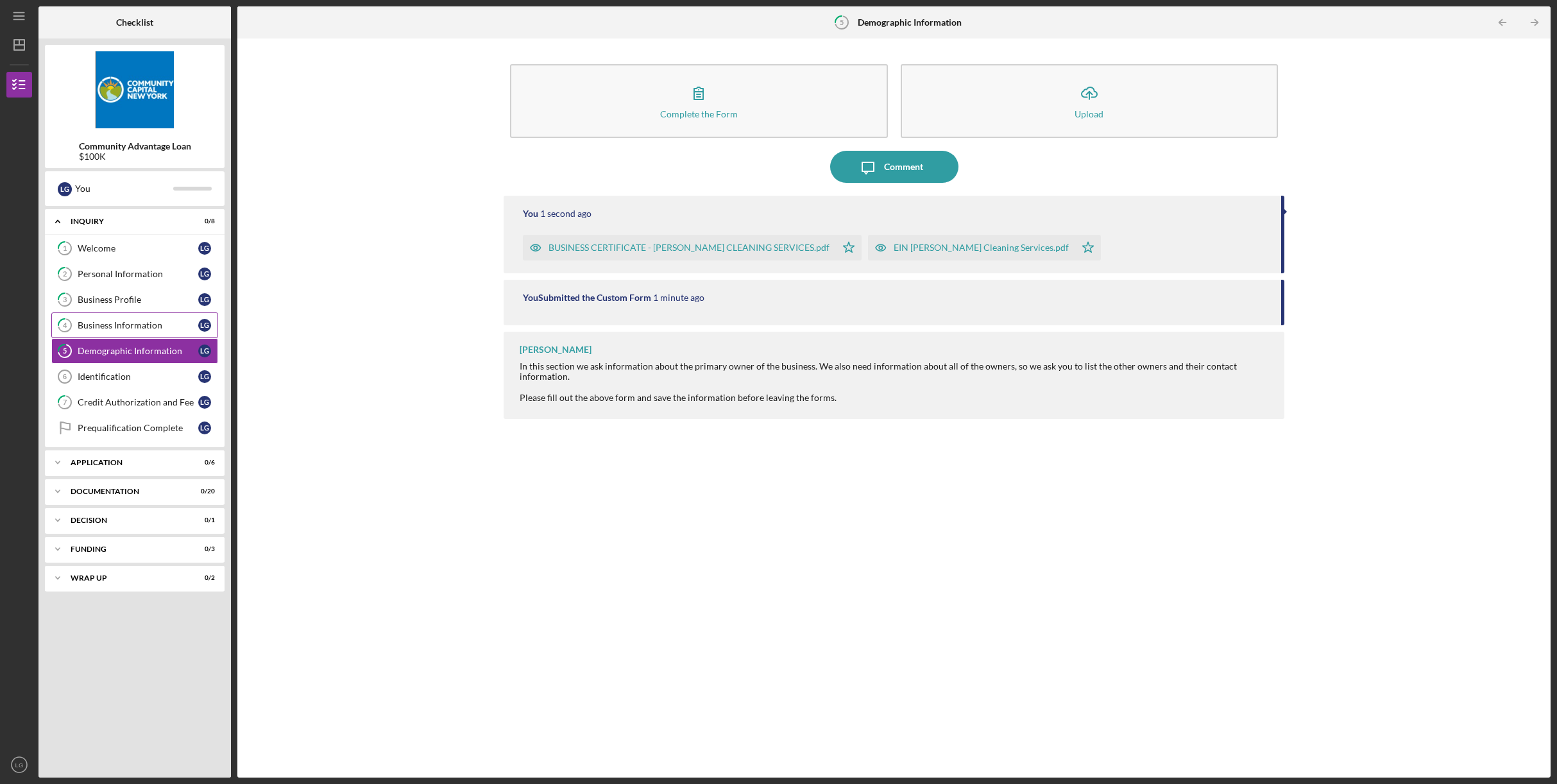
click at [115, 321] on div "Business Information" at bounding box center [138, 325] width 121 height 10
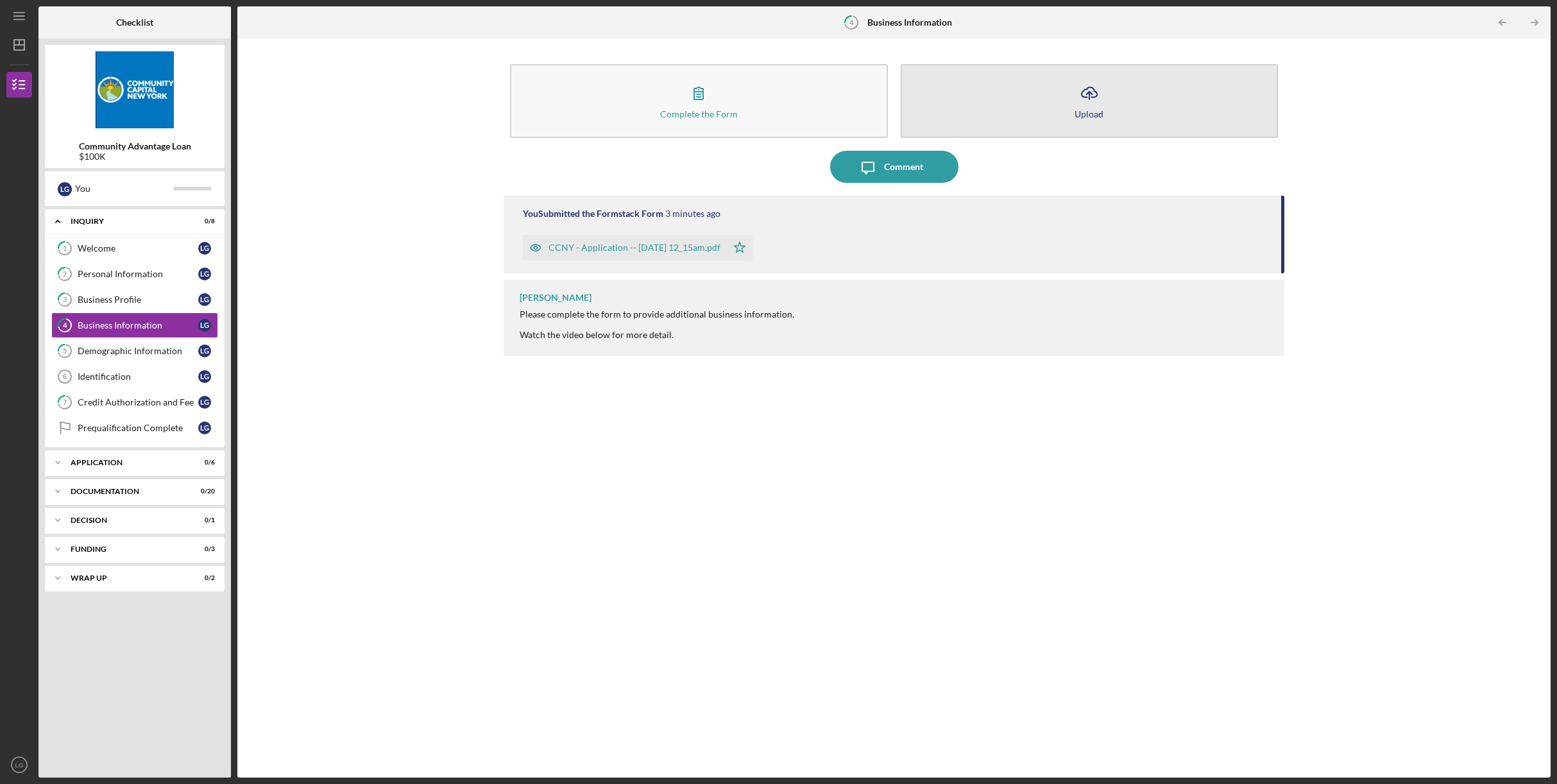
click at [1103, 96] on icon "Icon/Upload" at bounding box center [1089, 93] width 32 height 32
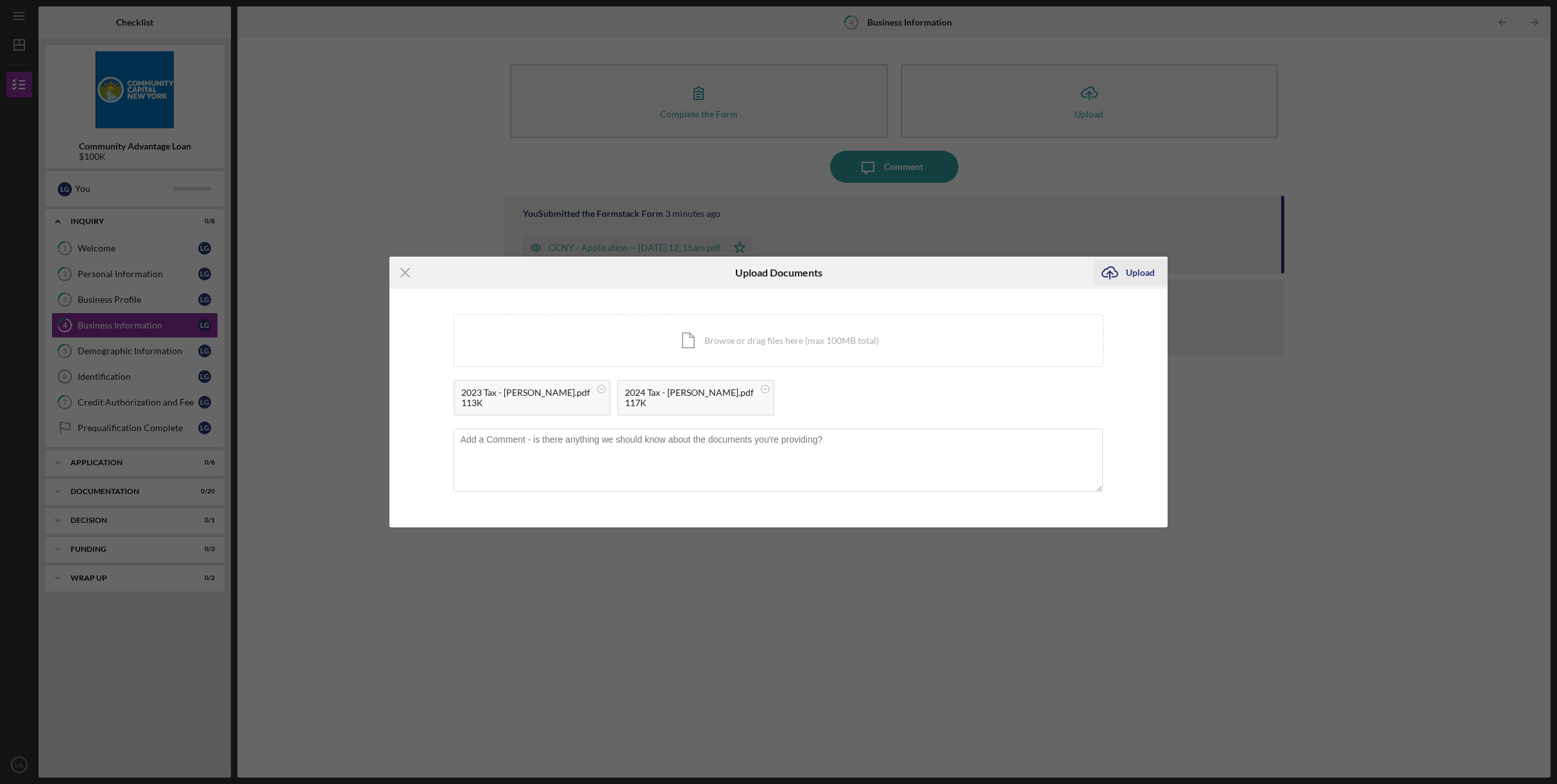
click at [1137, 275] on div "Upload" at bounding box center [1140, 273] width 29 height 26
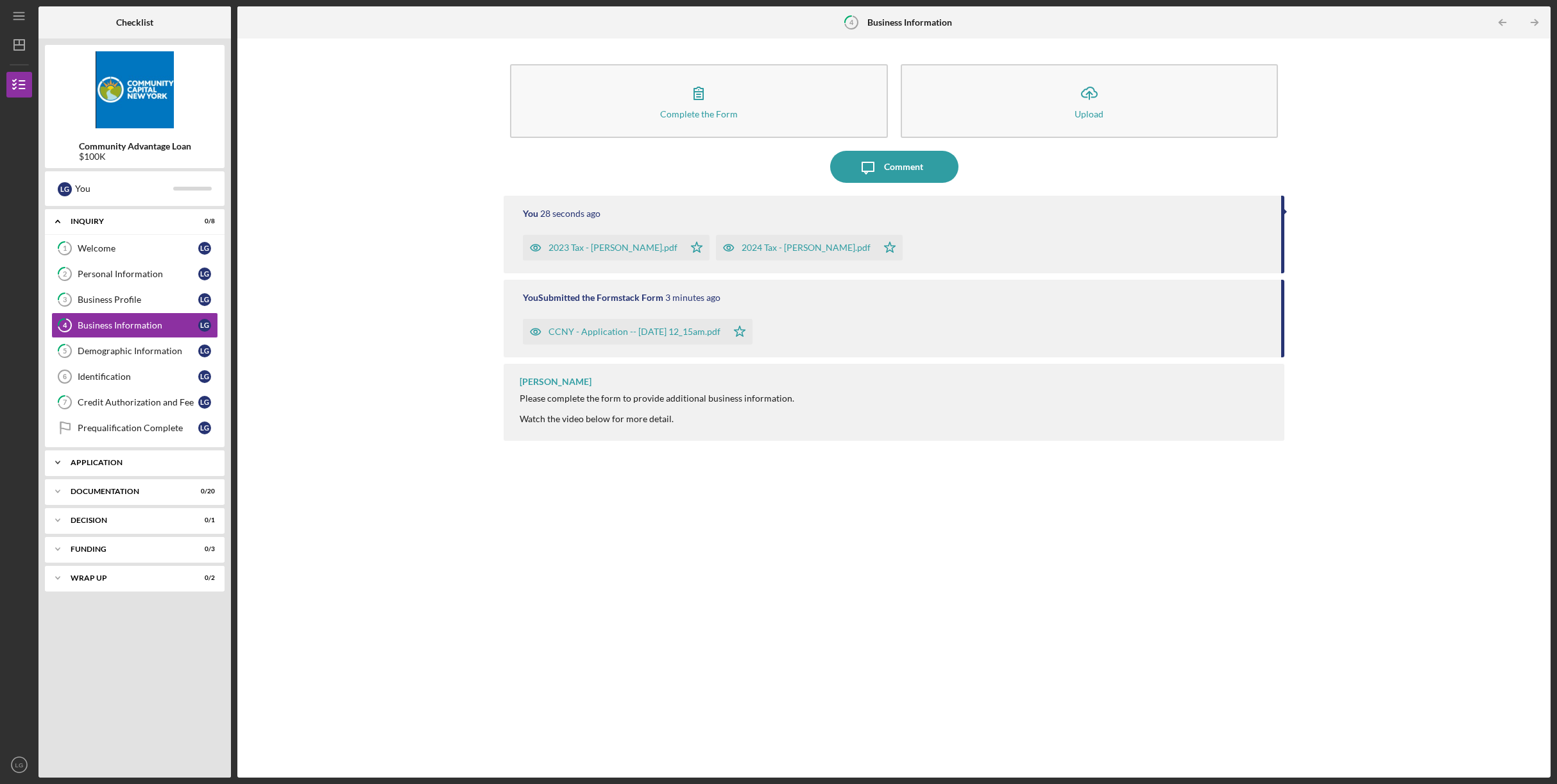
click at [105, 461] on div "Application" at bounding box center [140, 462] width 138 height 8
